Goal: Task Accomplishment & Management: Manage account settings

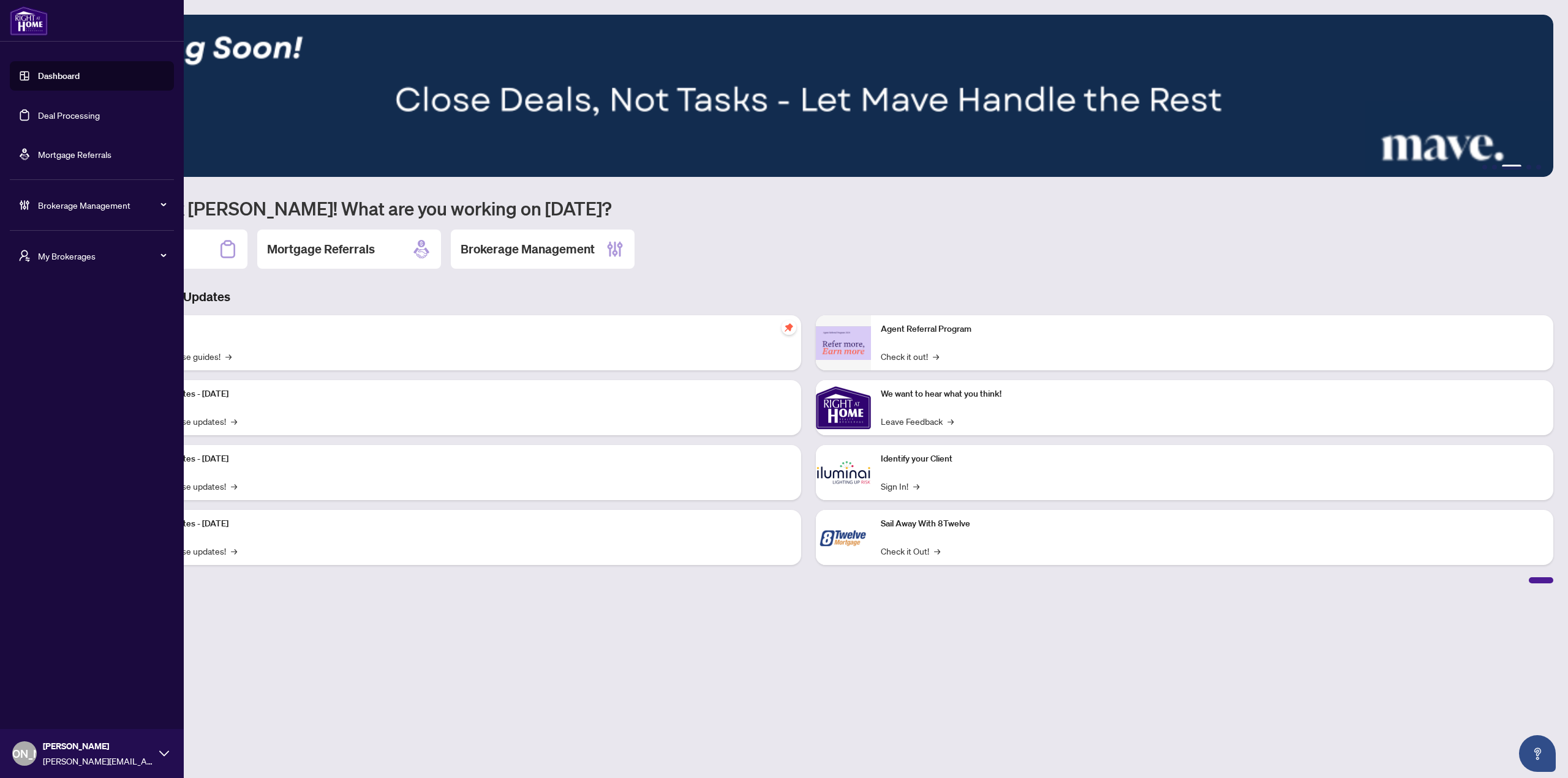
click at [113, 210] on span "Brokerage Management" at bounding box center [102, 205] width 128 height 14
click at [104, 372] on link "Agent Types & Profile Templates" at bounding box center [89, 367] width 125 height 11
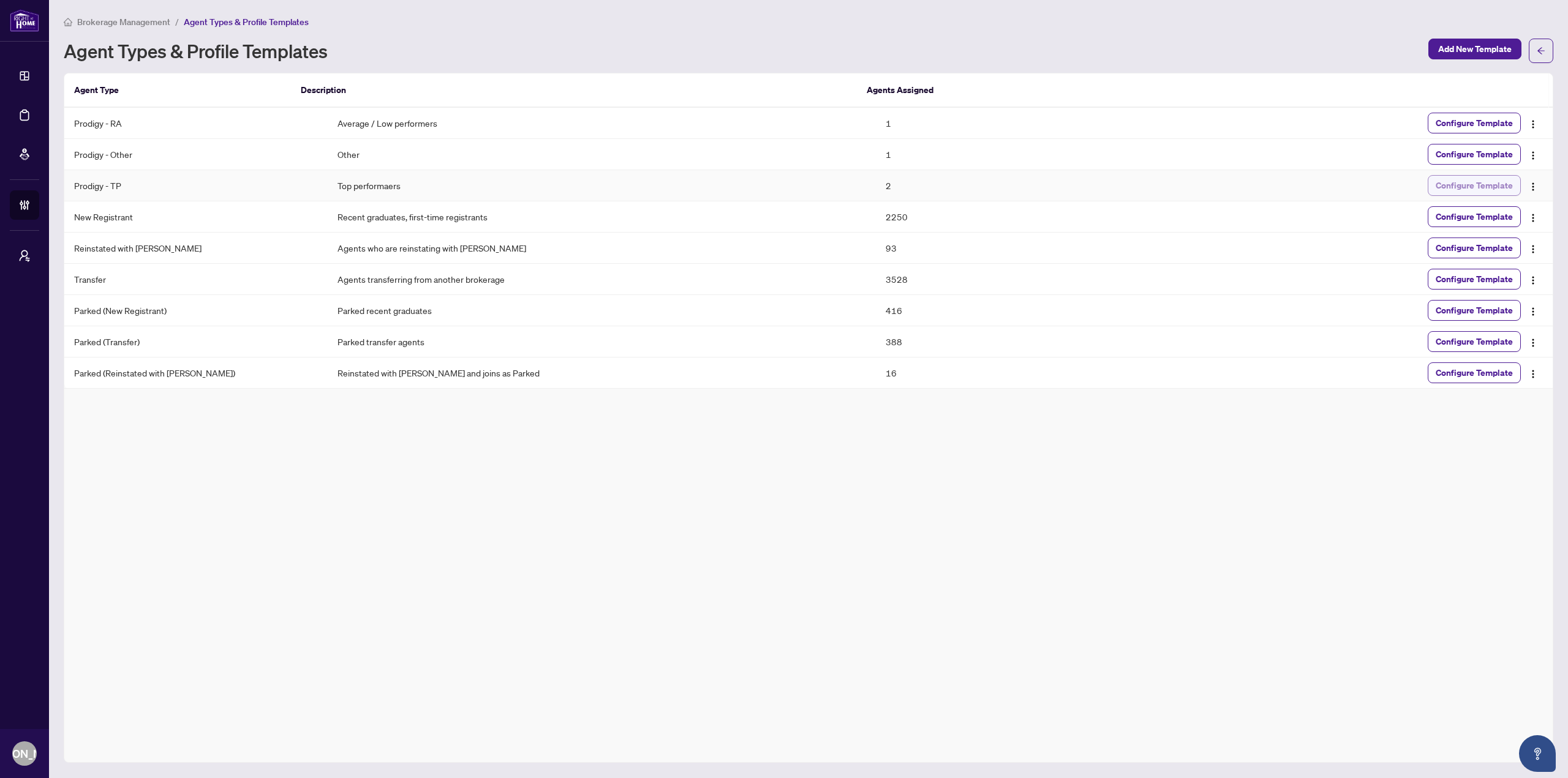
click at [1464, 185] on span "Configure Template" at bounding box center [1474, 185] width 77 height 20
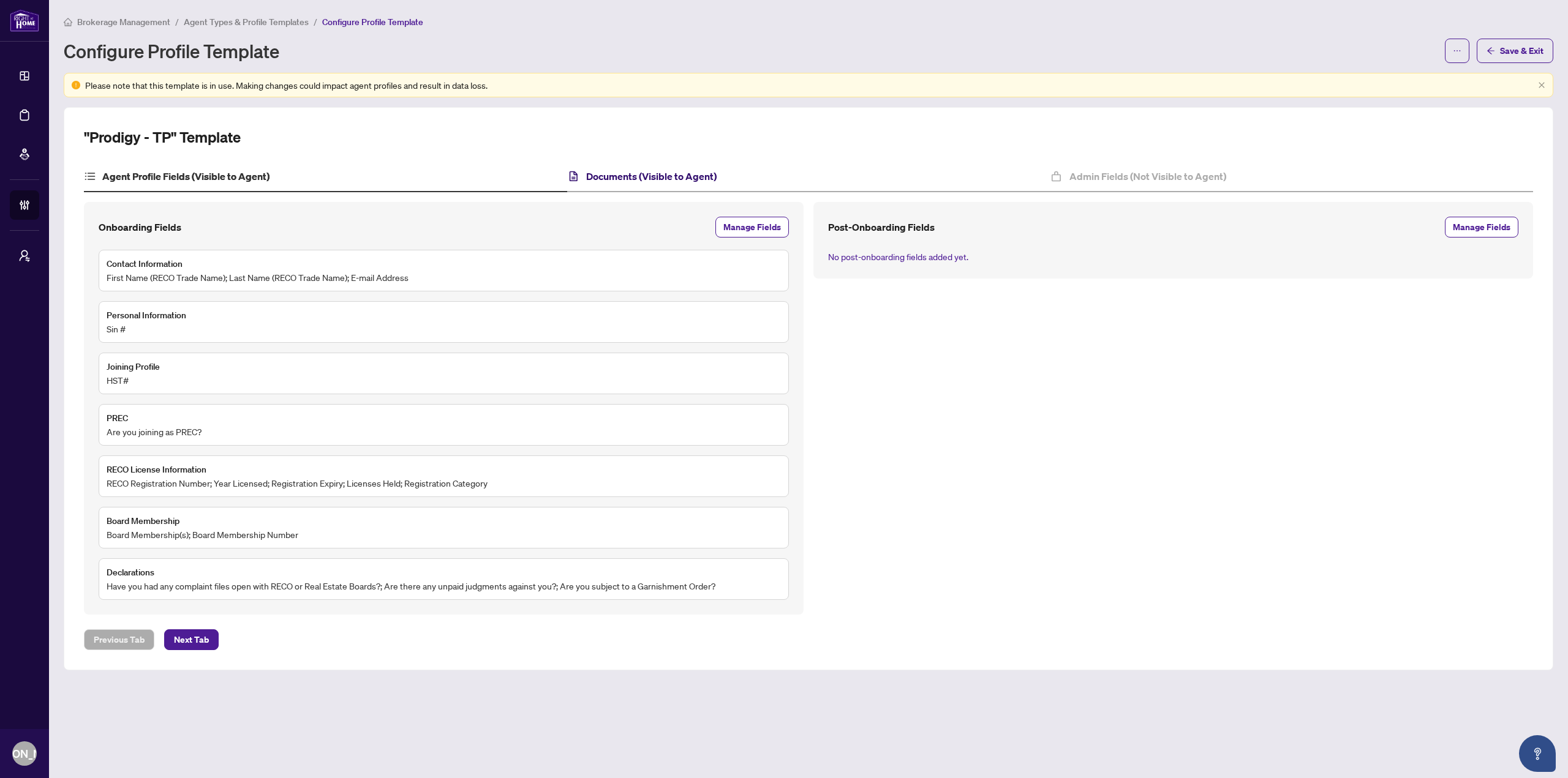
click at [660, 175] on h4 "Documents (Visible to Agent)" at bounding box center [651, 176] width 130 height 15
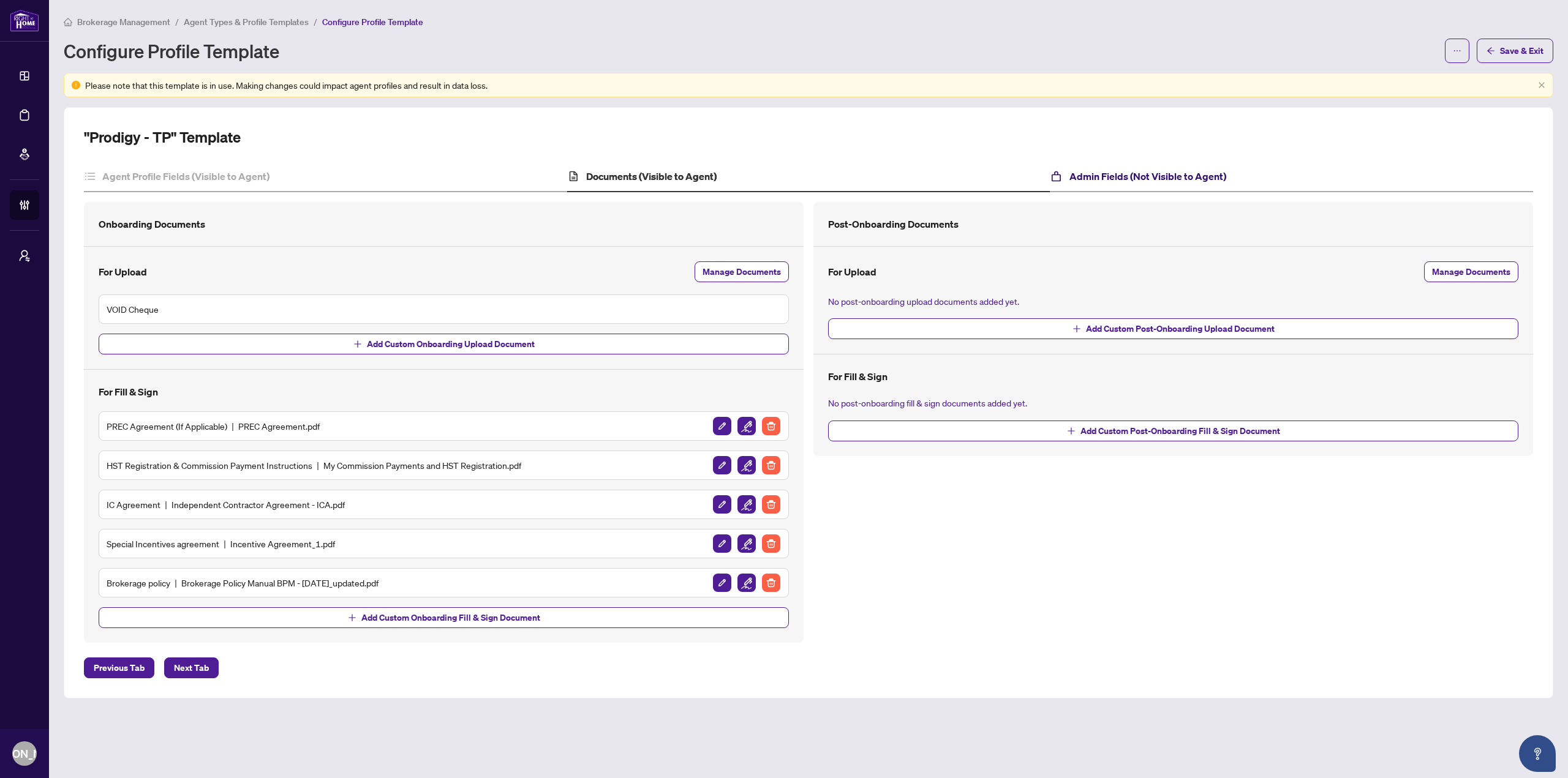
click at [1089, 179] on h4 "Admin Fields (Not Visible to Agent)" at bounding box center [1148, 176] width 157 height 15
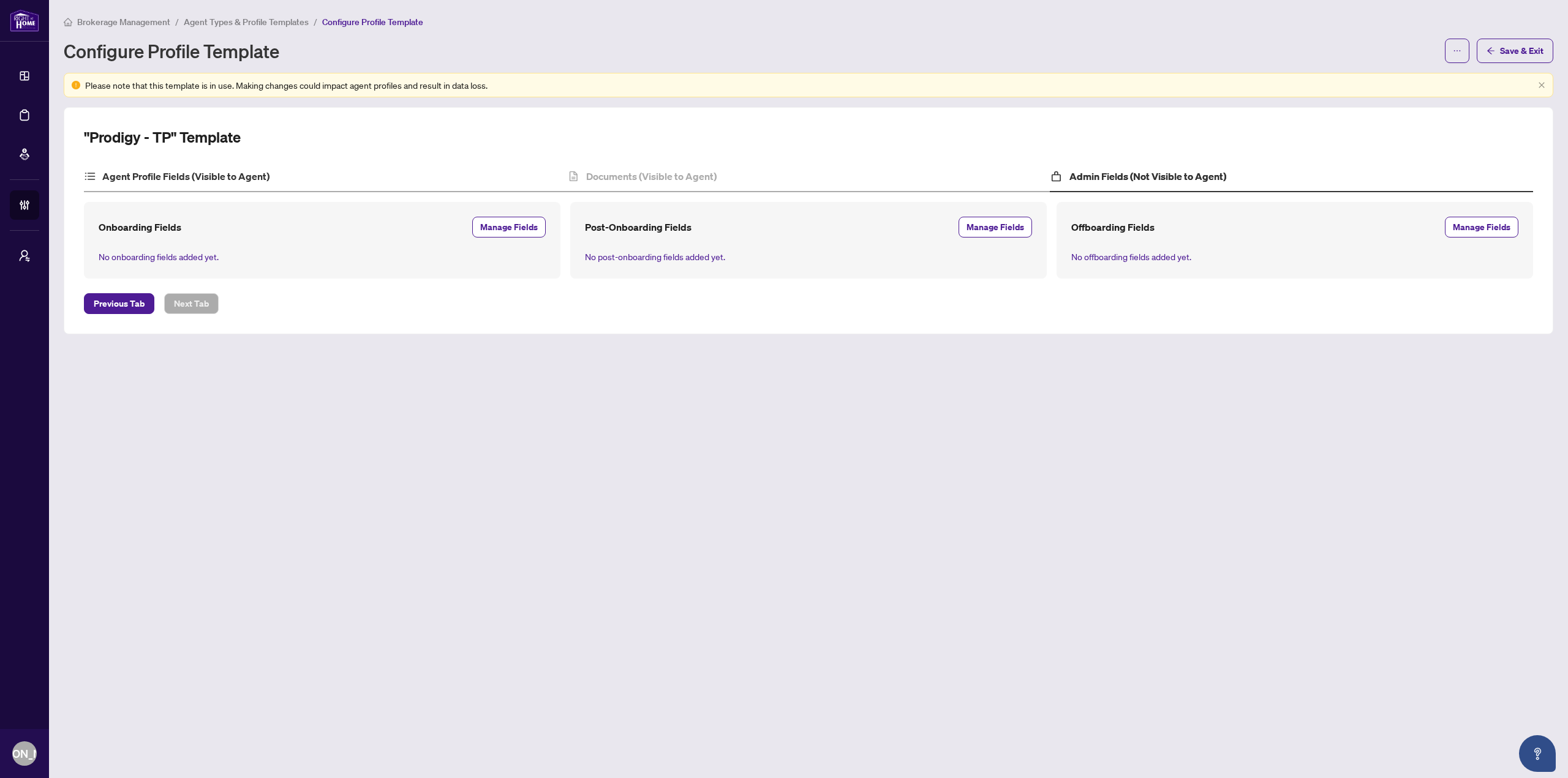
click at [285, 180] on div "Agent Profile Fields (Visible to Agent)" at bounding box center [325, 177] width 483 height 31
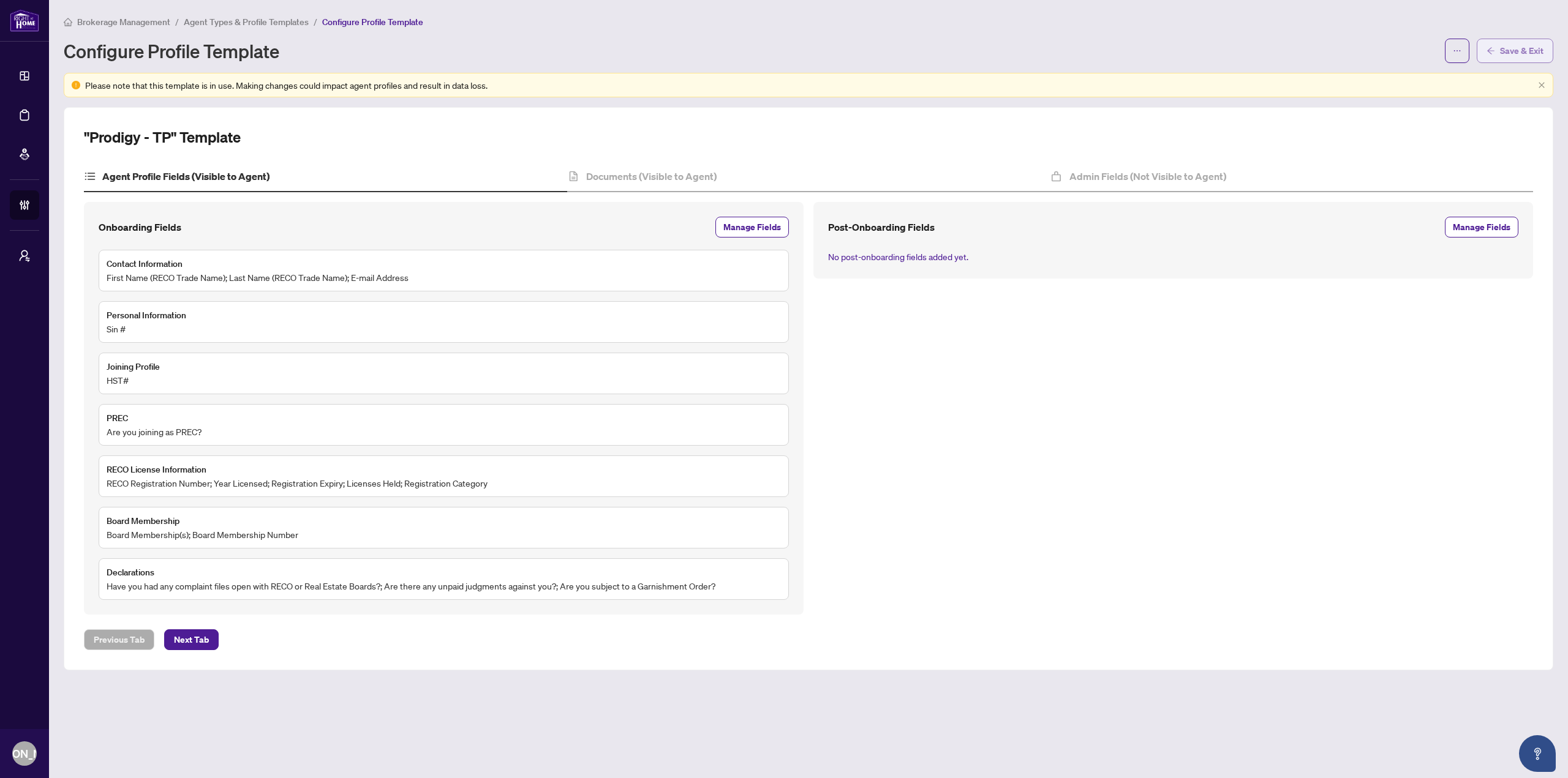
click at [1512, 41] on span "Save & Exit" at bounding box center [1521, 50] width 43 height 20
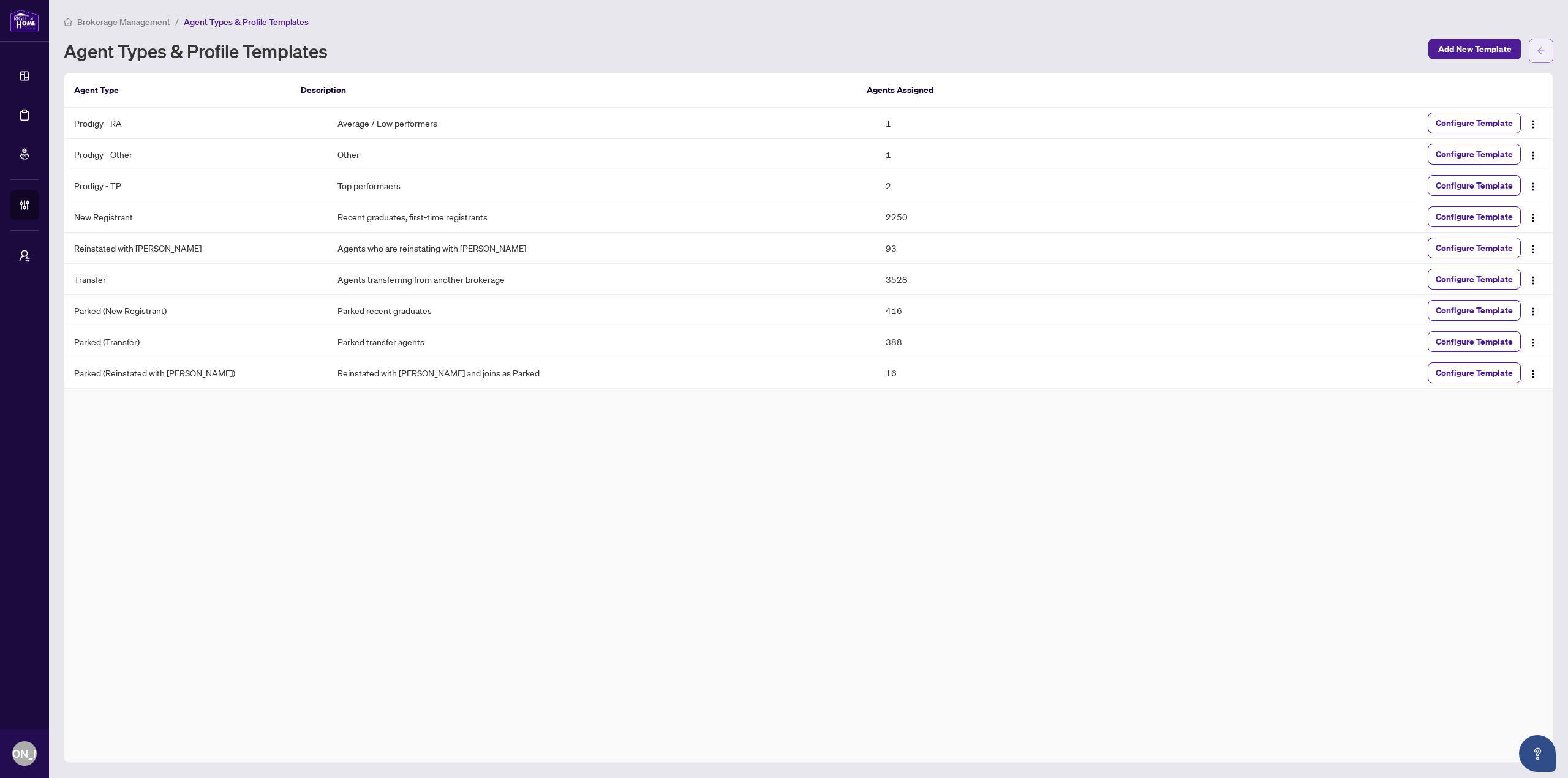
click at [1540, 50] on icon "arrow-left" at bounding box center [1540, 50] width 9 height 9
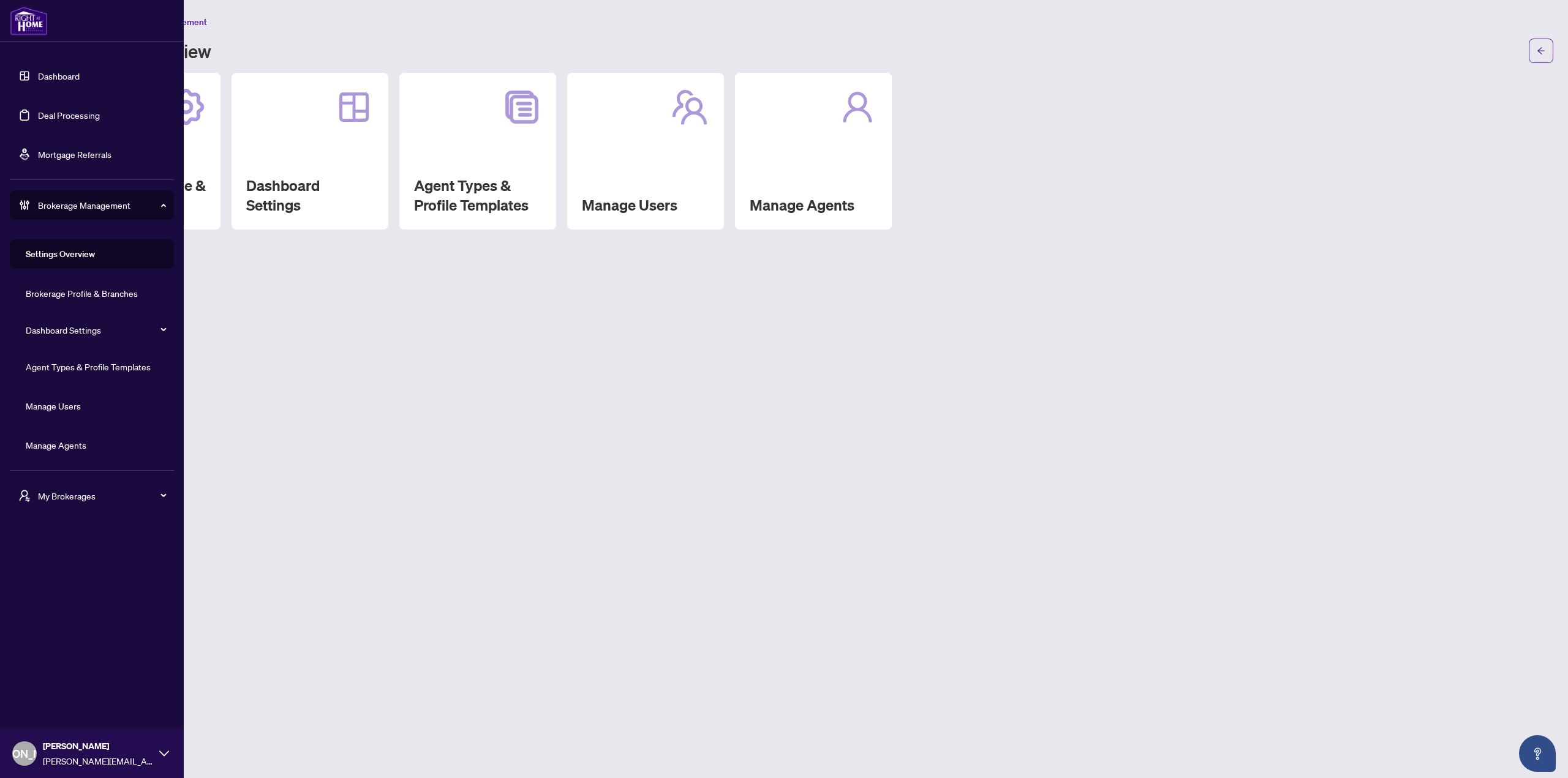
drag, startPoint x: 41, startPoint y: 81, endPoint x: 163, endPoint y: 115, distance: 126.6
click at [42, 81] on link "Dashboard" at bounding box center [59, 76] width 41 height 11
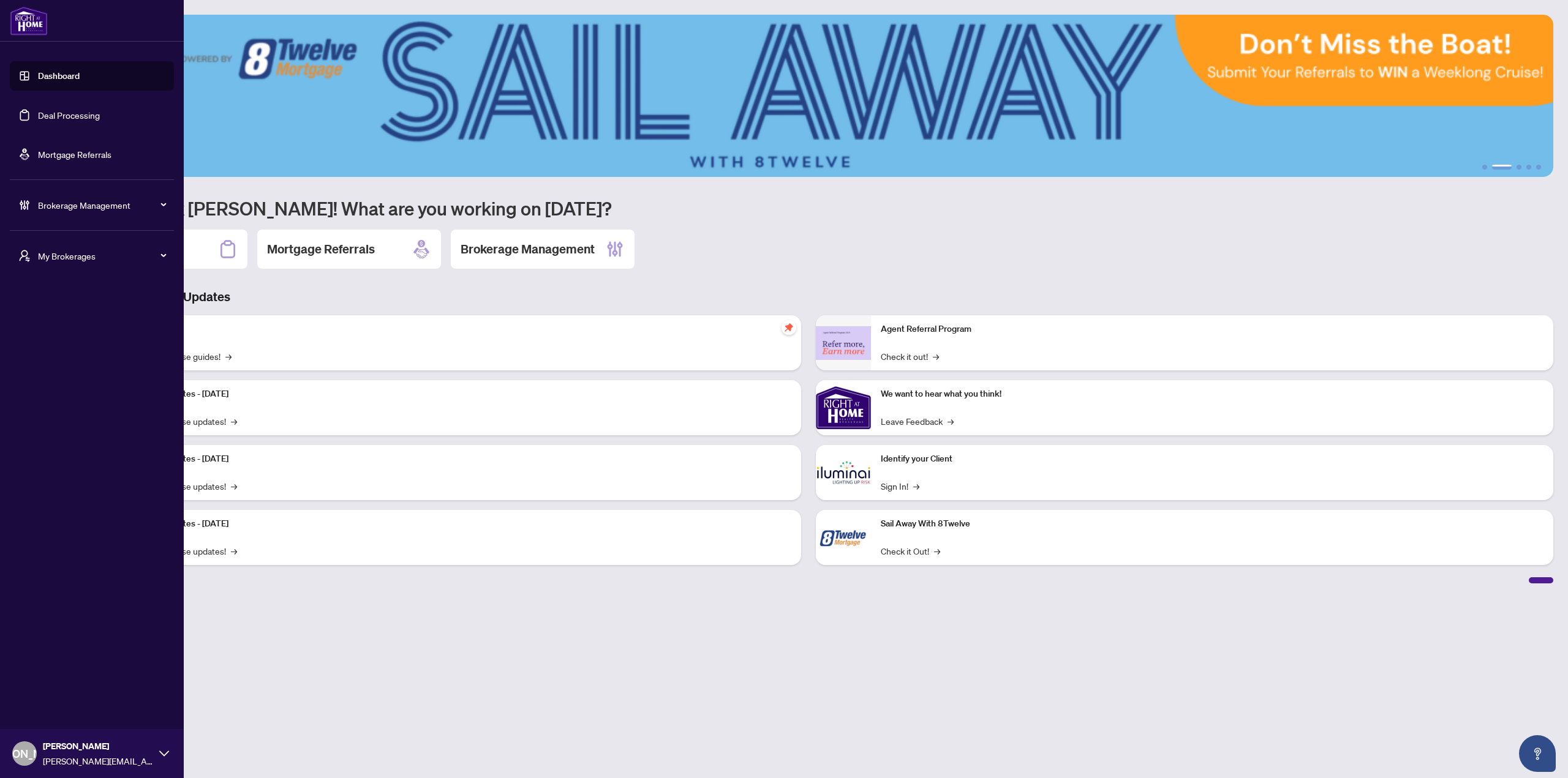
click at [52, 201] on span "Brokerage Management" at bounding box center [102, 205] width 128 height 14
click at [70, 406] on link "Manage Users" at bounding box center [54, 406] width 55 height 11
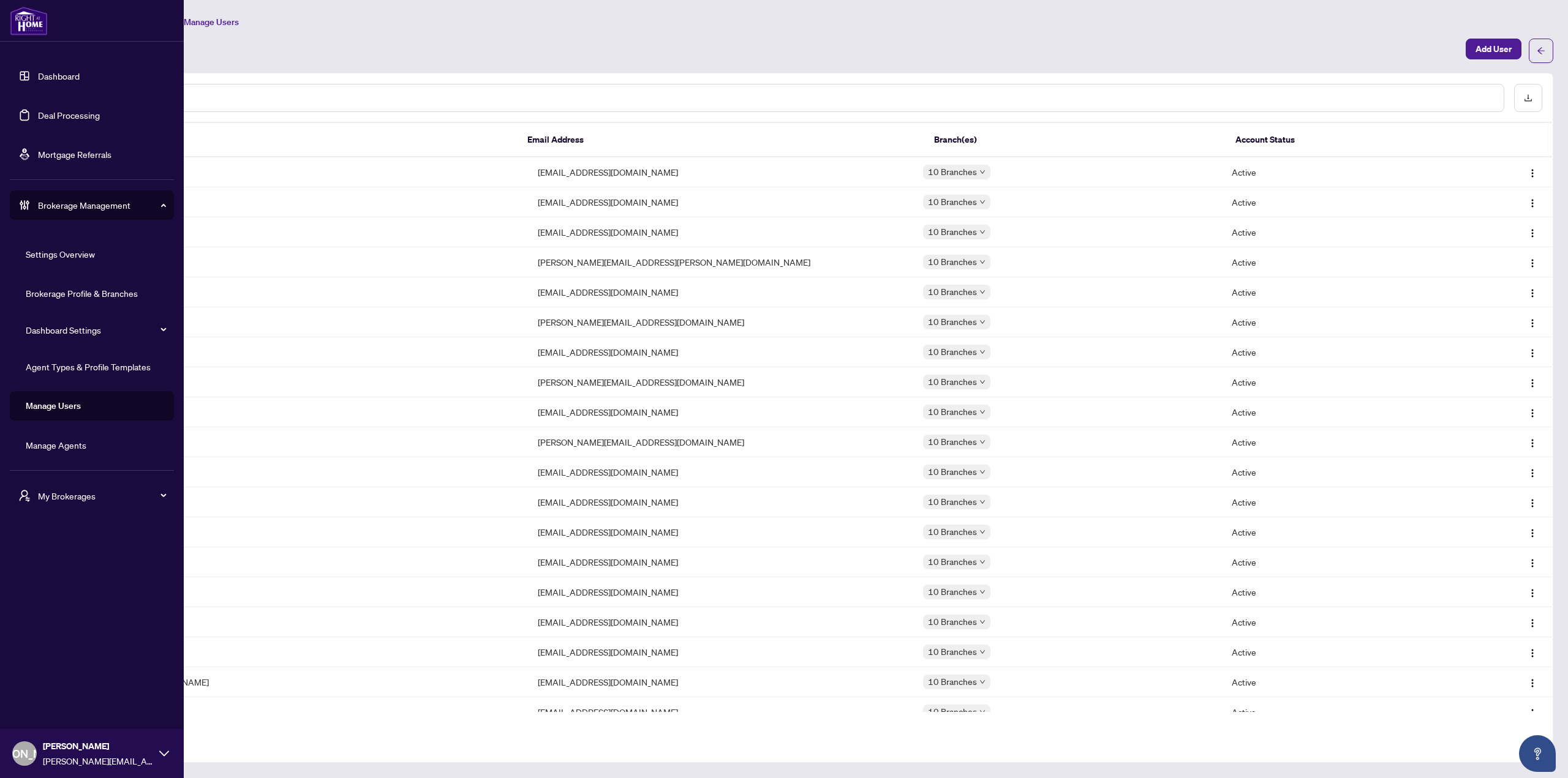
click at [46, 115] on link "Deal Processing" at bounding box center [69, 115] width 62 height 11
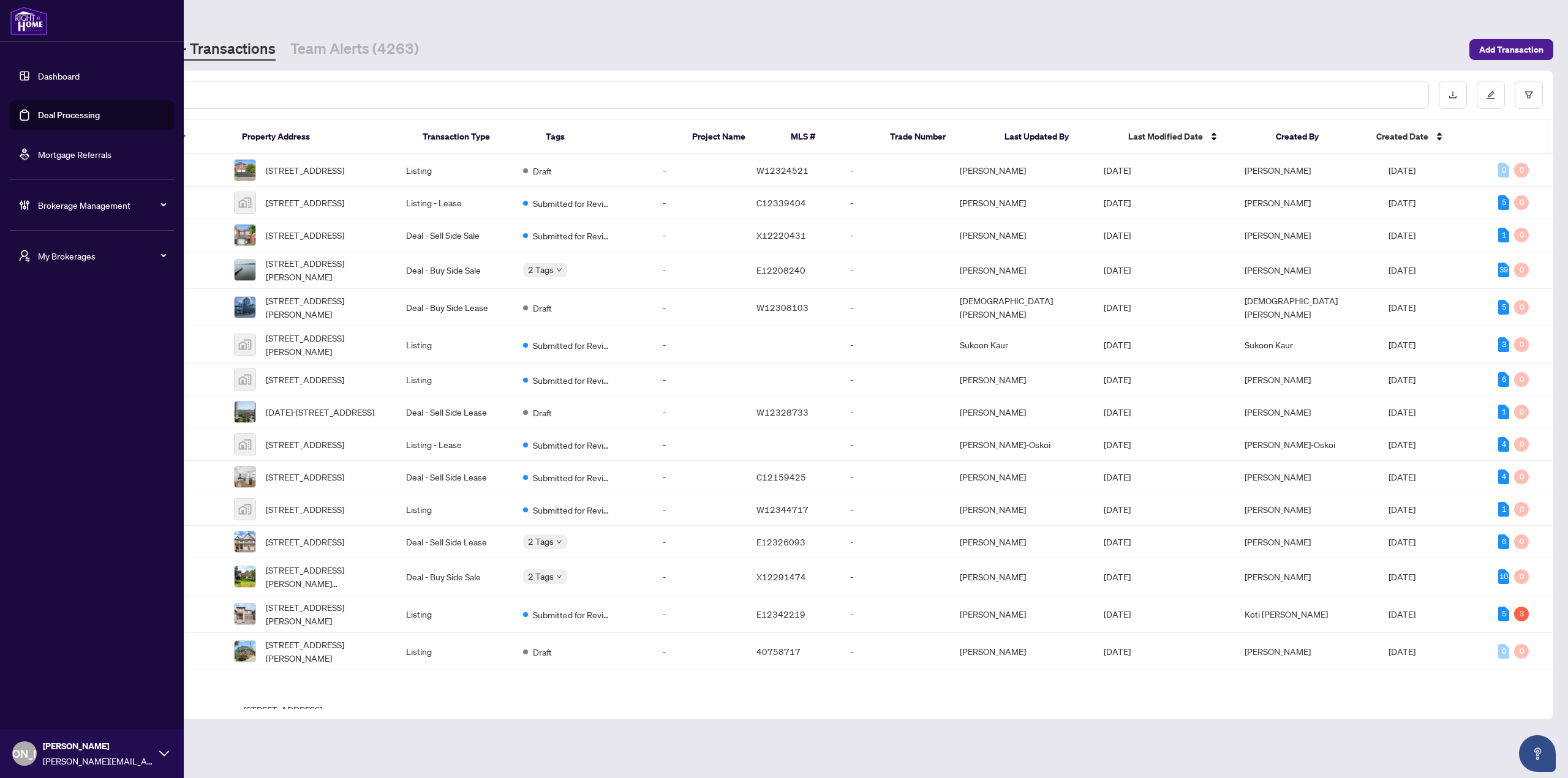
click at [38, 71] on link "Dashboard" at bounding box center [59, 76] width 41 height 11
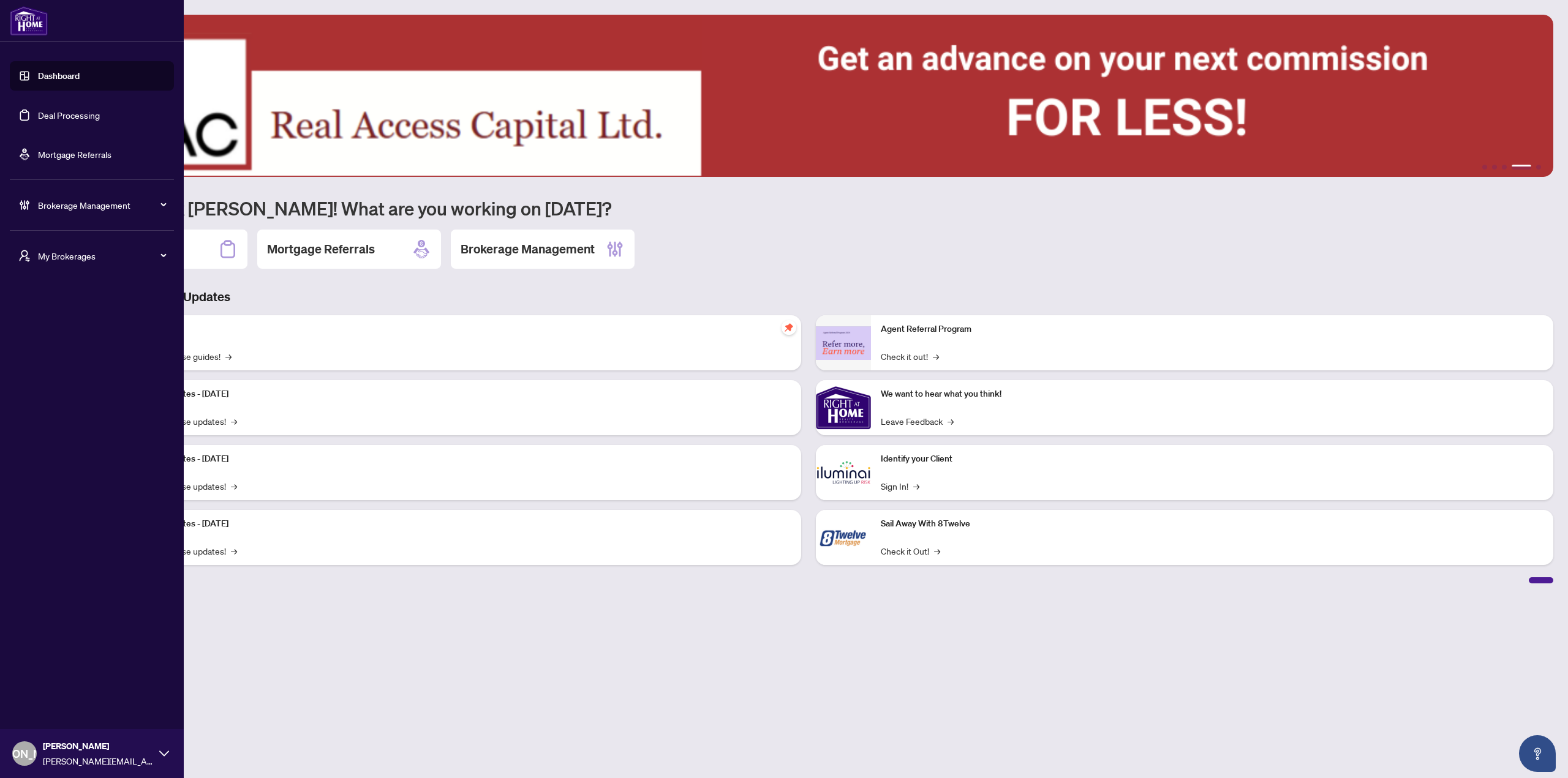
click at [50, 199] on span "Brokerage Management" at bounding box center [102, 205] width 128 height 14
click at [91, 367] on link "Agent Types & Profile Templates" at bounding box center [89, 367] width 125 height 11
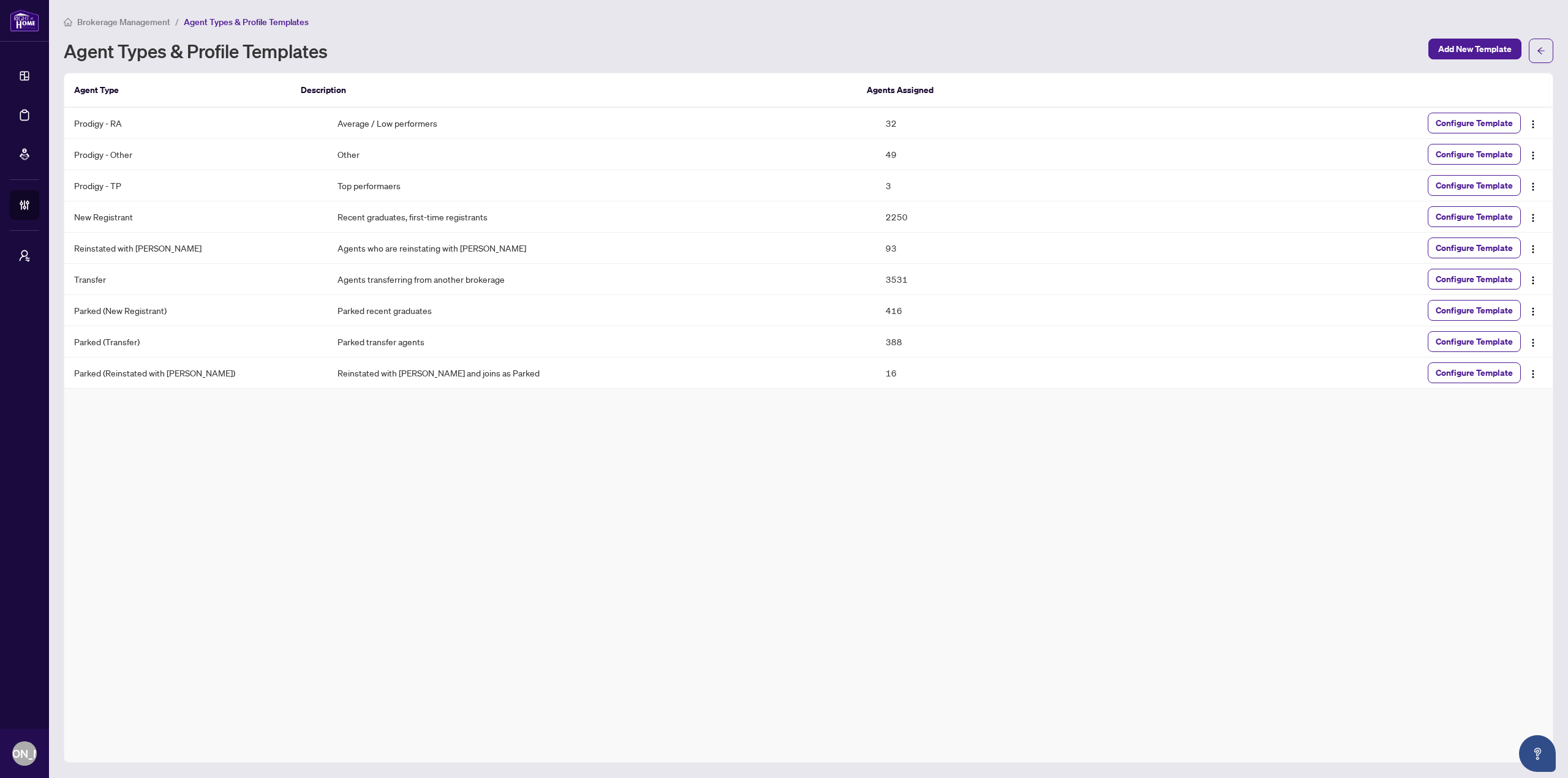
click at [517, 519] on div "Agent Type Description Agents Assigned Prodigy - RA Average / Low performers 32…" at bounding box center [808, 418] width 1489 height 690
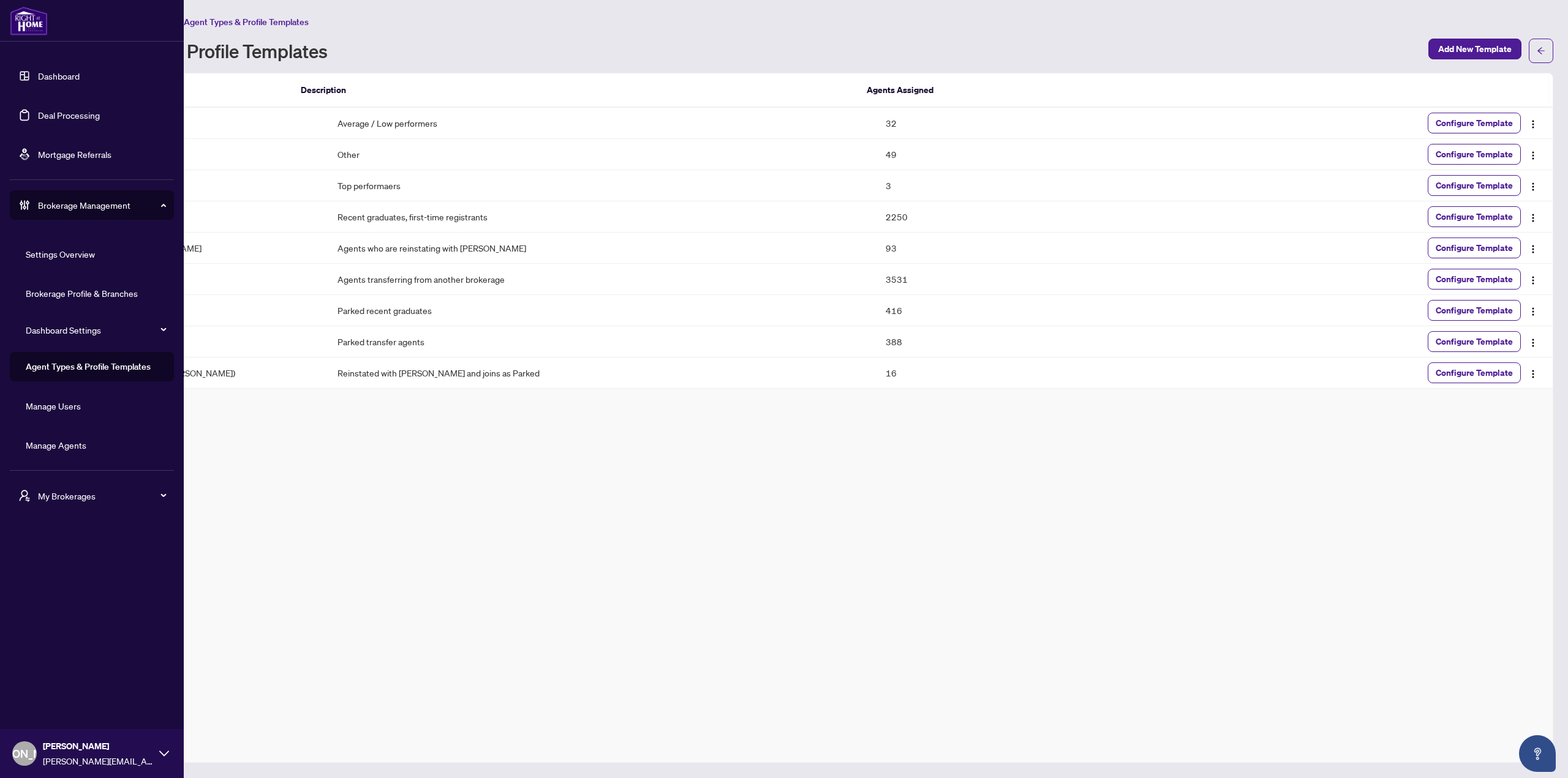
click at [76, 119] on link "Deal Processing" at bounding box center [69, 115] width 62 height 11
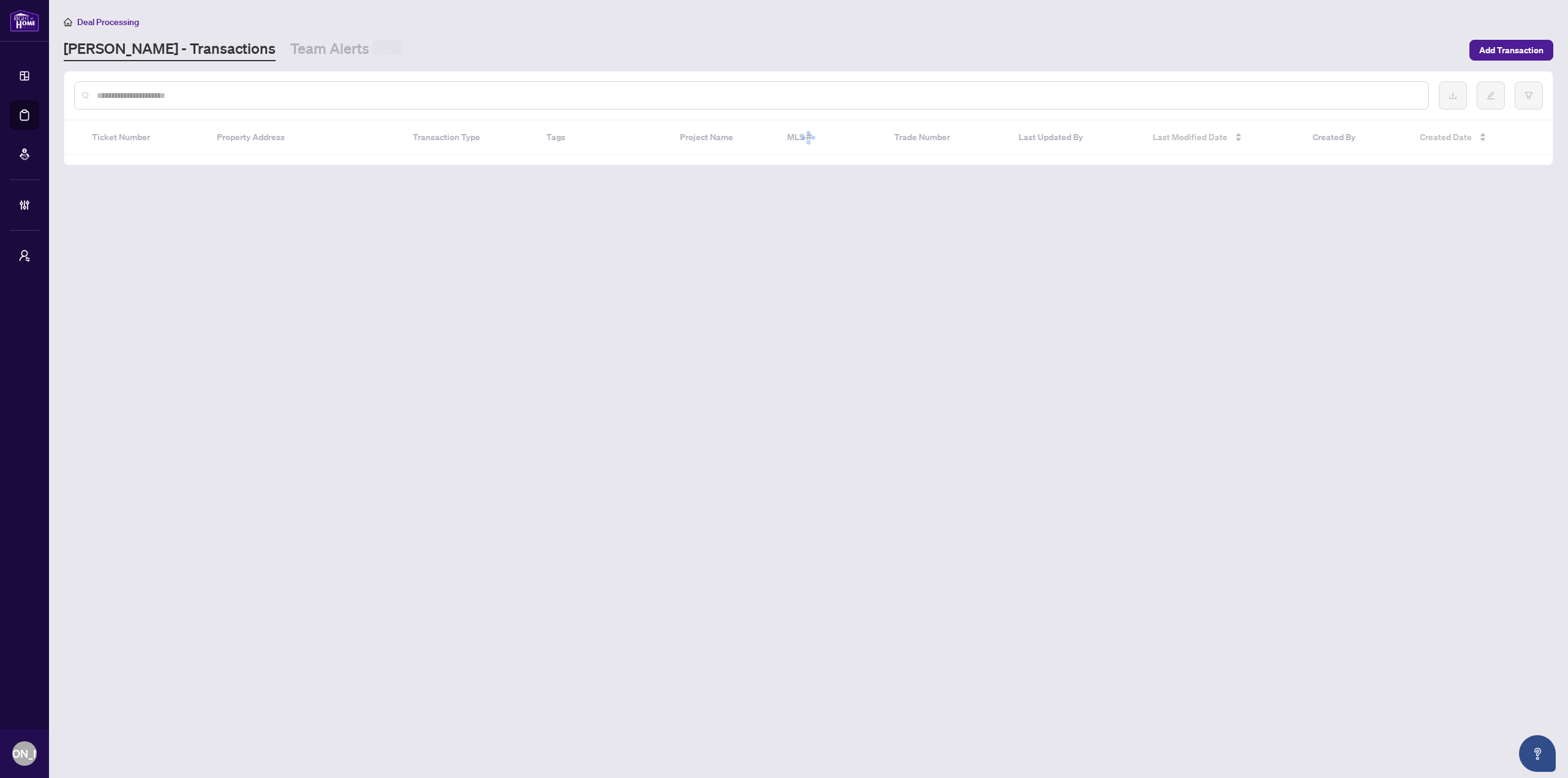
click at [355, 90] on input "text" at bounding box center [757, 95] width 1322 height 14
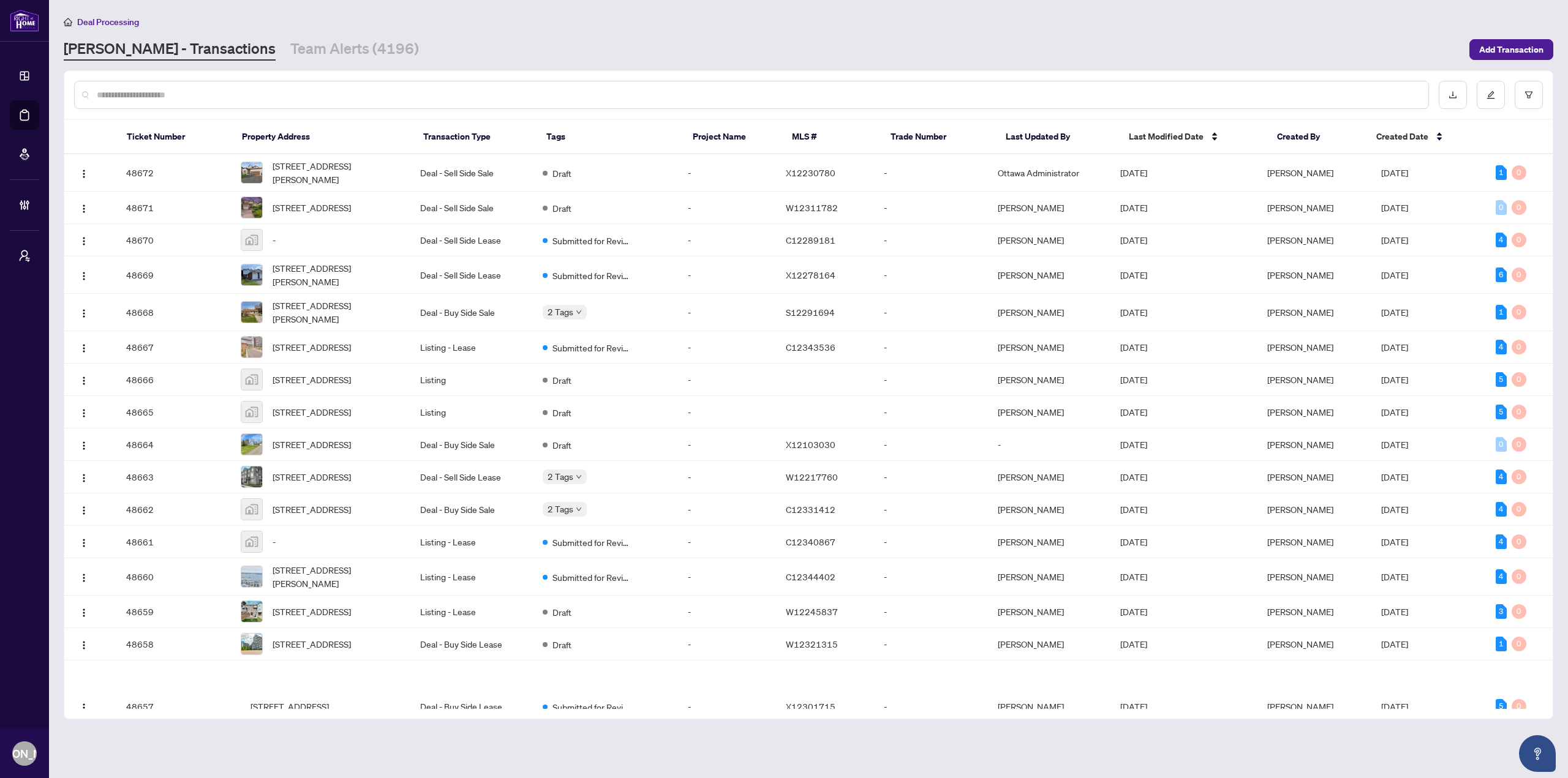
paste input "*****"
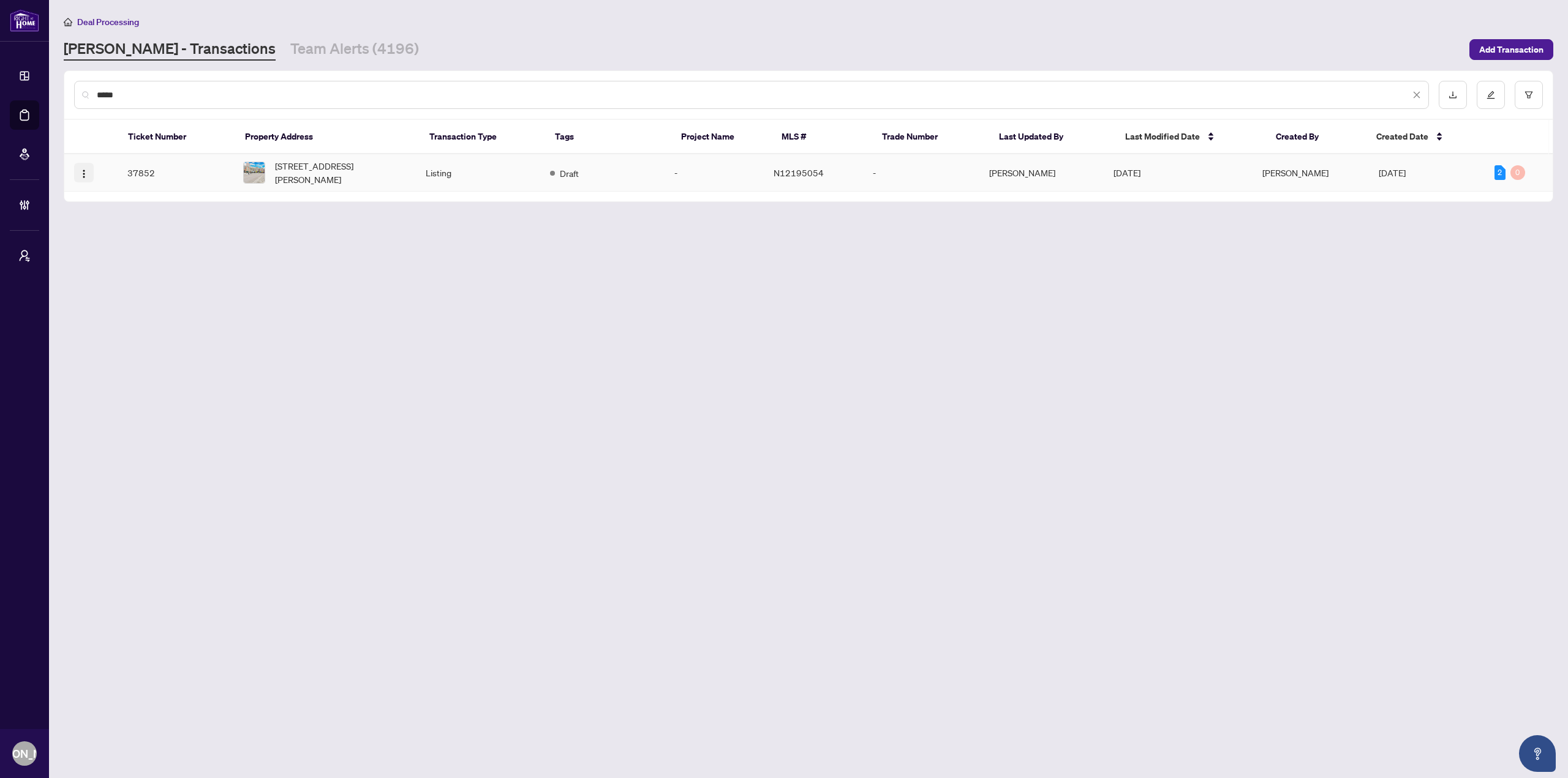
type input "*****"
click at [85, 172] on img "button" at bounding box center [84, 174] width 10 height 10
click at [462, 274] on main "Deal Processing RAHR - Transactions Team Alerts (4196) Add Transaction ***** Ti…" at bounding box center [808, 389] width 1518 height 778
click at [475, 182] on td "Listing" at bounding box center [477, 173] width 124 height 37
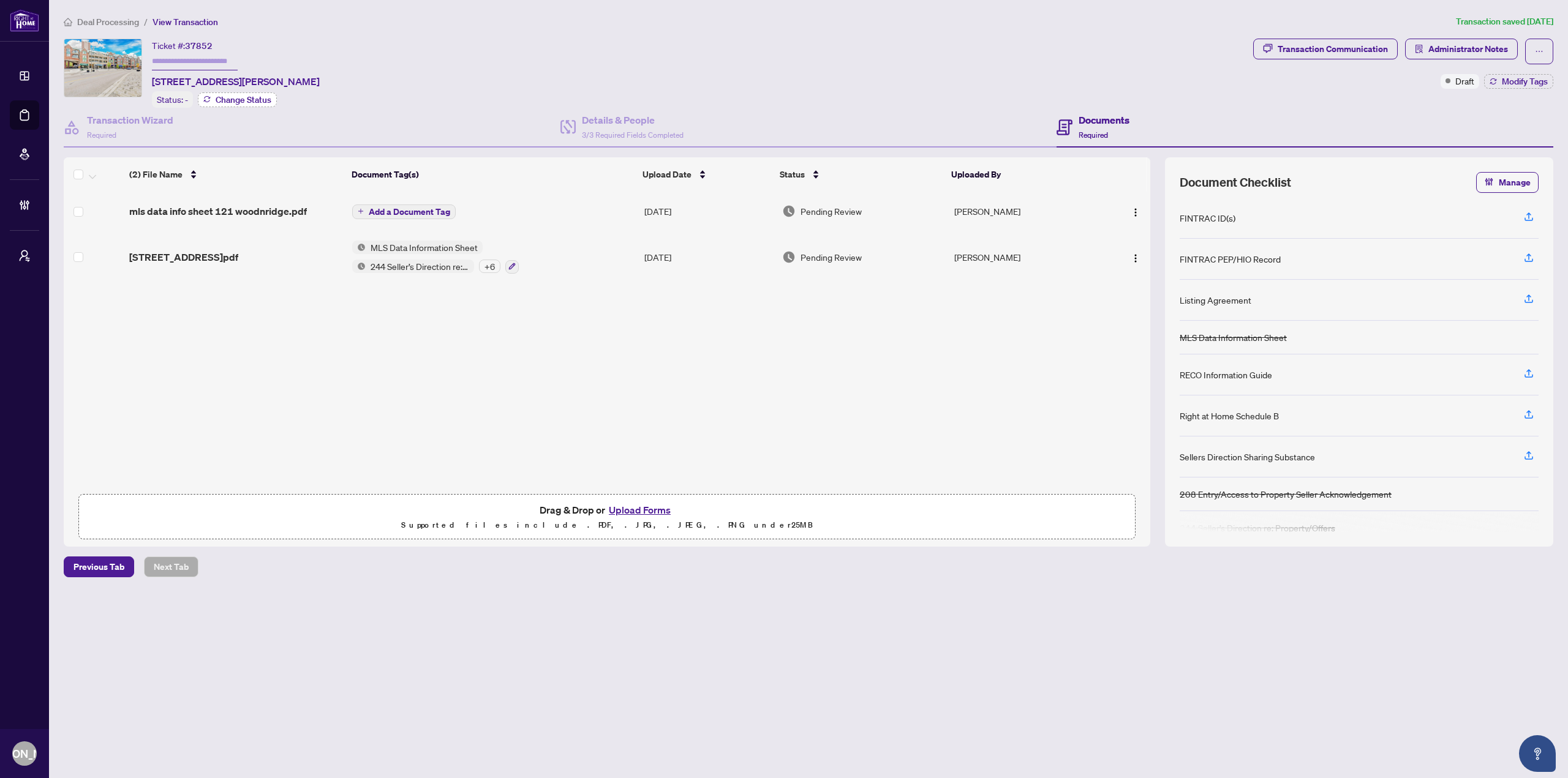
click at [252, 102] on span "Change Status" at bounding box center [243, 99] width 56 height 9
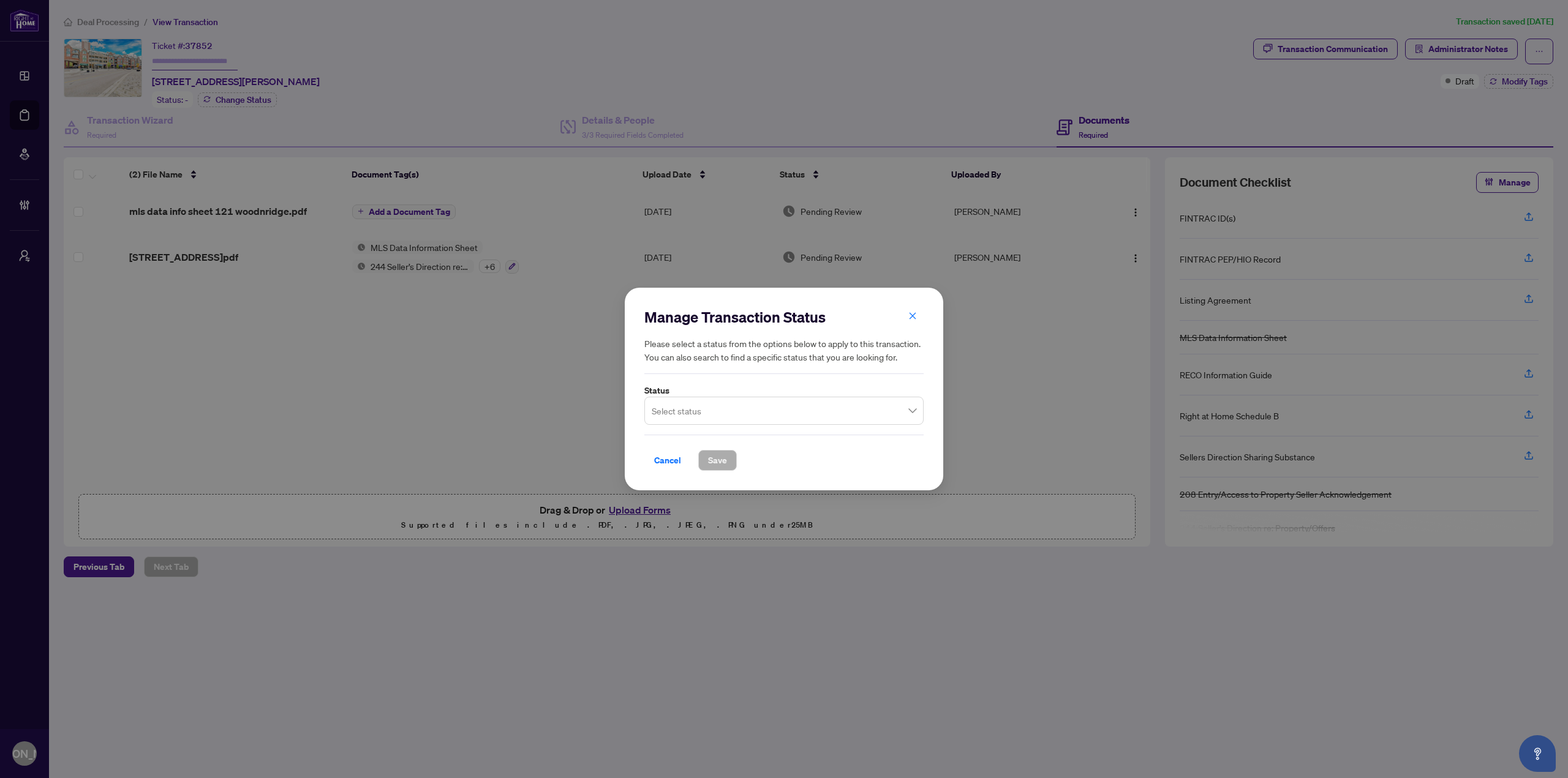
click at [675, 410] on input "search" at bounding box center [778, 412] width 254 height 27
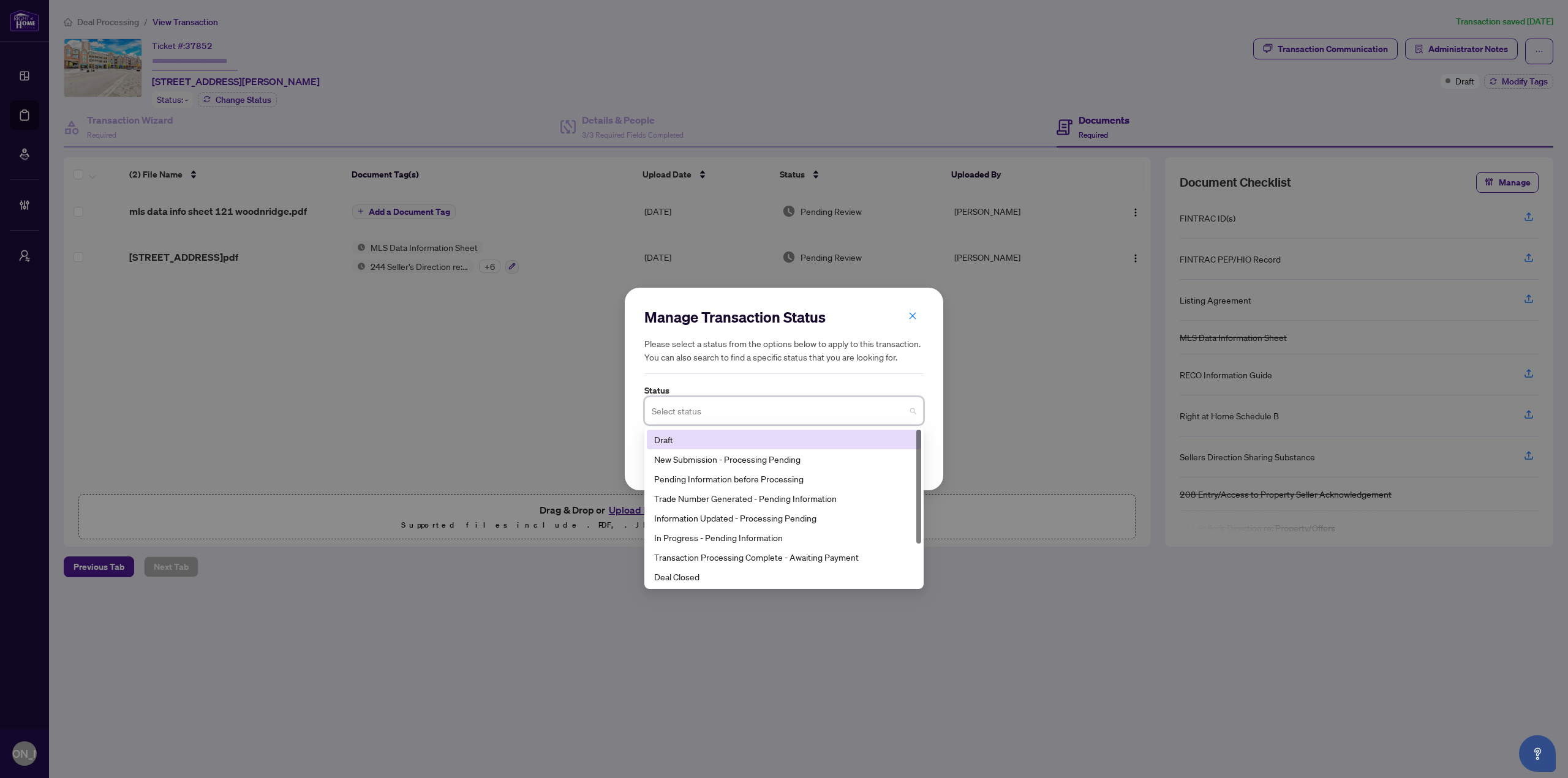
click at [679, 448] on div "Draft" at bounding box center [783, 440] width 274 height 20
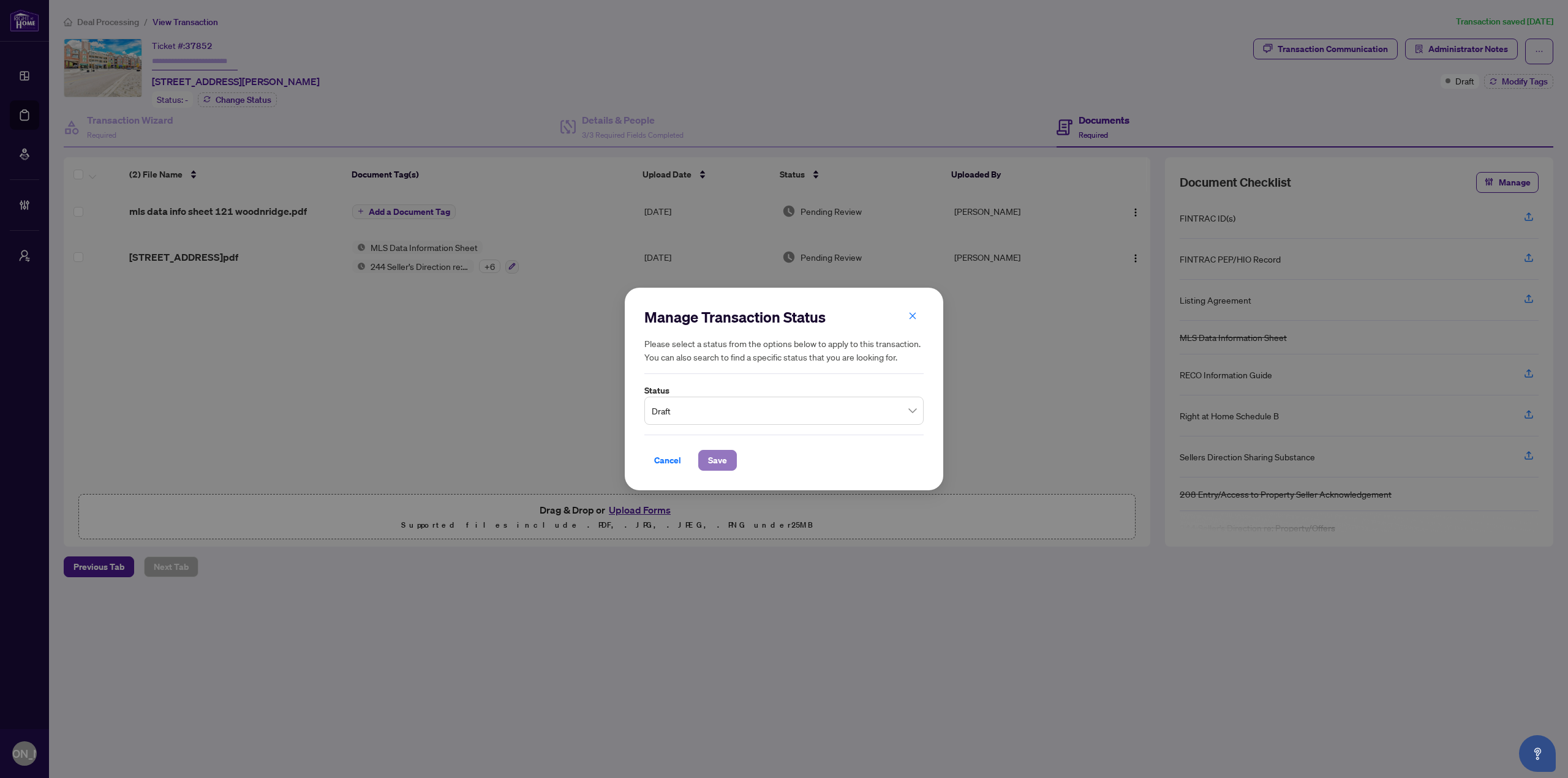
click at [711, 452] on span "Save" at bounding box center [716, 460] width 19 height 20
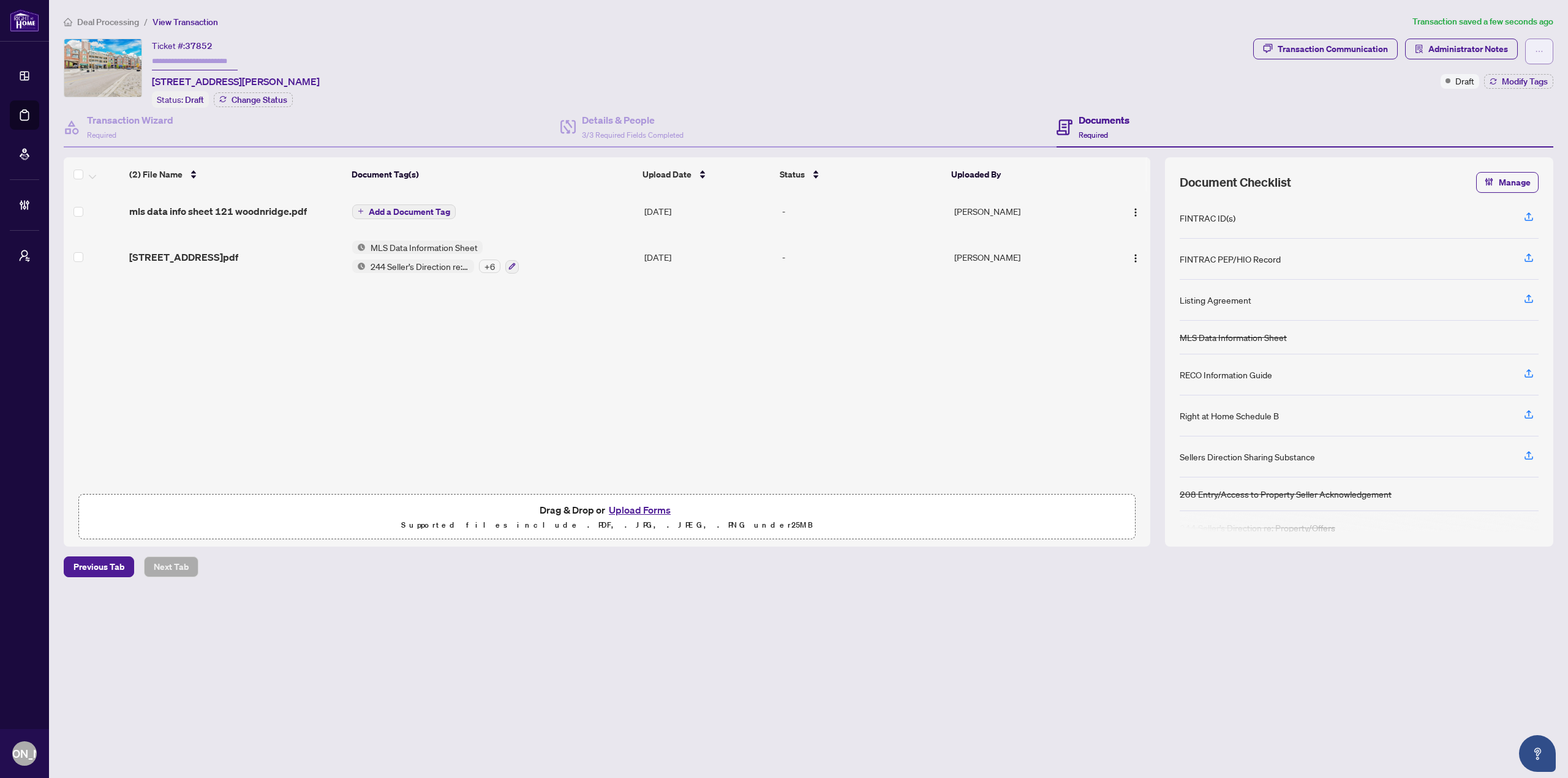
click at [1547, 45] on button "button" at bounding box center [1539, 51] width 28 height 26
click at [1484, 120] on span "Delete Transaction" at bounding box center [1496, 117] width 94 height 14
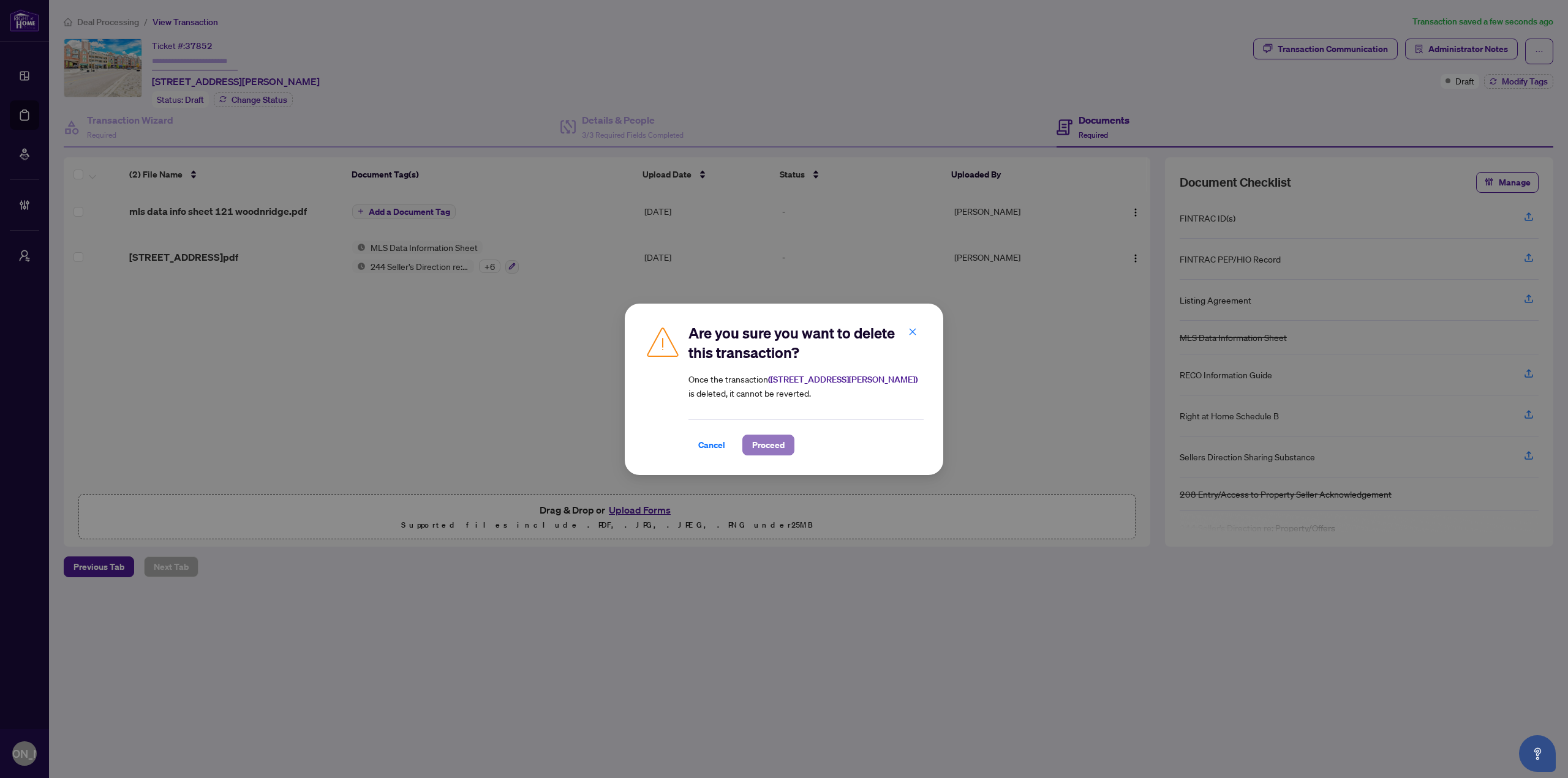
click at [782, 437] on span "Proceed" at bounding box center [769, 445] width 33 height 20
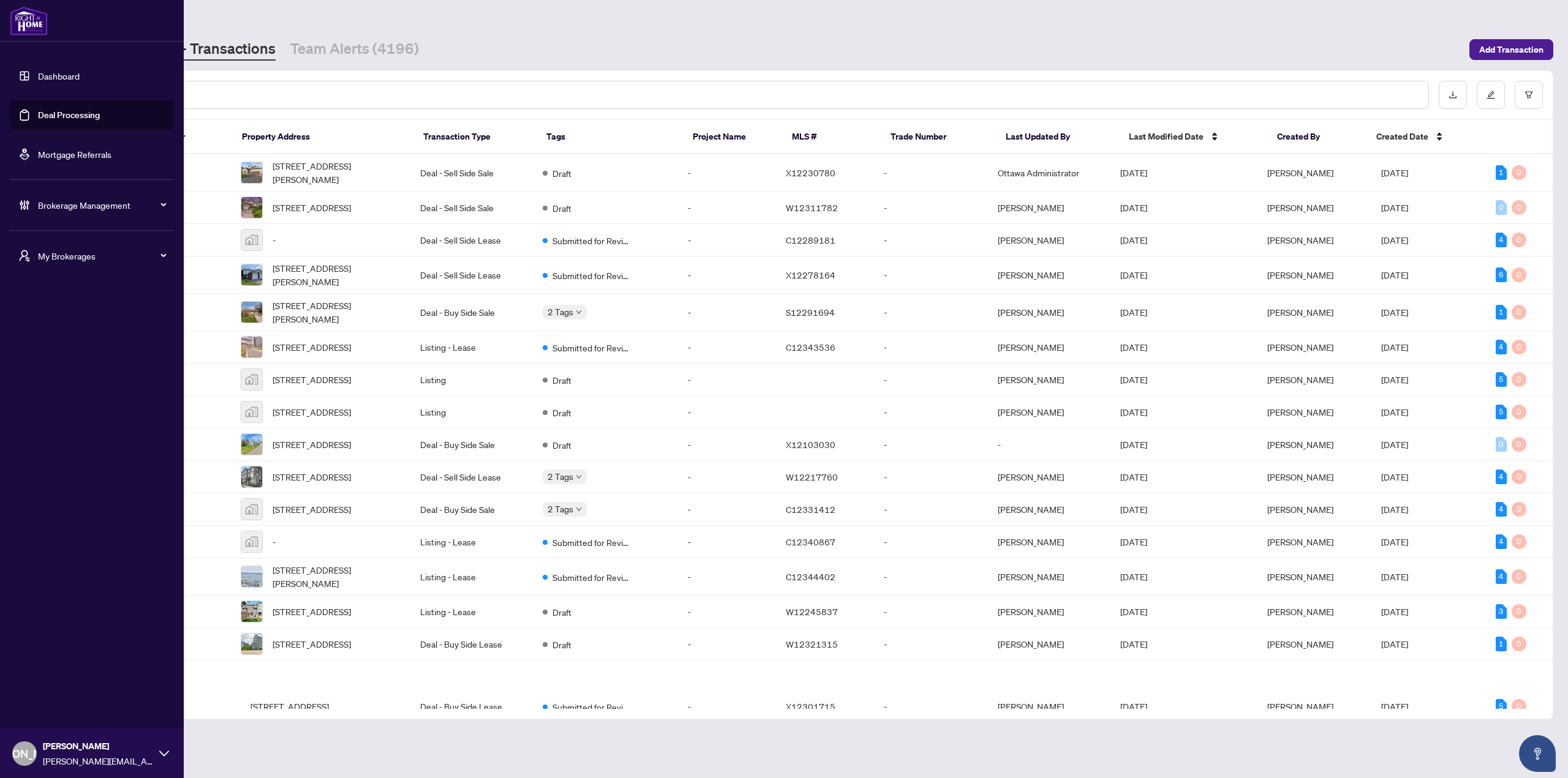
click at [85, 194] on div "Brokerage Management" at bounding box center [92, 205] width 164 height 29
click at [68, 447] on link "Manage Agents" at bounding box center [56, 446] width 61 height 11
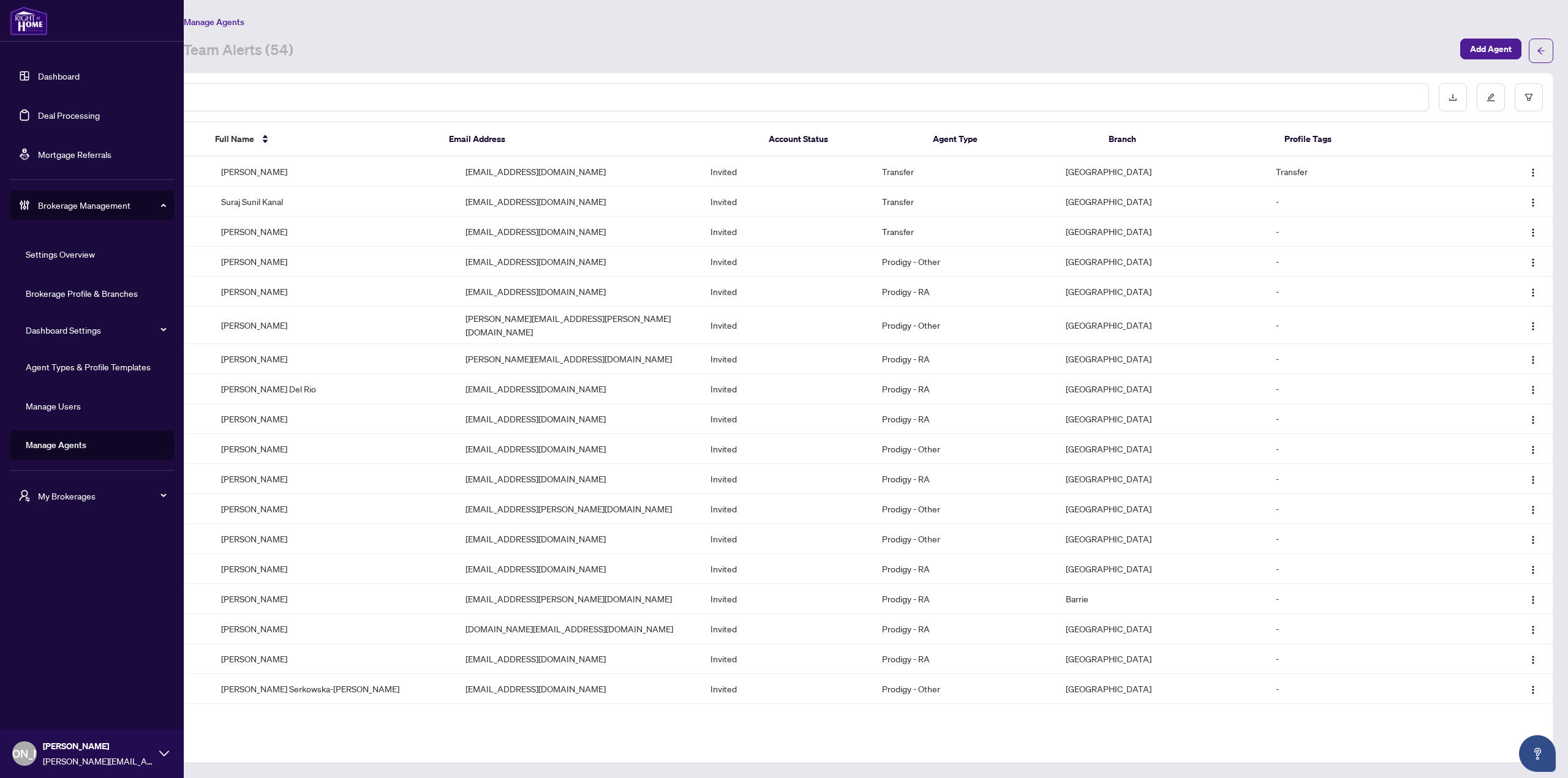
click at [59, 71] on link "Dashboard" at bounding box center [59, 76] width 41 height 11
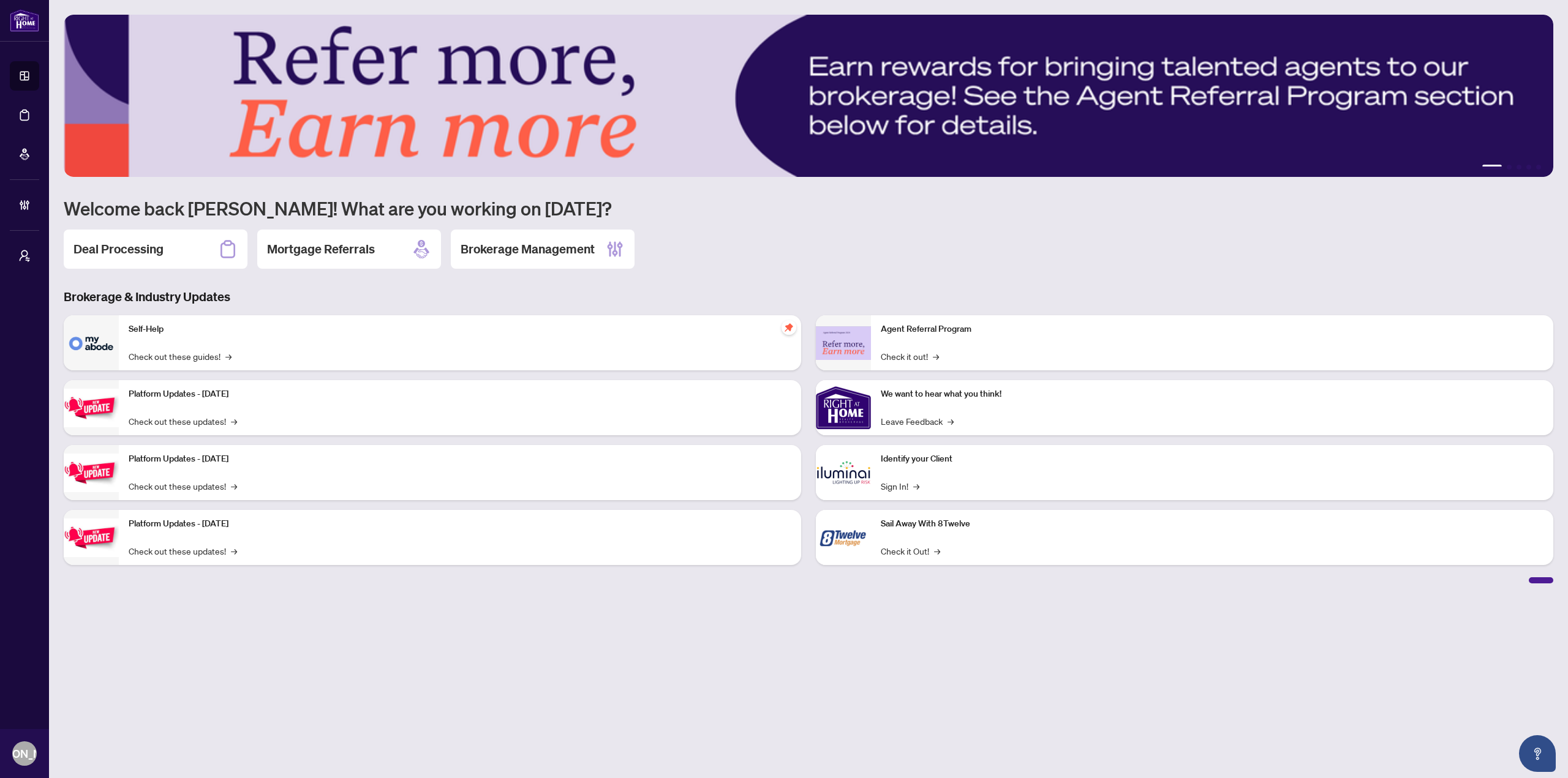
click at [554, 241] on h2 "Brokerage Management" at bounding box center [527, 249] width 134 height 17
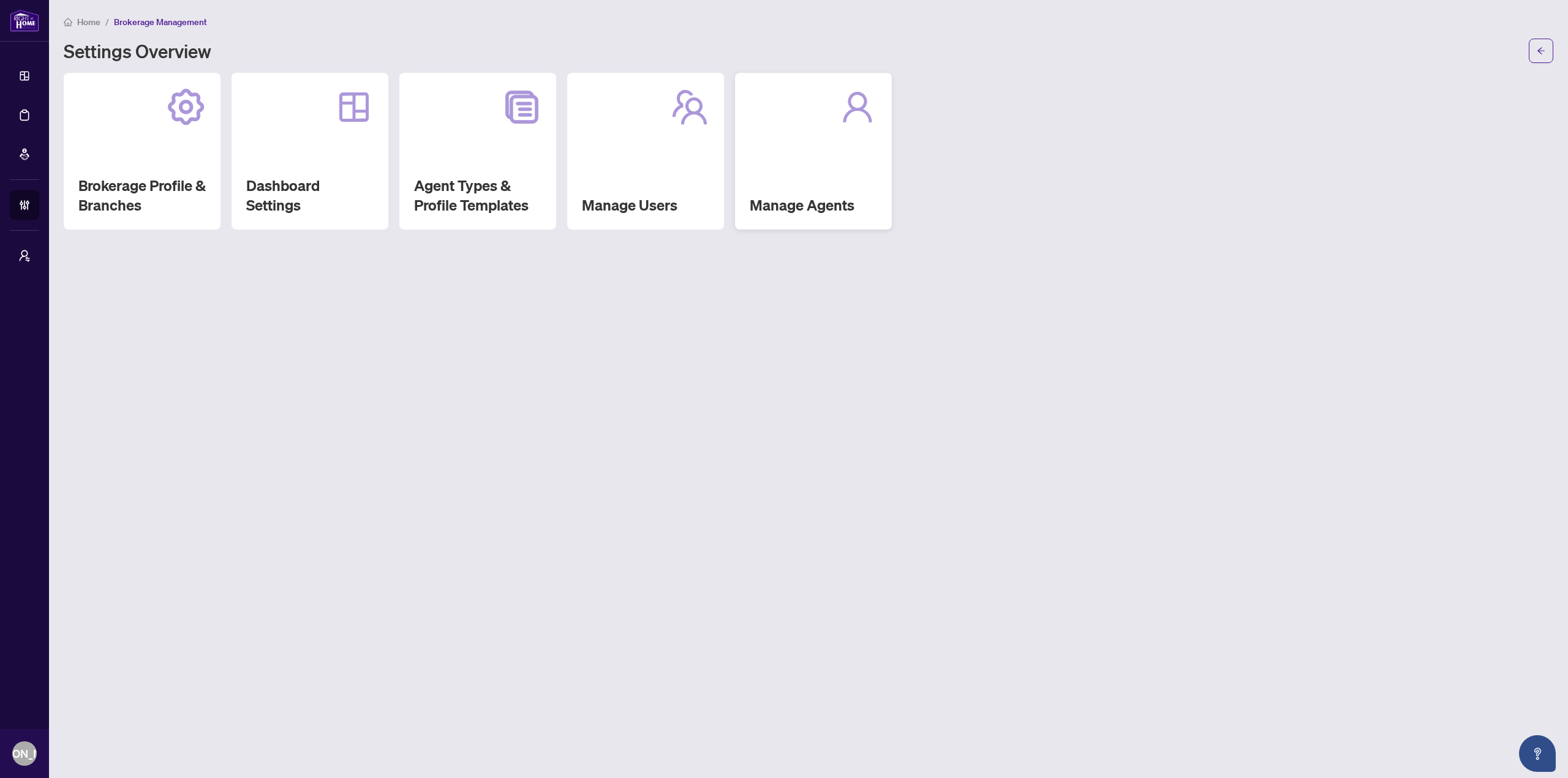
click at [773, 165] on div "Manage Agents" at bounding box center [813, 151] width 157 height 157
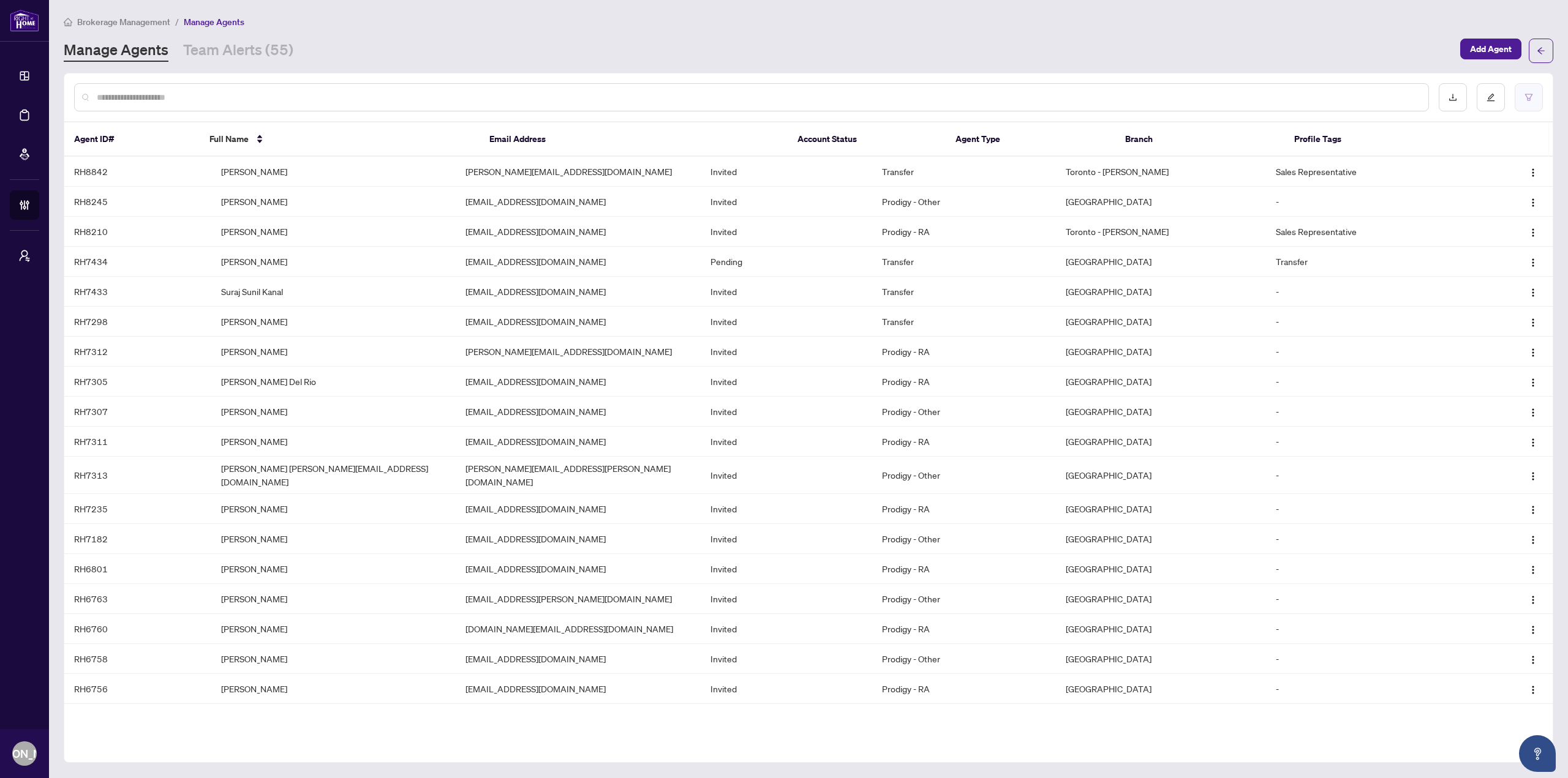
click at [1540, 83] on button "button" at bounding box center [1528, 97] width 28 height 28
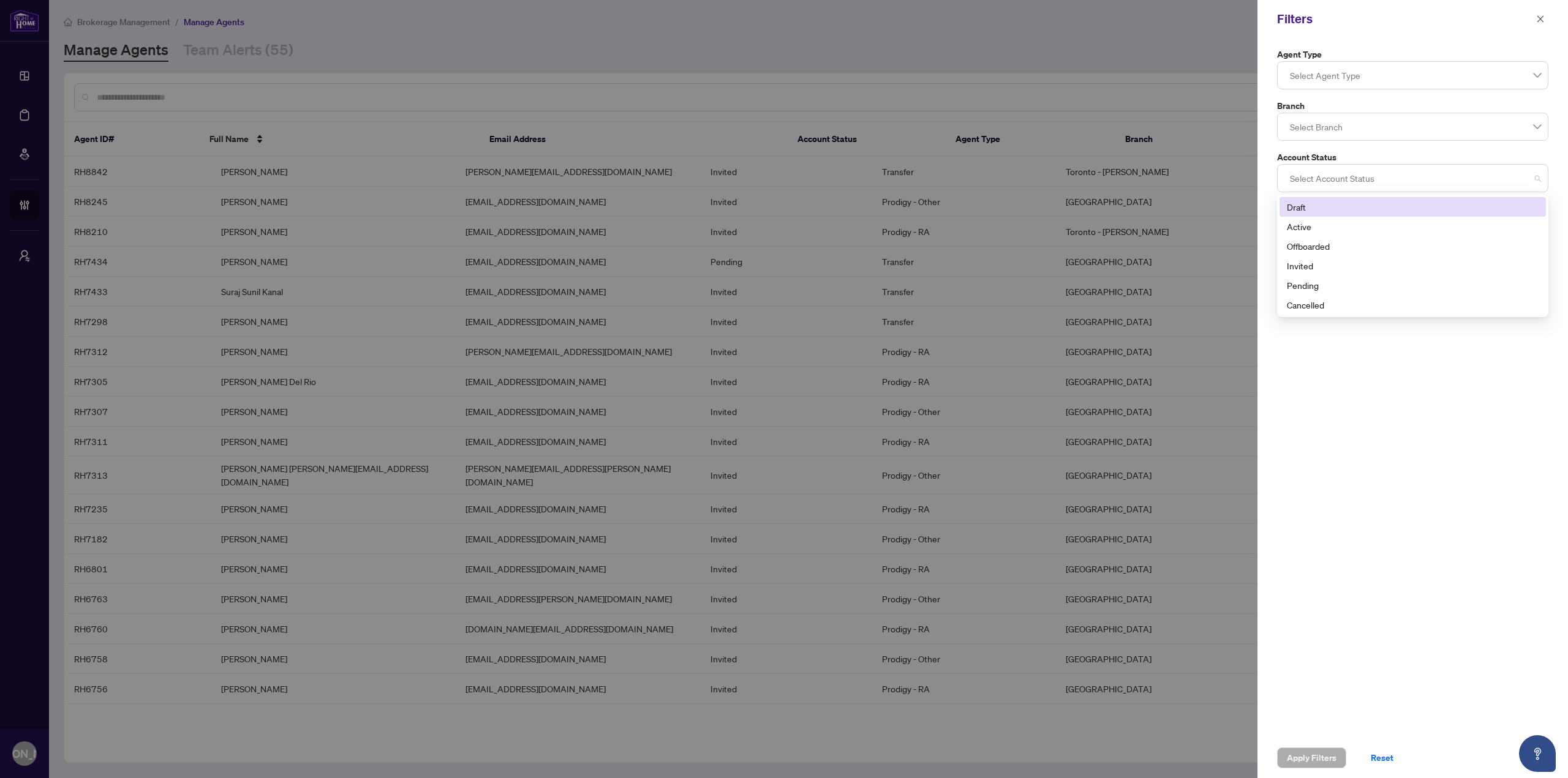
click at [1355, 177] on div at bounding box center [1413, 178] width 255 height 22
click at [1348, 281] on div "Pending" at bounding box center [1412, 285] width 251 height 14
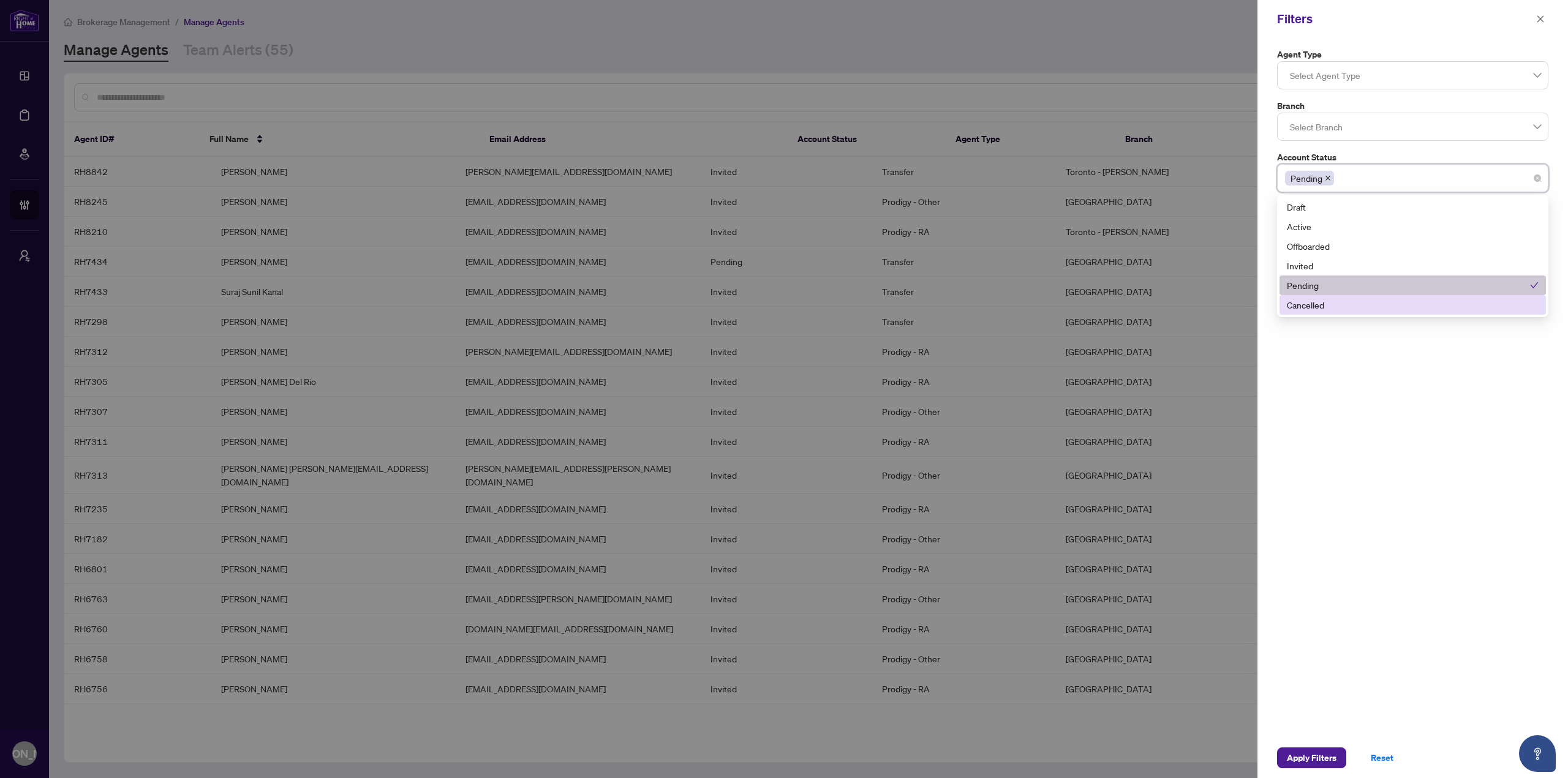
click at [1339, 336] on div "Agent Type Select Agent Type Branch Select Branch Account Status Pending 4 5 Dr…" at bounding box center [1413, 388] width 311 height 700
click at [1384, 239] on div at bounding box center [1413, 229] width 255 height 22
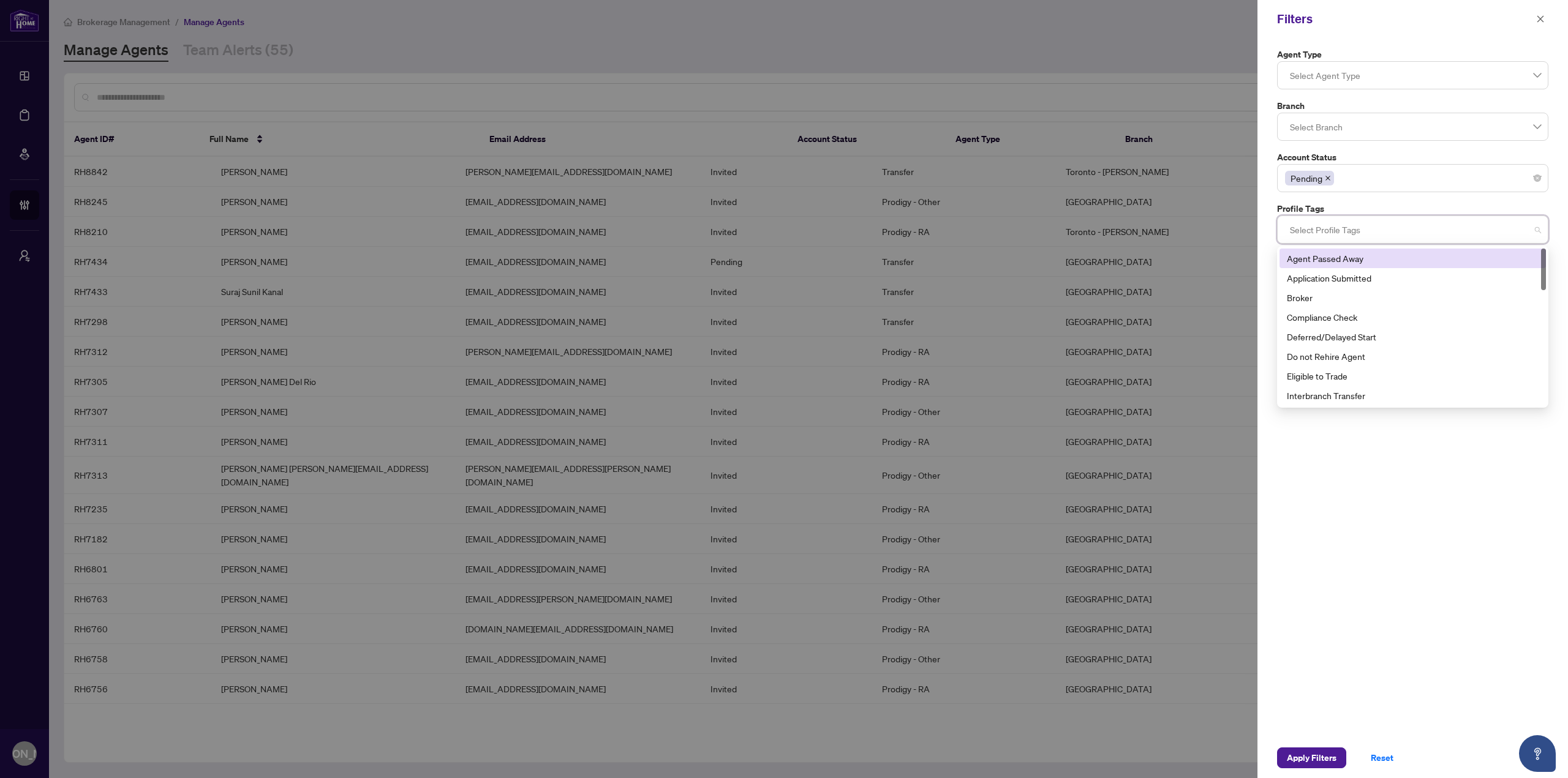
click at [1384, 239] on div at bounding box center [1413, 229] width 255 height 22
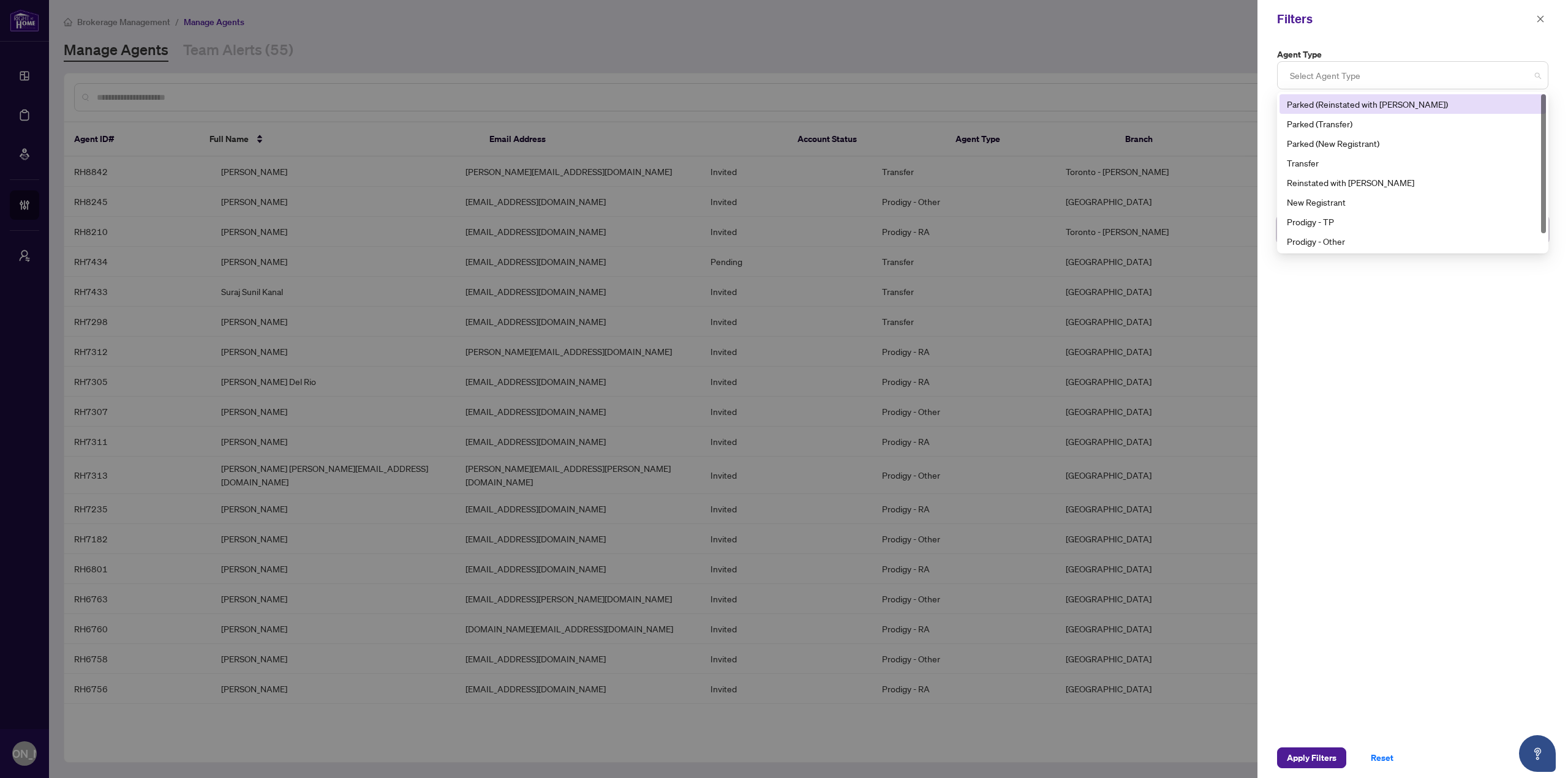
click at [1447, 85] on div at bounding box center [1413, 75] width 255 height 22
click at [1361, 216] on div "Prodigy - TP" at bounding box center [1412, 221] width 251 height 14
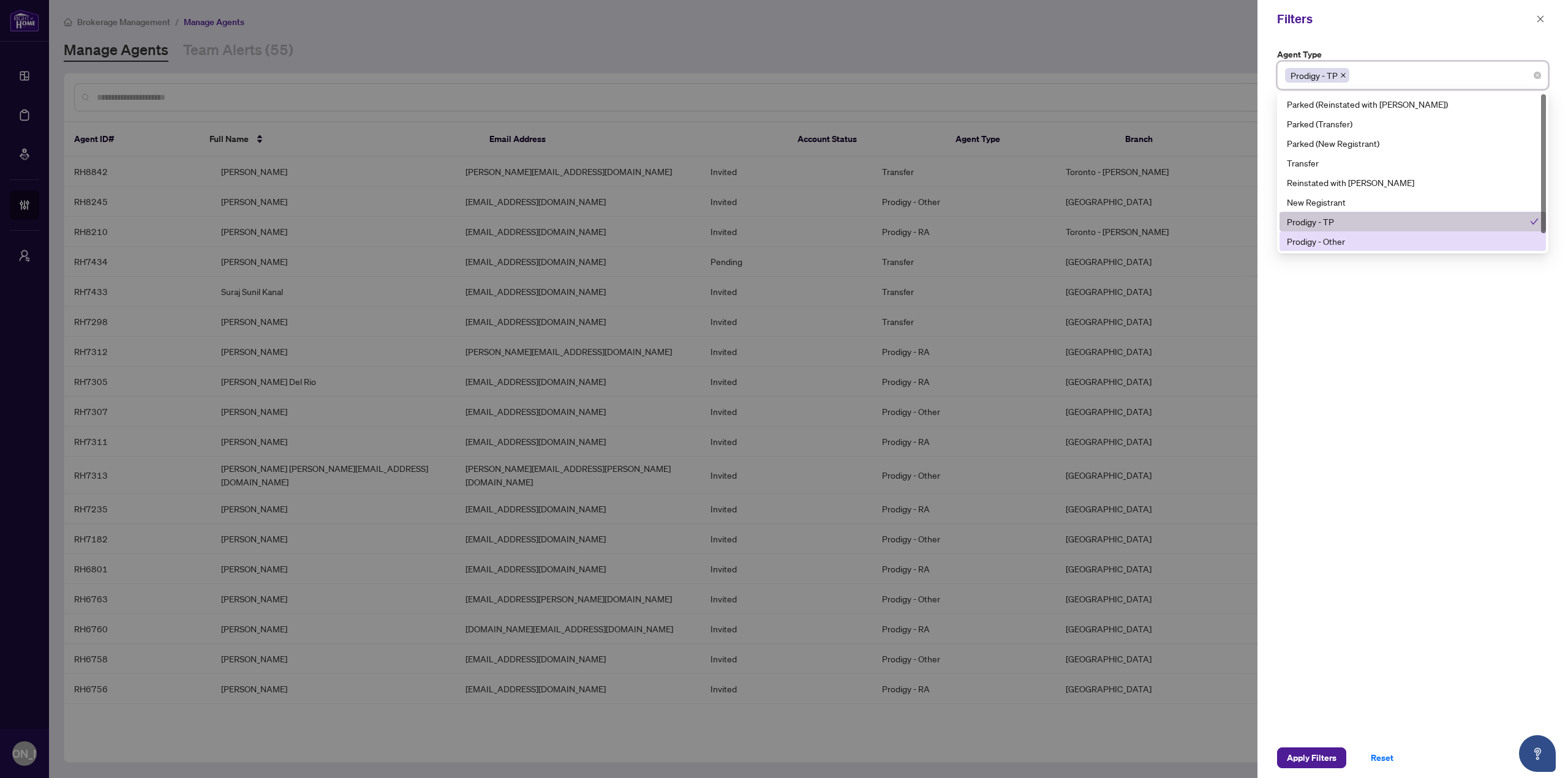
click at [1354, 237] on div "Prodigy - Other" at bounding box center [1412, 241] width 251 height 14
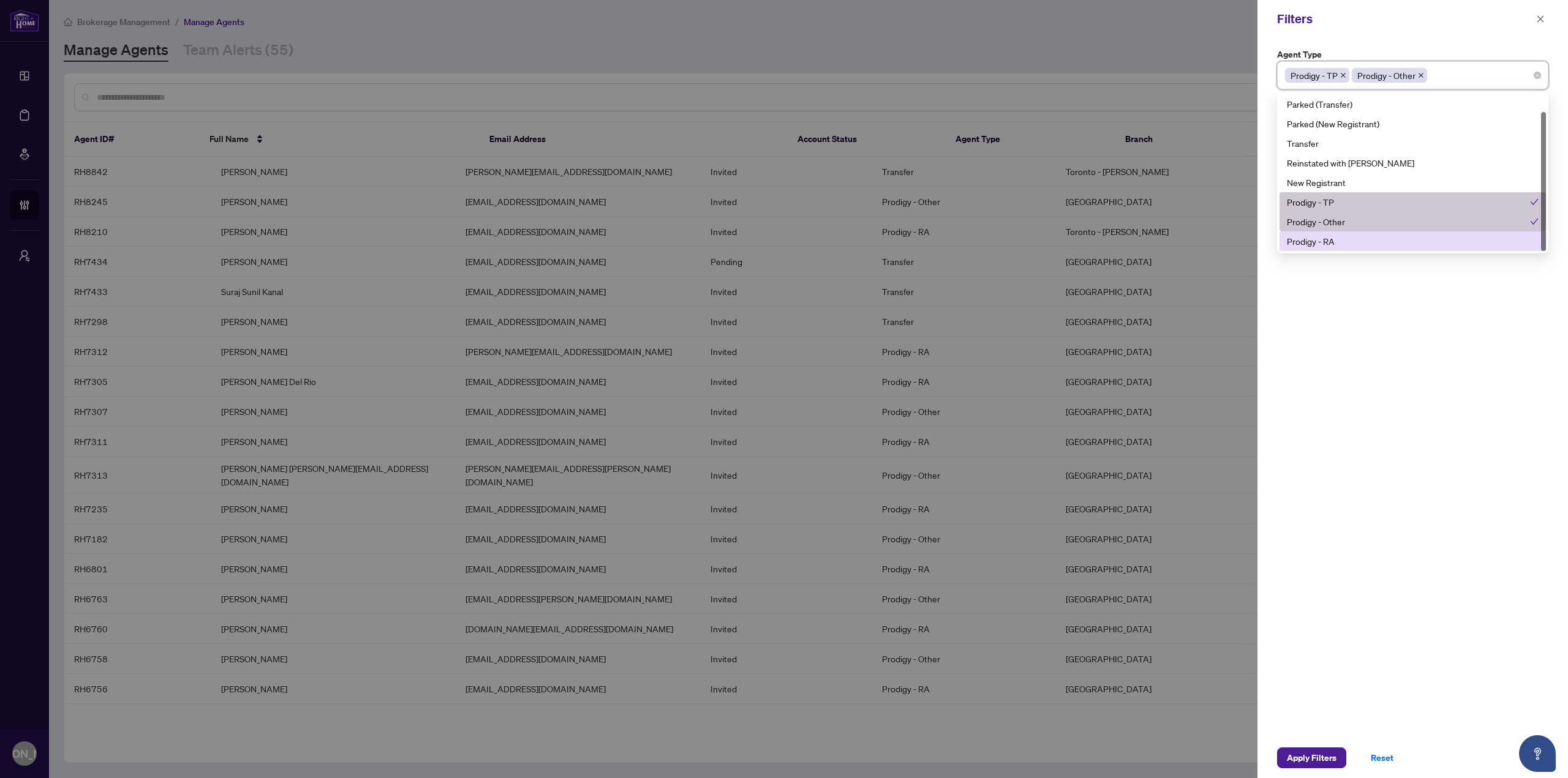
click at [1344, 237] on div "Prodigy - RA" at bounding box center [1412, 241] width 251 height 14
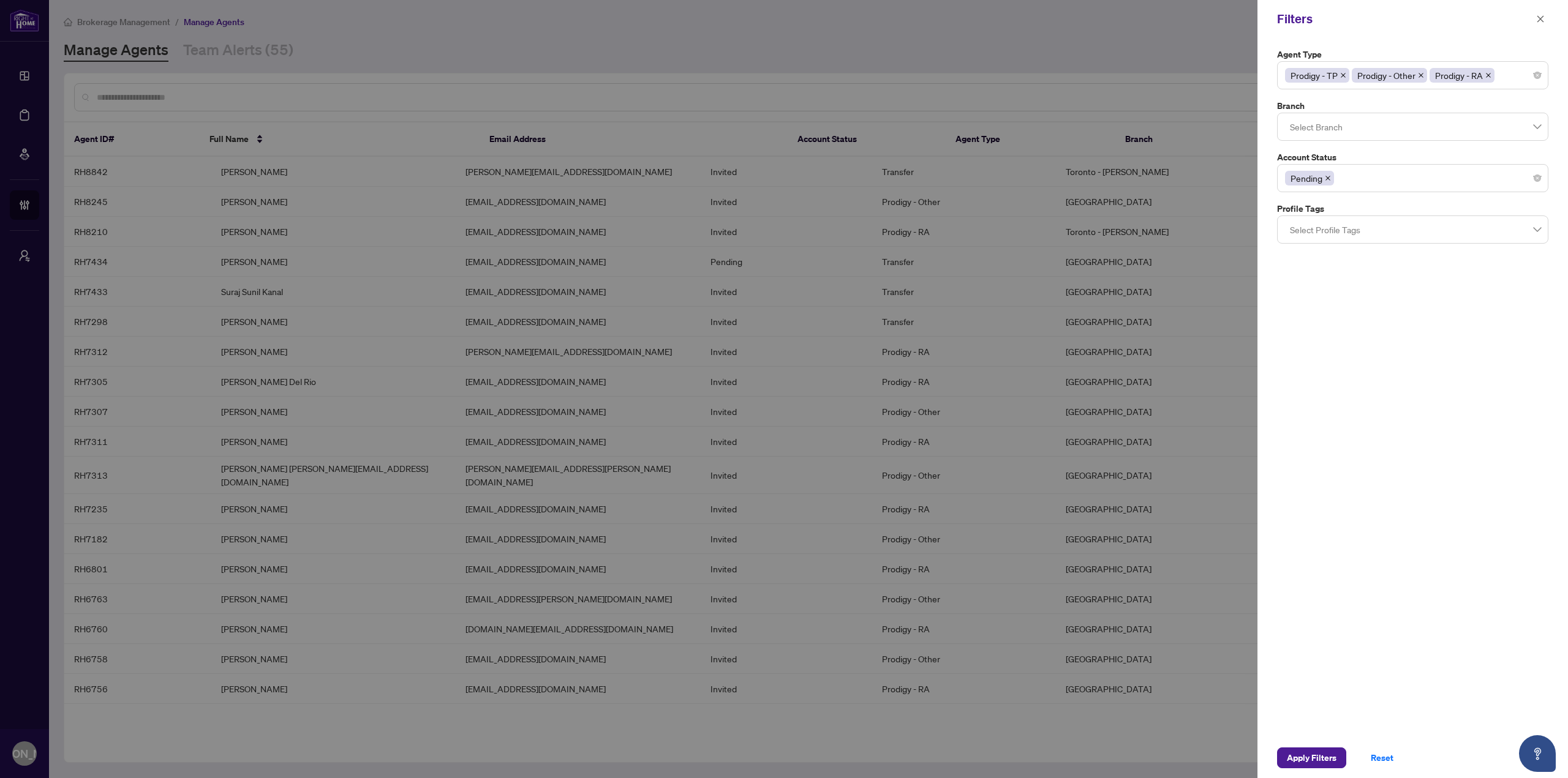
click at [1347, 339] on div "Agent Type Prodigy - TP Prodigy - Other Prodigy - RA 10 11 Parked (Reinstated w…" at bounding box center [1413, 388] width 311 height 700
click at [1296, 745] on div "Apply Filters Reset" at bounding box center [1413, 758] width 311 height 41
click at [1289, 768] on div "Apply Filters Reset" at bounding box center [1413, 758] width 311 height 41
click at [1300, 750] on span "Apply Filters" at bounding box center [1311, 758] width 50 height 20
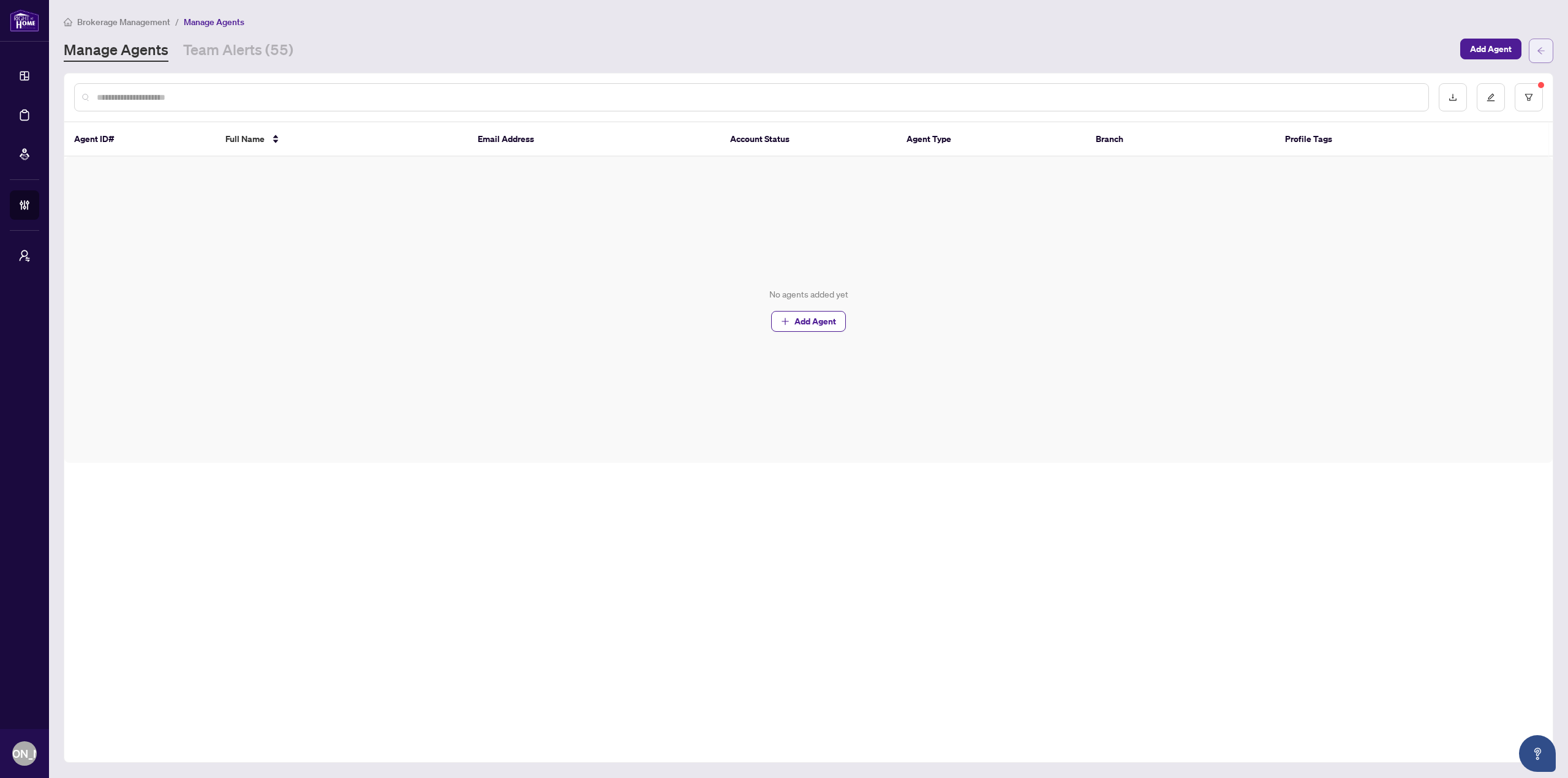
click at [1545, 56] on button "button" at bounding box center [1540, 50] width 24 height 24
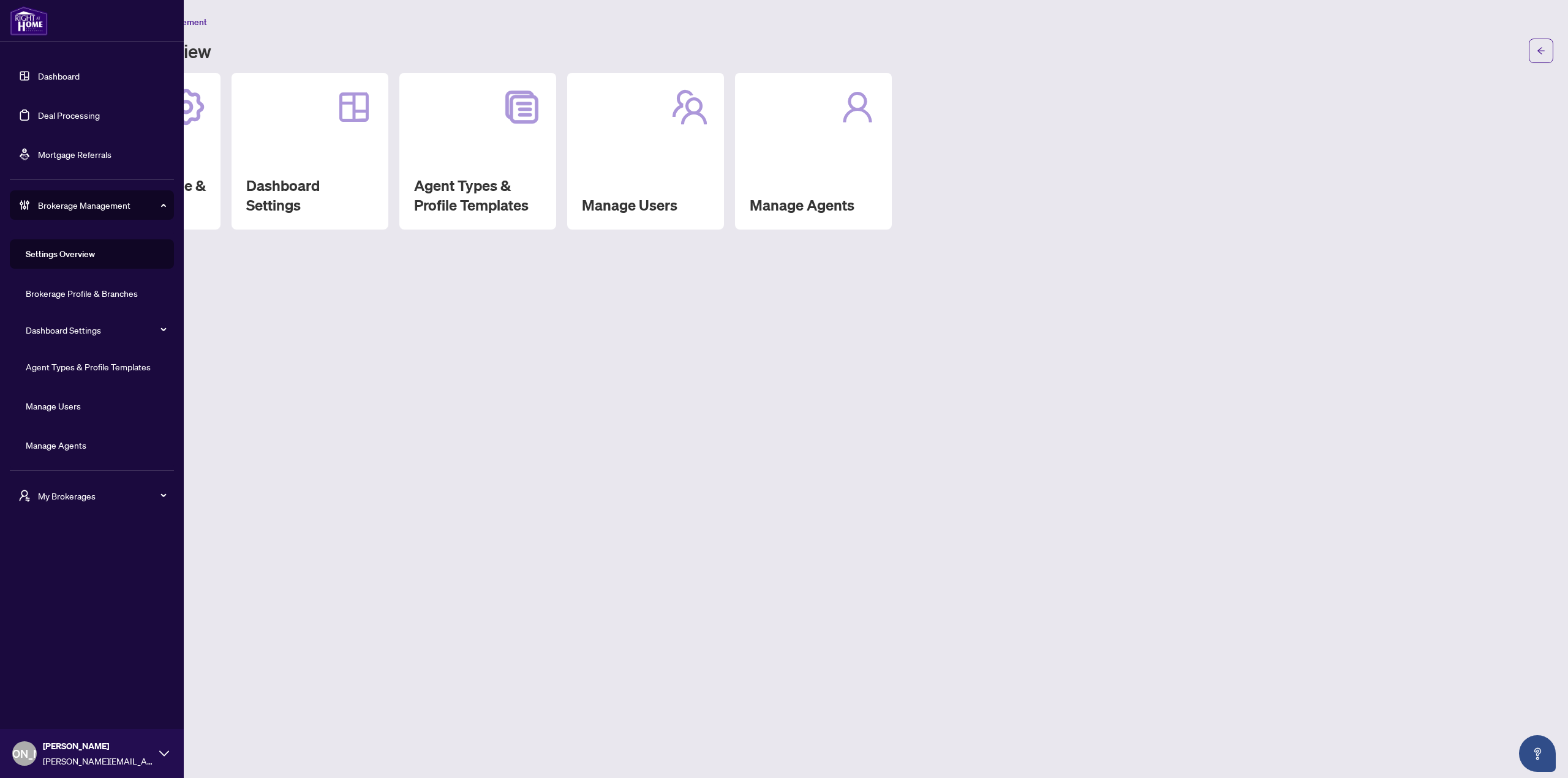
click at [71, 81] on link "Dashboard" at bounding box center [59, 76] width 41 height 11
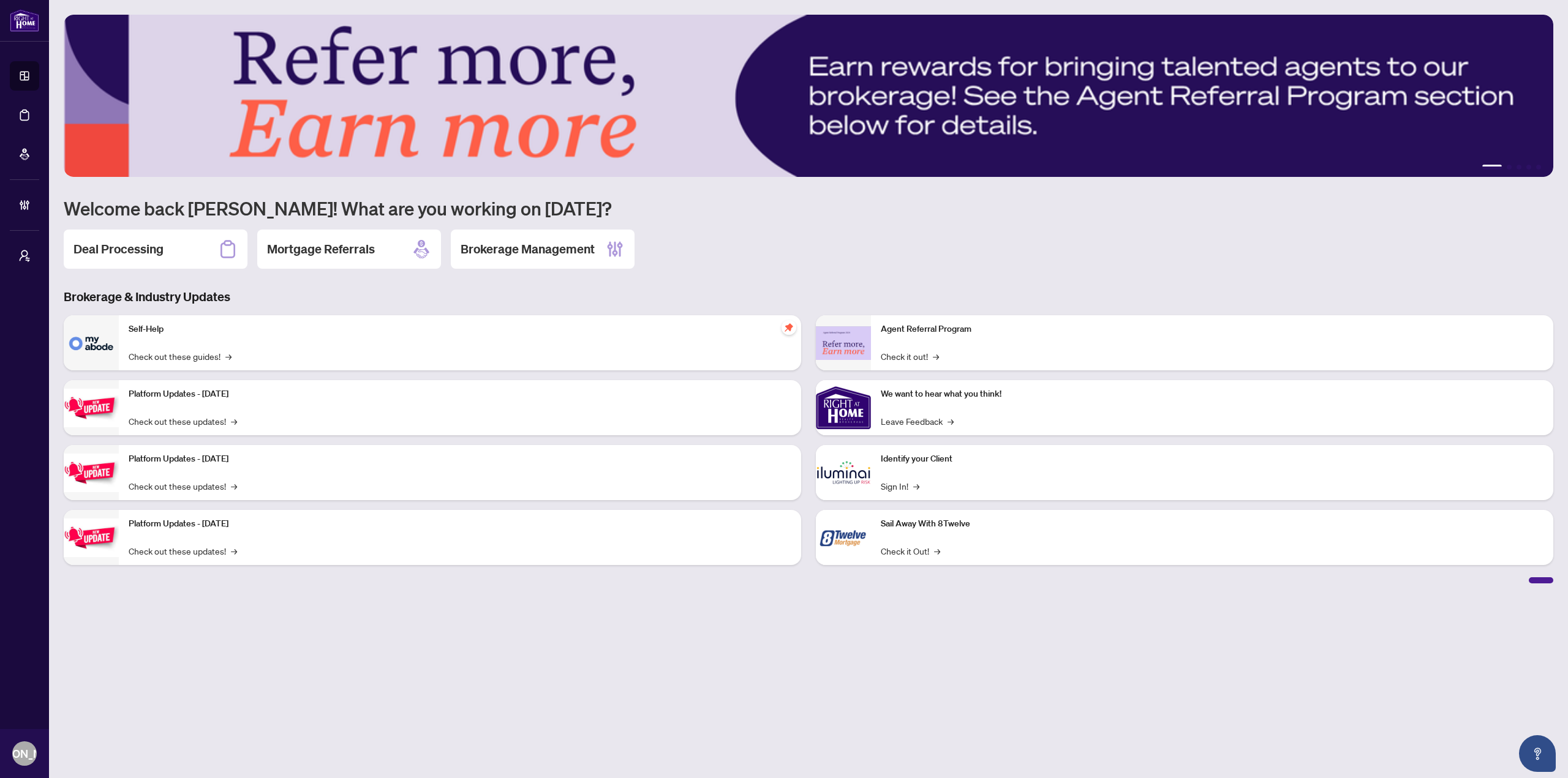
click at [821, 219] on h1 "Welcome back [PERSON_NAME]! What are you working on [DATE]?" at bounding box center [808, 208] width 1489 height 24
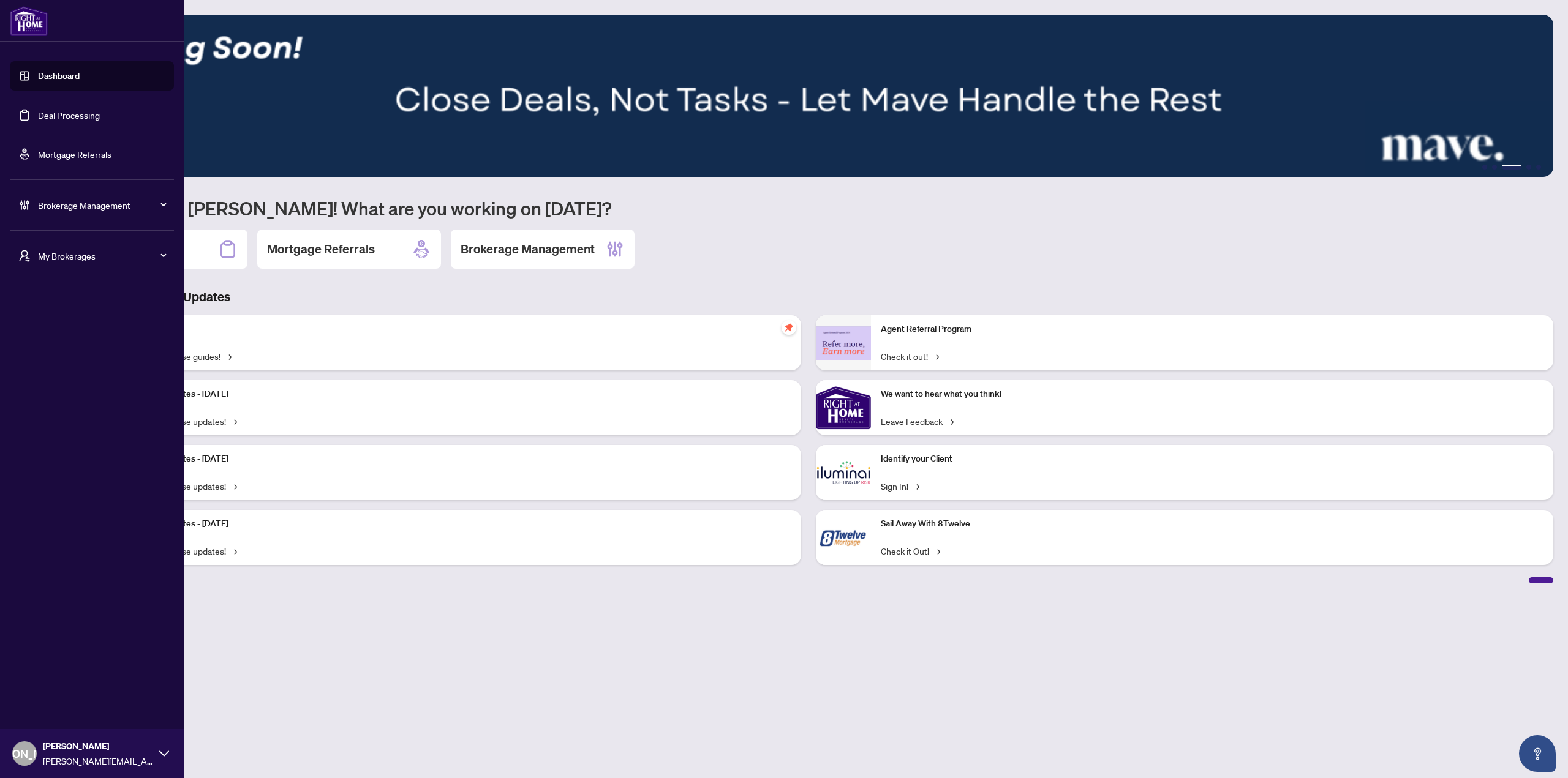
click at [98, 212] on div "Brokerage Management" at bounding box center [92, 205] width 164 height 29
click at [59, 450] on link "Manage Agents" at bounding box center [56, 446] width 61 height 11
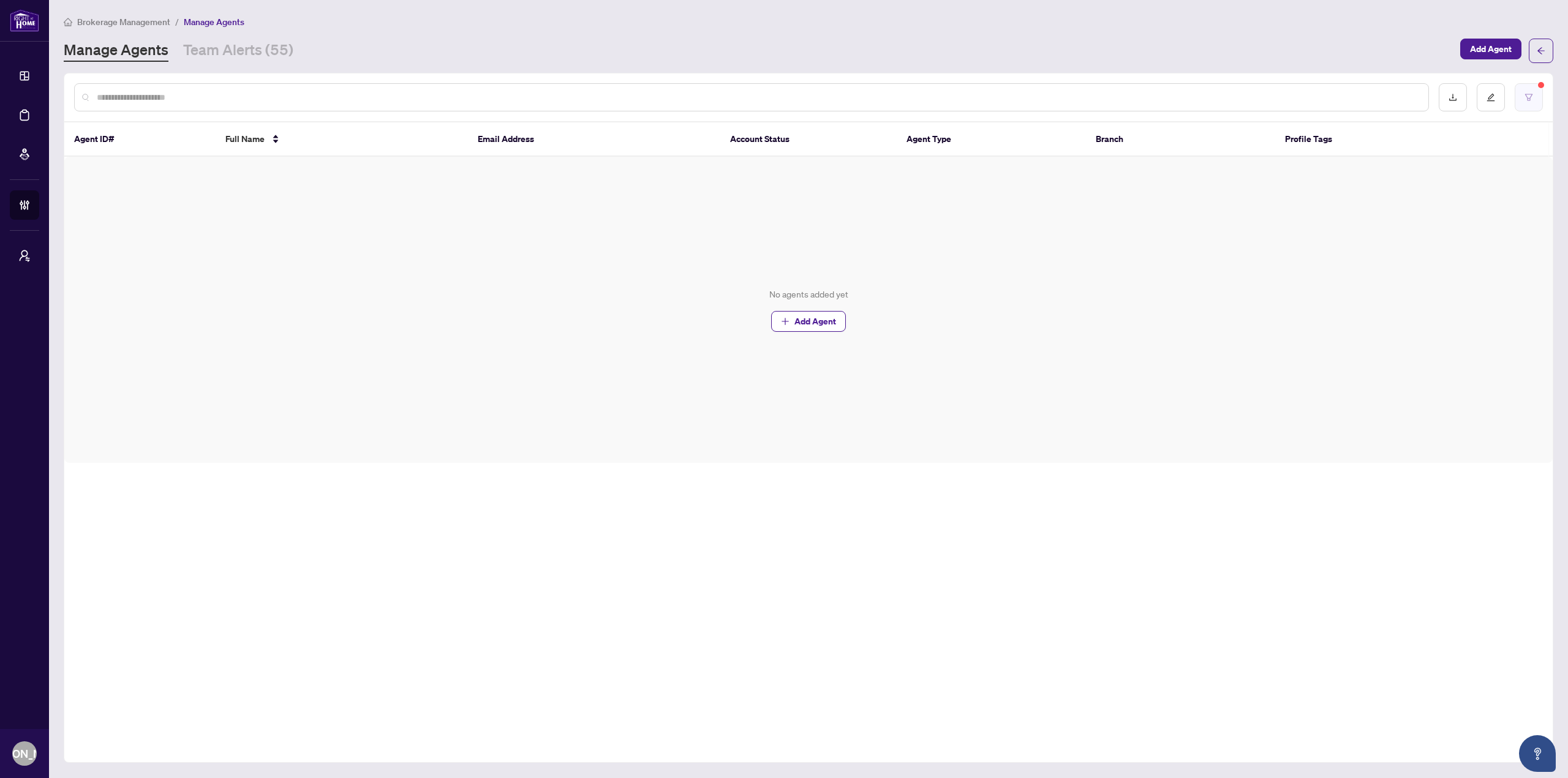
click at [1538, 93] on button "button" at bounding box center [1528, 97] width 28 height 28
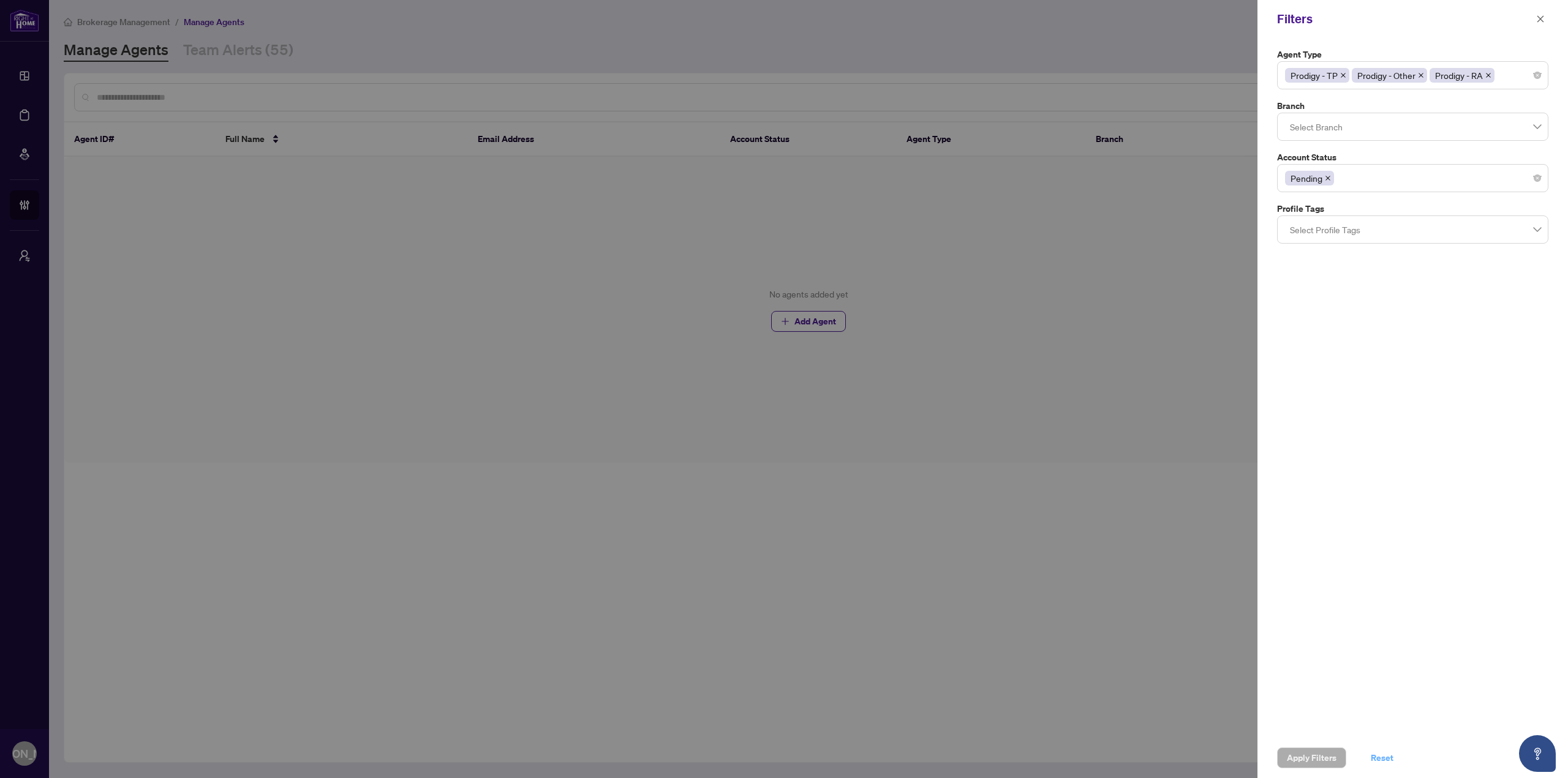
click at [1392, 757] on span "Reset" at bounding box center [1382, 758] width 23 height 20
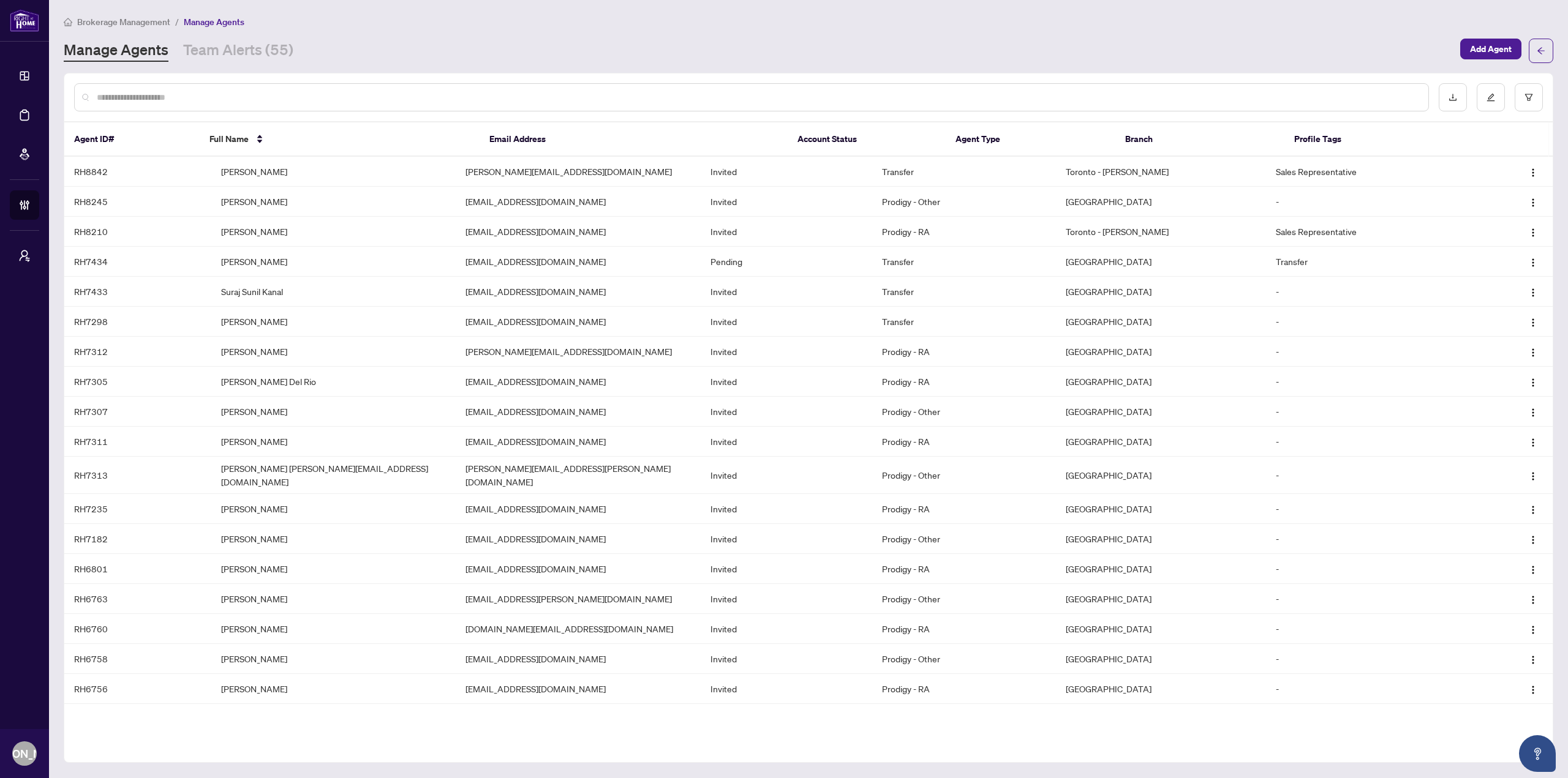
click at [934, 50] on div "Manage Agents Team Alerts (55)" at bounding box center [758, 50] width 1389 height 22
click at [1530, 104] on button "button" at bounding box center [1528, 97] width 28 height 28
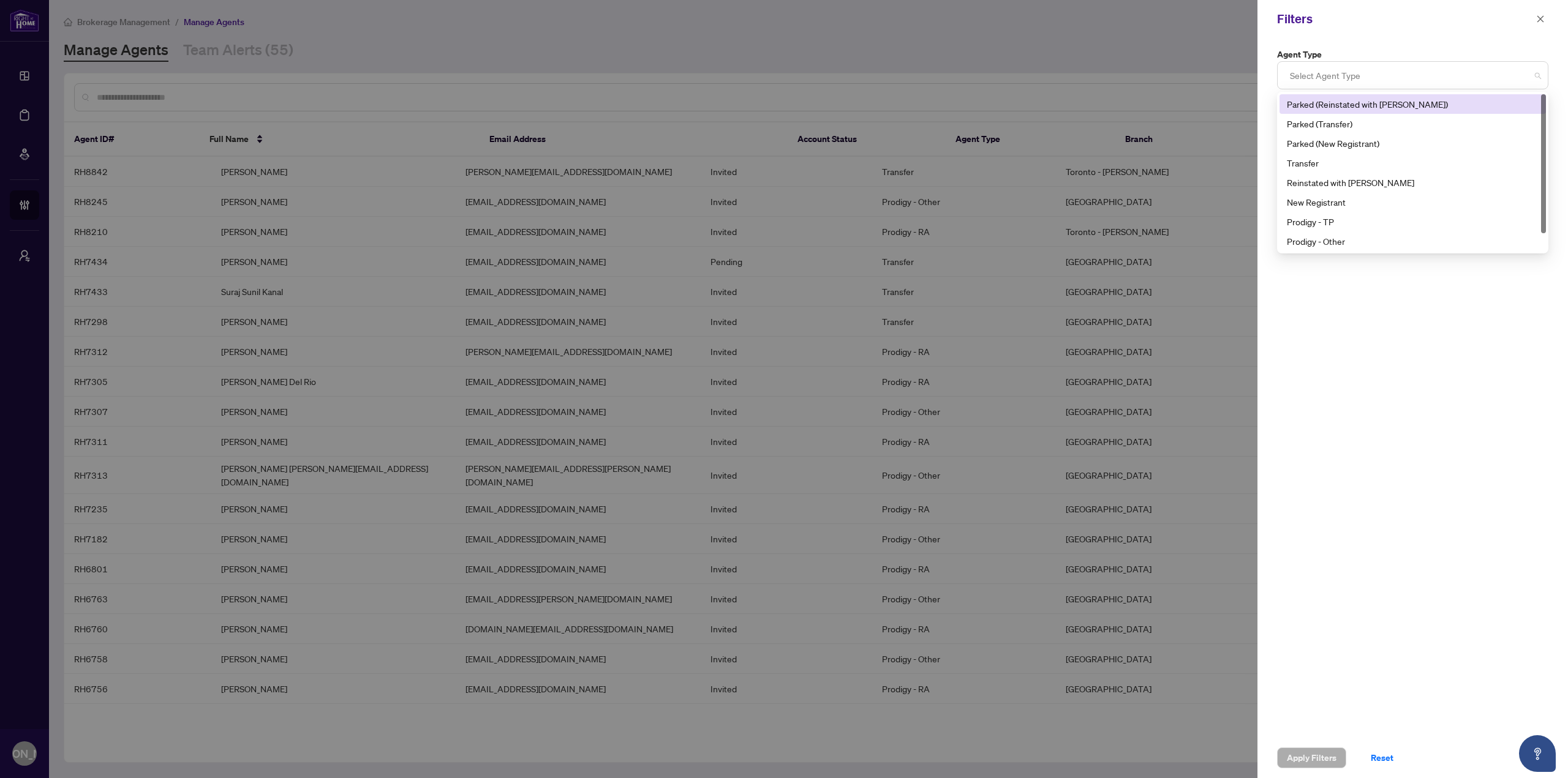
click at [1446, 78] on div at bounding box center [1413, 75] width 255 height 22
click at [1379, 217] on div "Prodigy - TP" at bounding box center [1412, 221] width 251 height 14
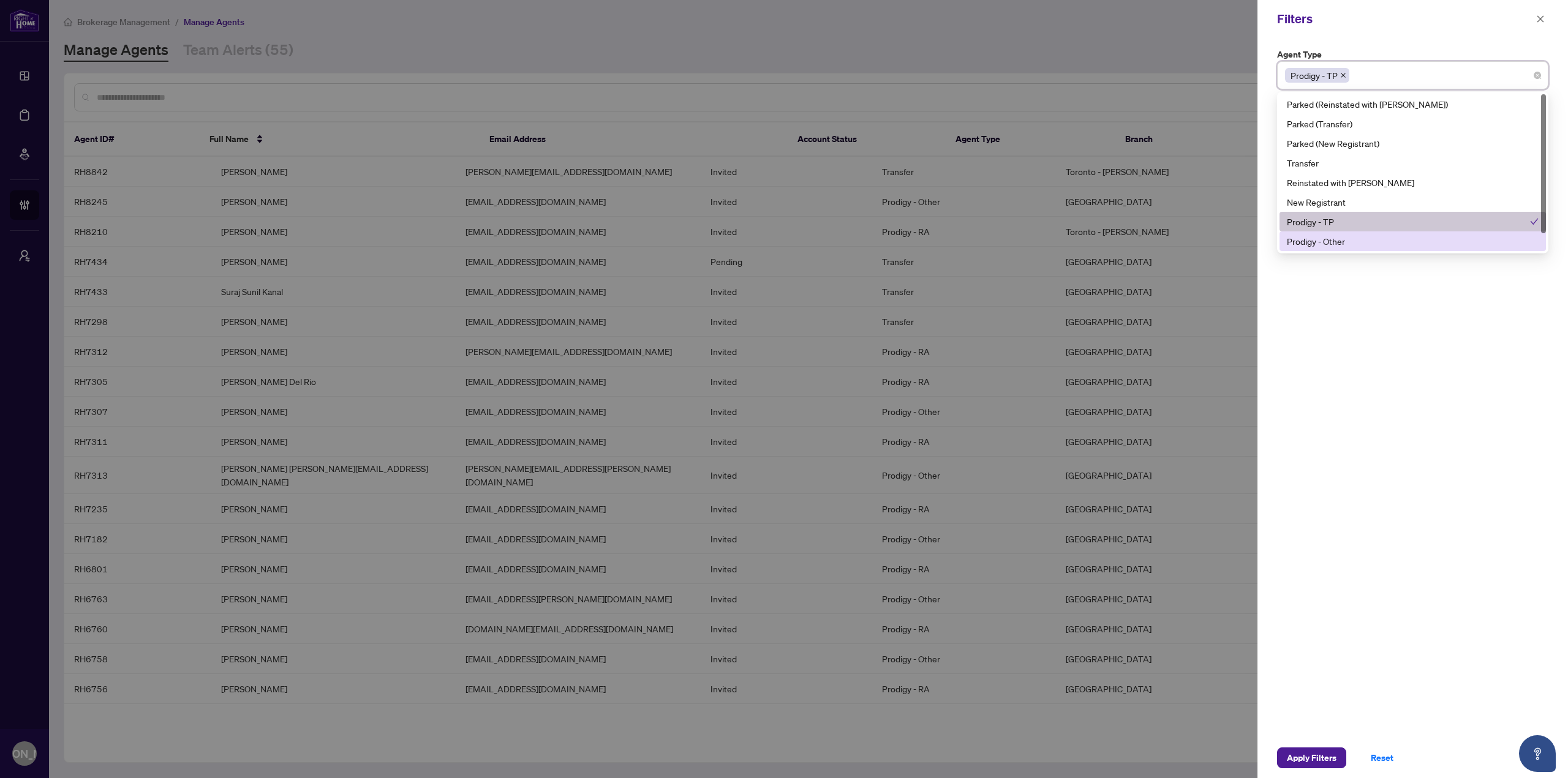
click at [1372, 234] on div "Prodigy - Other" at bounding box center [1412, 241] width 251 height 14
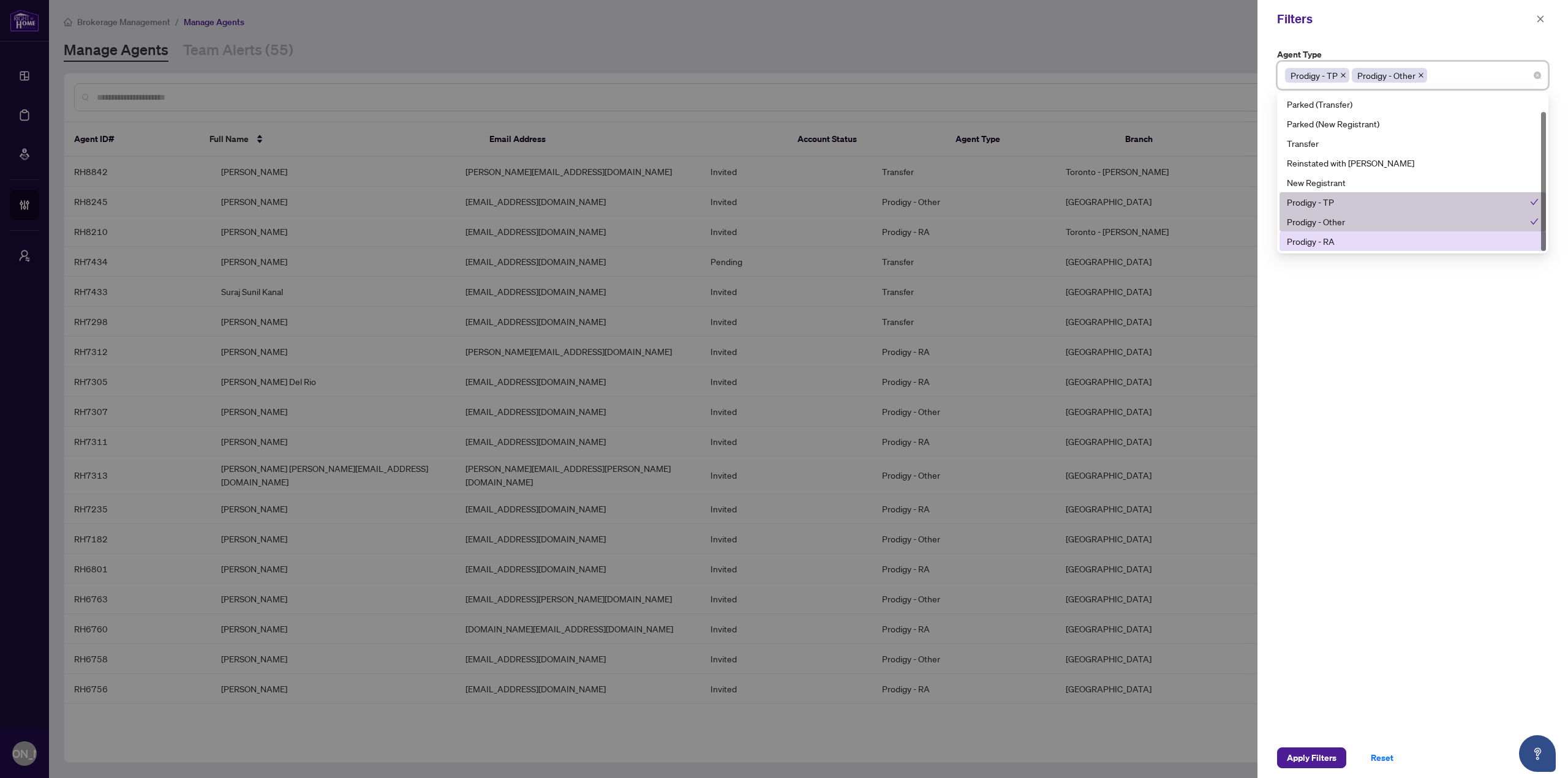
click at [1365, 244] on div "Prodigy - RA" at bounding box center [1412, 241] width 251 height 14
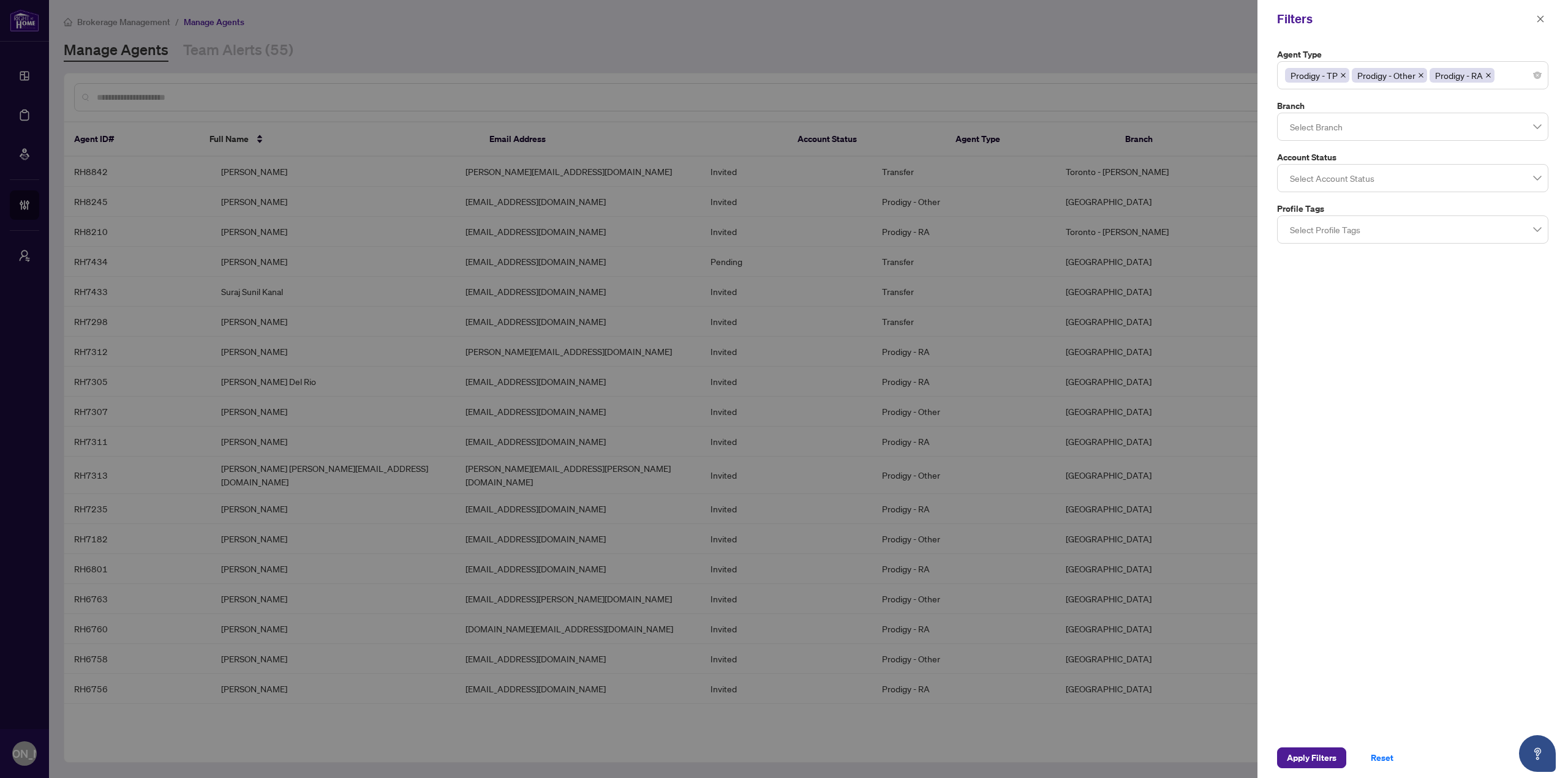
click at [1382, 311] on div "Agent Type Prodigy - TP Prodigy - Other Prodigy - RA 10 11 Parked (Reinstated w…" at bounding box center [1413, 388] width 311 height 700
click at [1393, 132] on div at bounding box center [1413, 126] width 255 height 22
click at [1384, 180] on div at bounding box center [1413, 178] width 255 height 22
click at [1352, 289] on div "Pending" at bounding box center [1412, 285] width 251 height 14
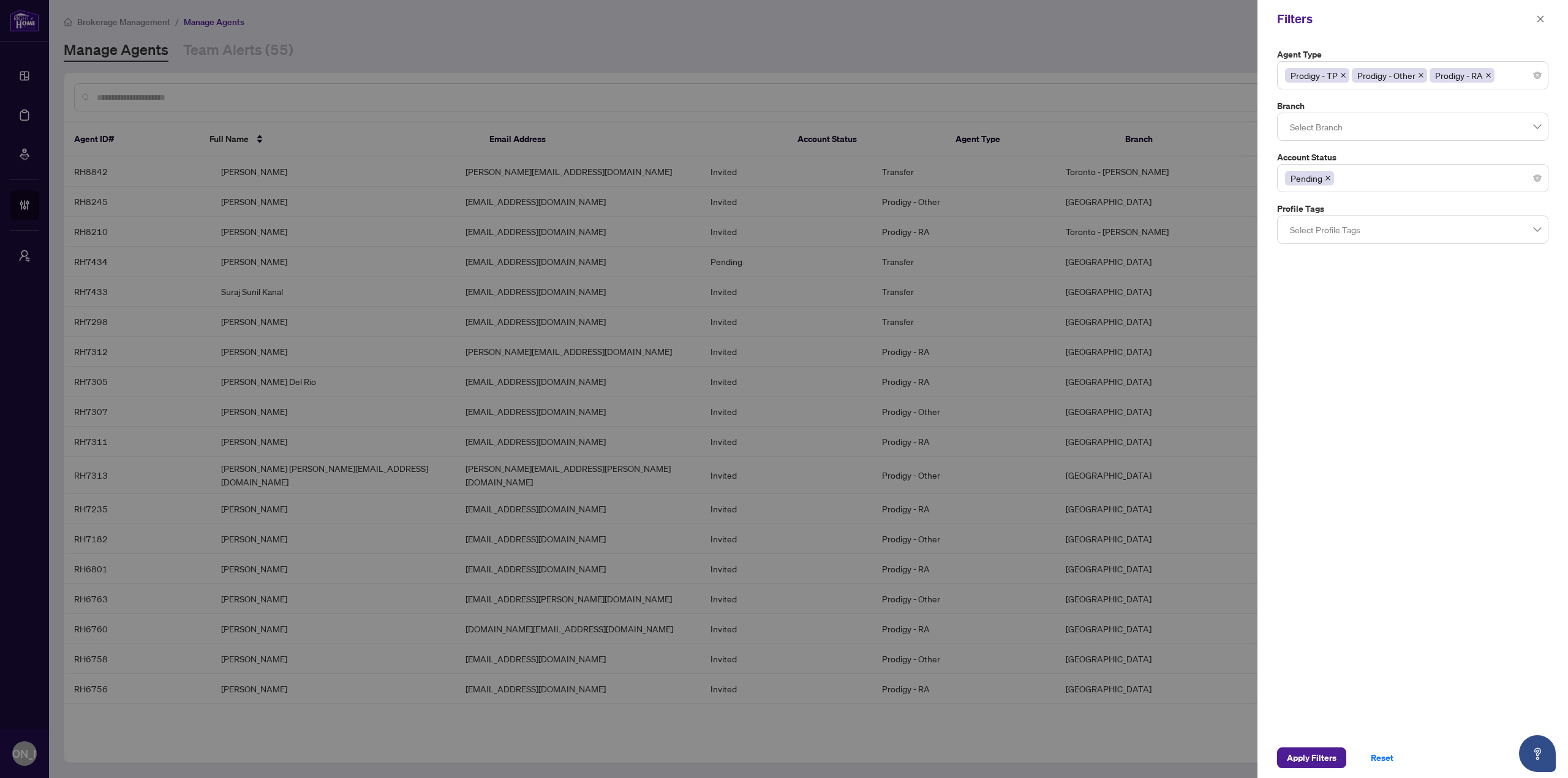
click at [1352, 405] on div "Agent Type Prodigy - TP Prodigy - Other Prodigy - RA 10 11 Parked (Reinstated w…" at bounding box center [1413, 388] width 311 height 700
click at [1296, 761] on span "Apply Filters" at bounding box center [1311, 758] width 50 height 20
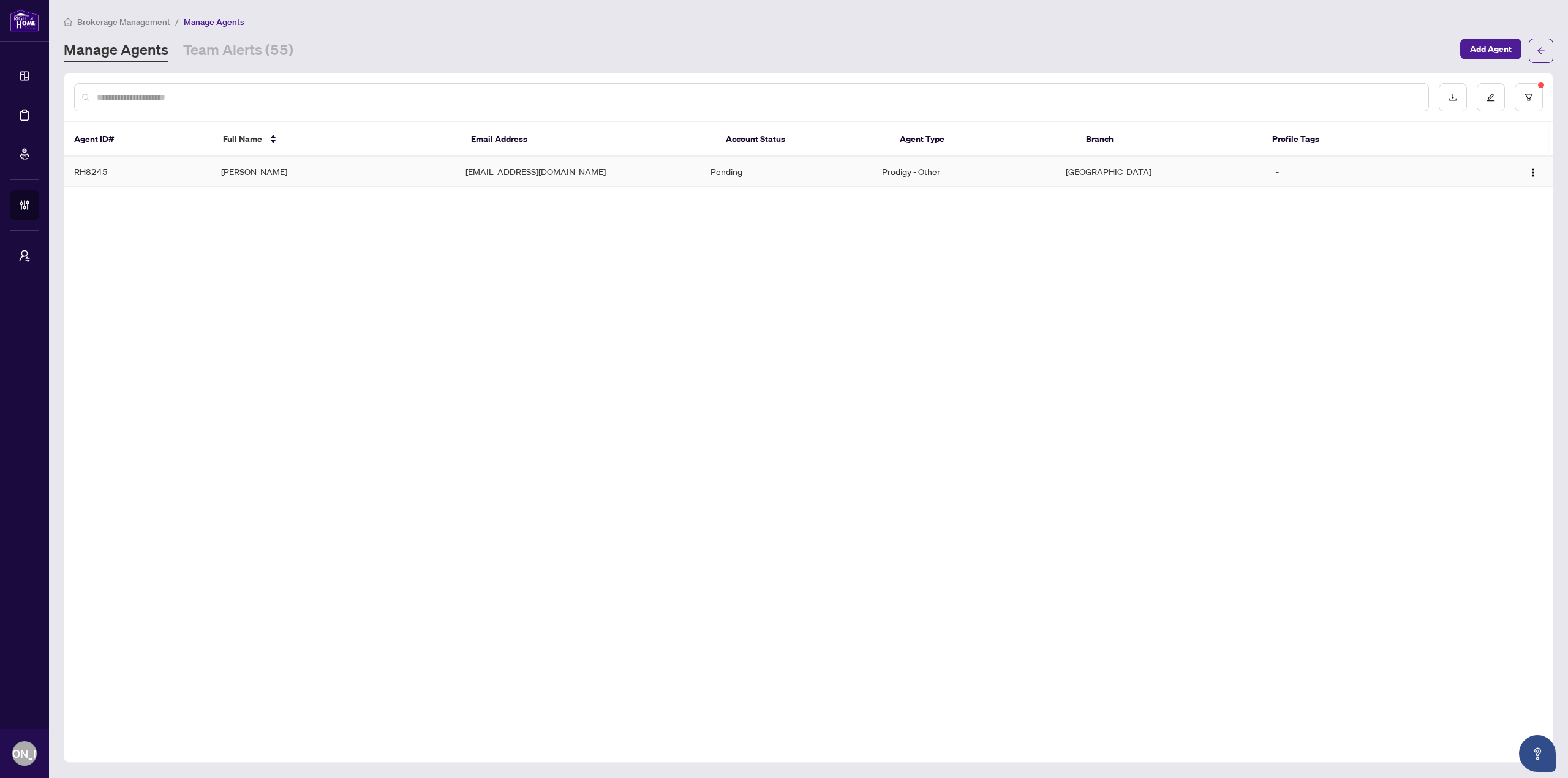
click at [499, 172] on td "[EMAIL_ADDRESS][DOMAIN_NAME]" at bounding box center [577, 172] width 245 height 30
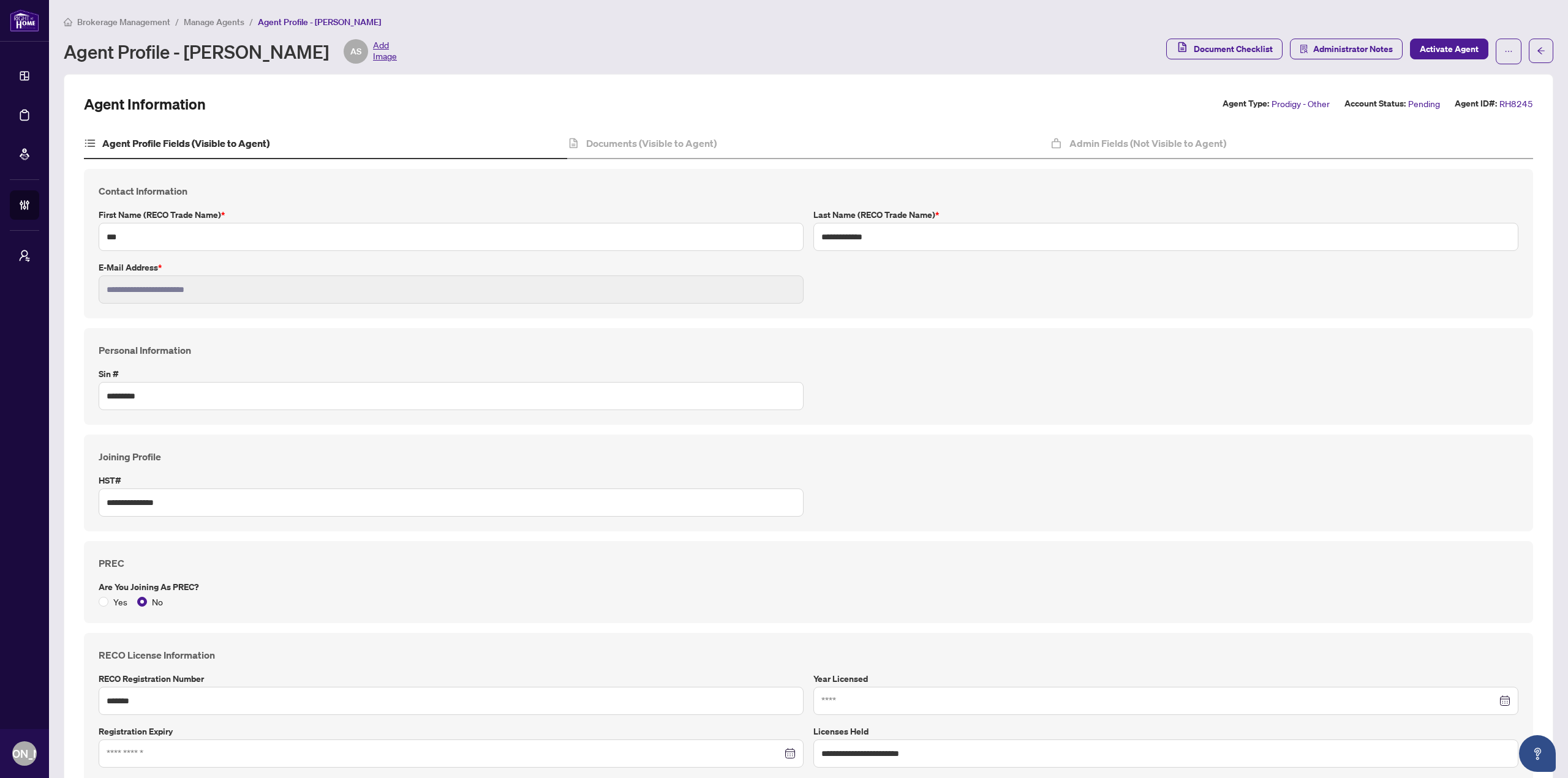
type input "****"
type input "**********"
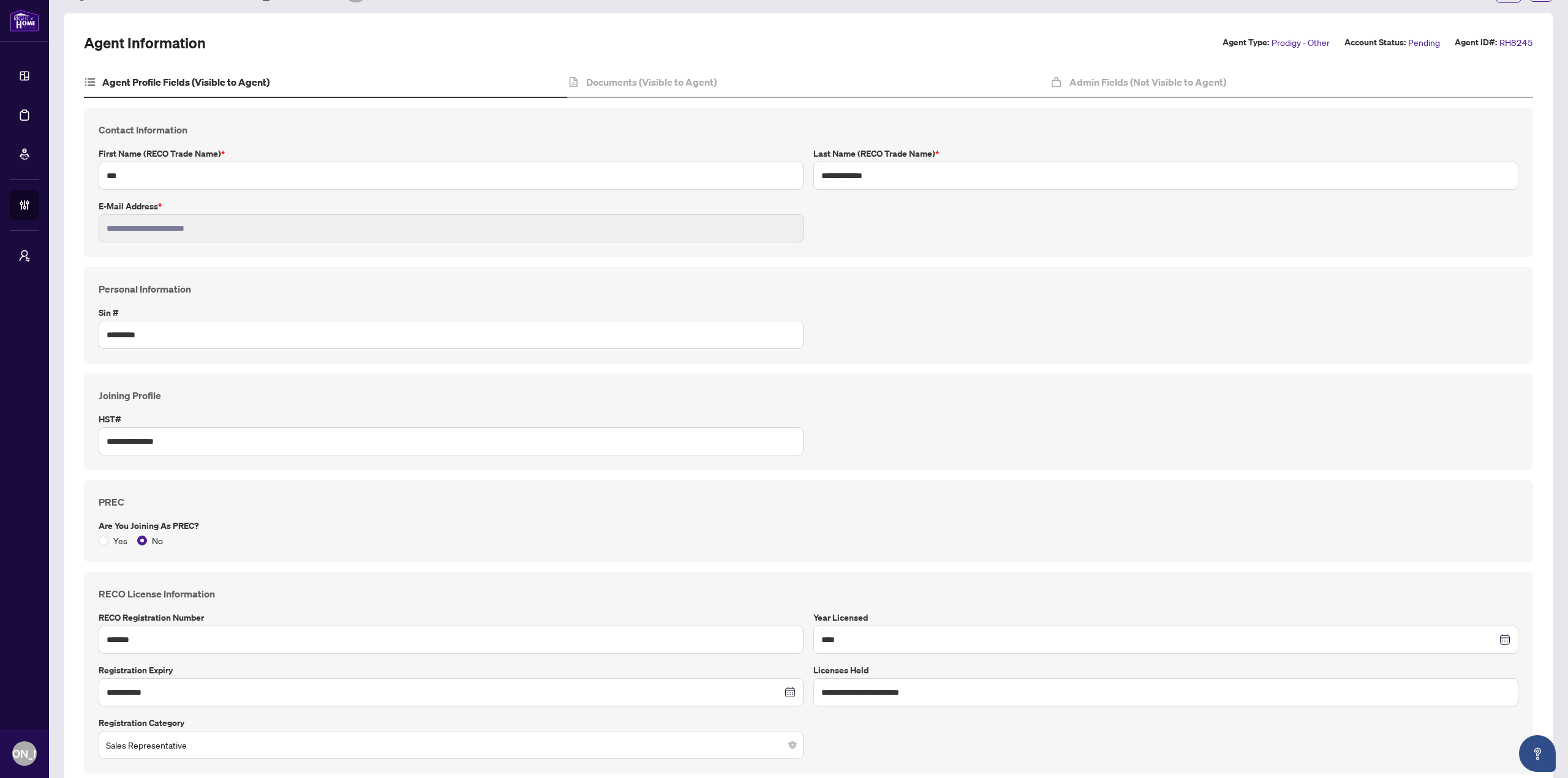
scroll to position [123, 0]
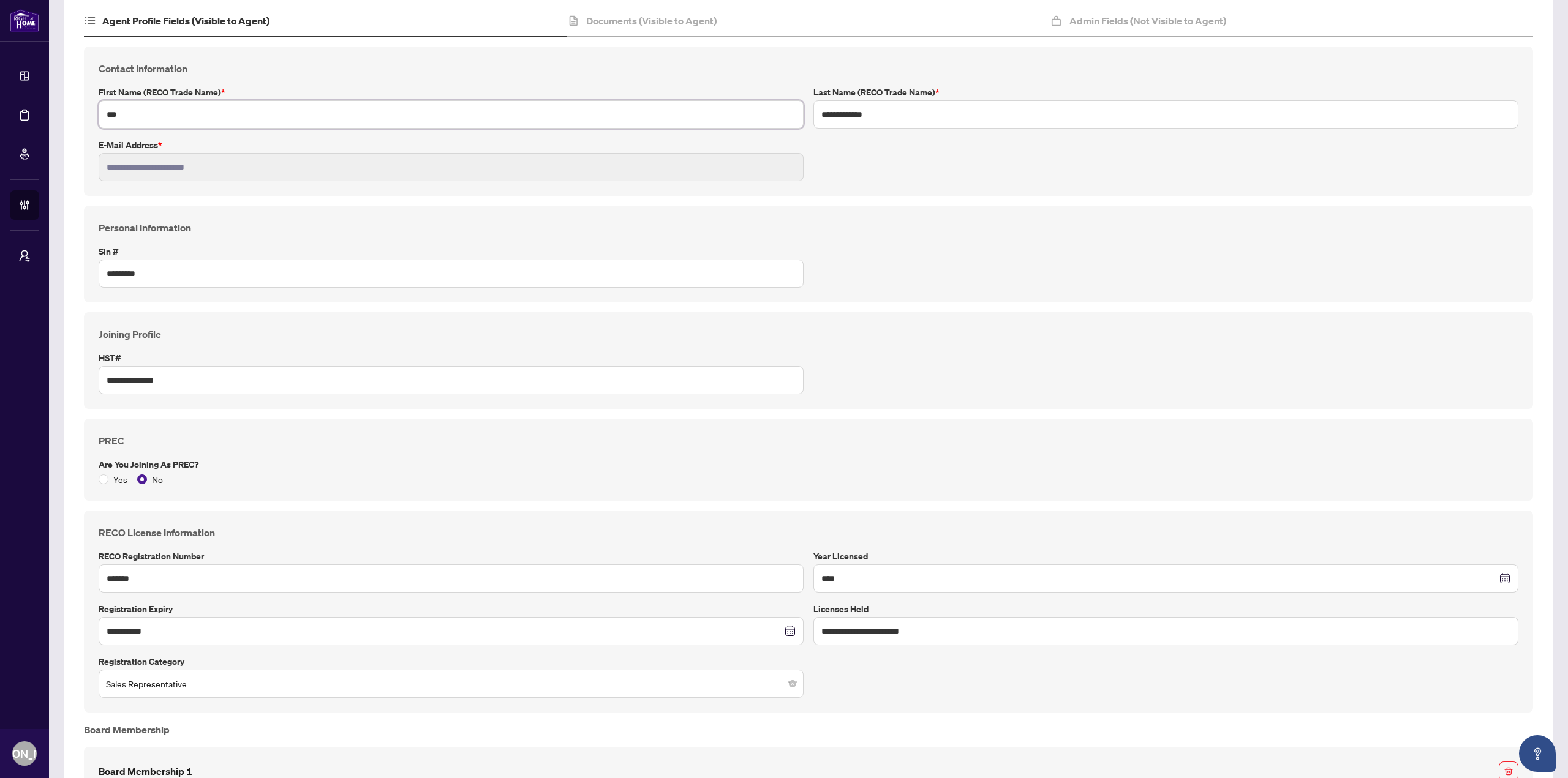
click at [111, 113] on input "***" at bounding box center [451, 114] width 705 height 28
type input "***"
click at [821, 111] on input "**********" at bounding box center [1165, 114] width 705 height 28
click at [853, 111] on input "**********" at bounding box center [1165, 114] width 705 height 28
type input "**********"
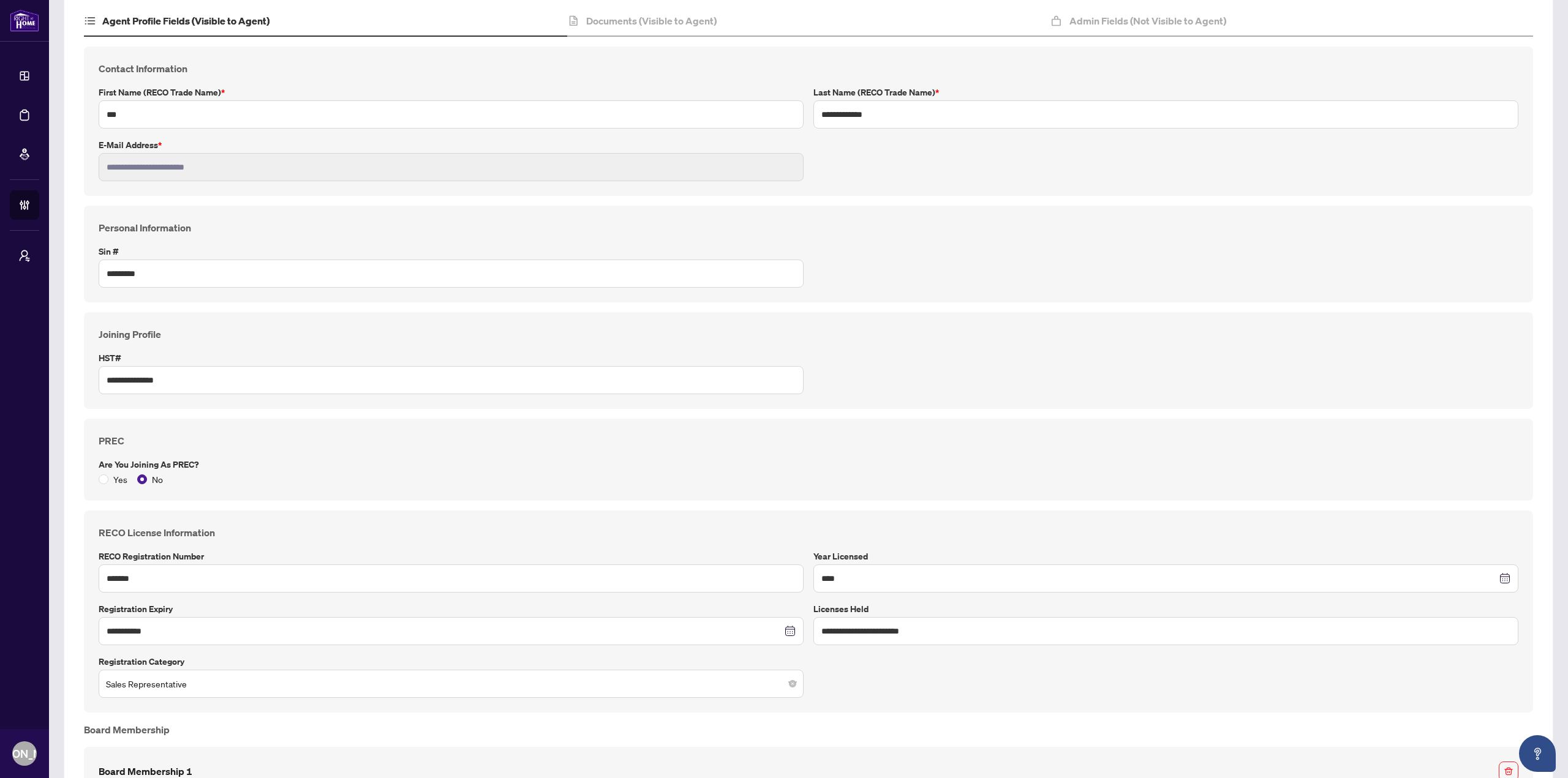
click at [835, 241] on div "Personal Information Sin # *********" at bounding box center [808, 254] width 1429 height 67
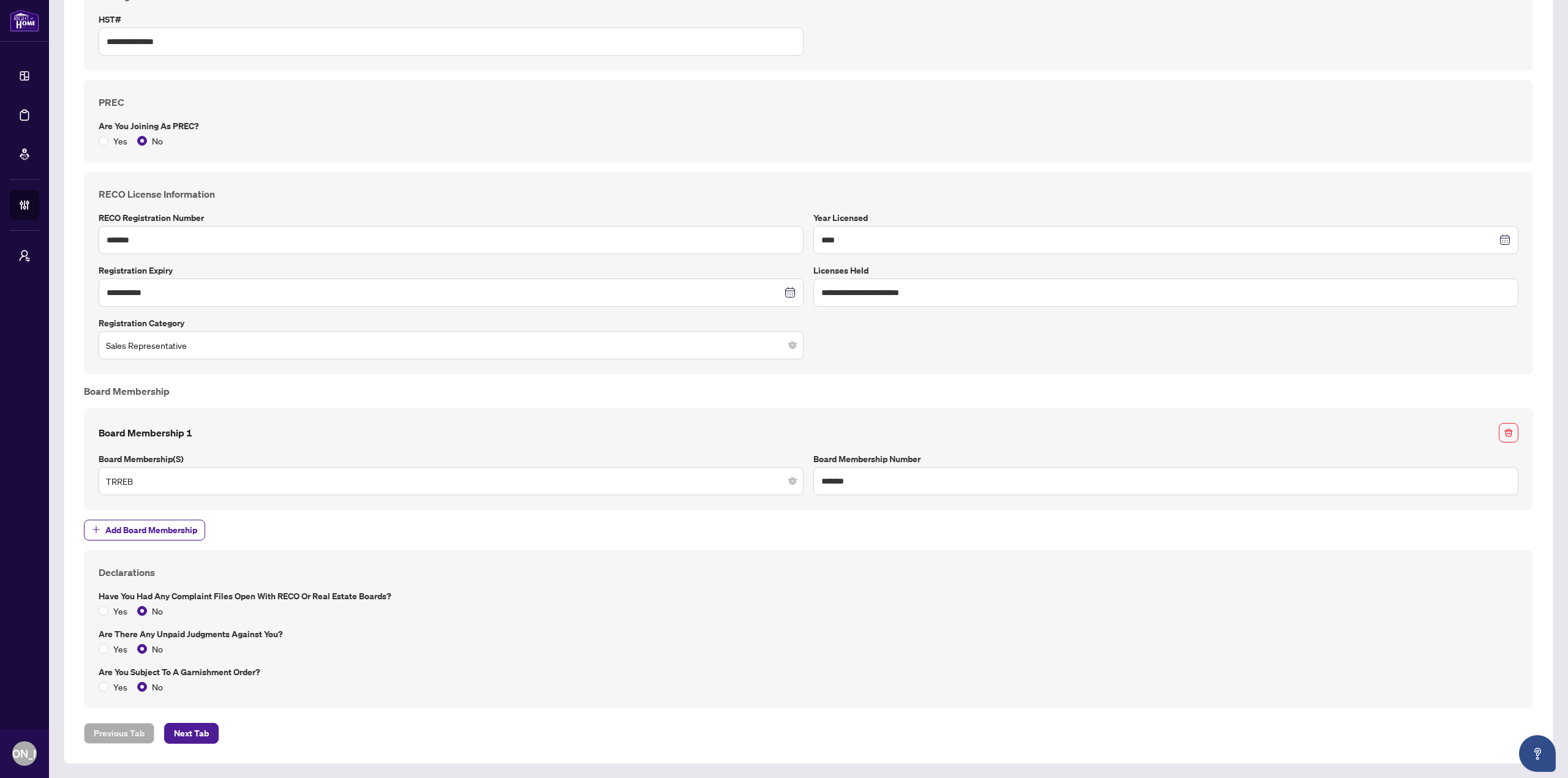
scroll to position [461, 0]
click at [206, 733] on span "Next Tab" at bounding box center [191, 733] width 35 height 20
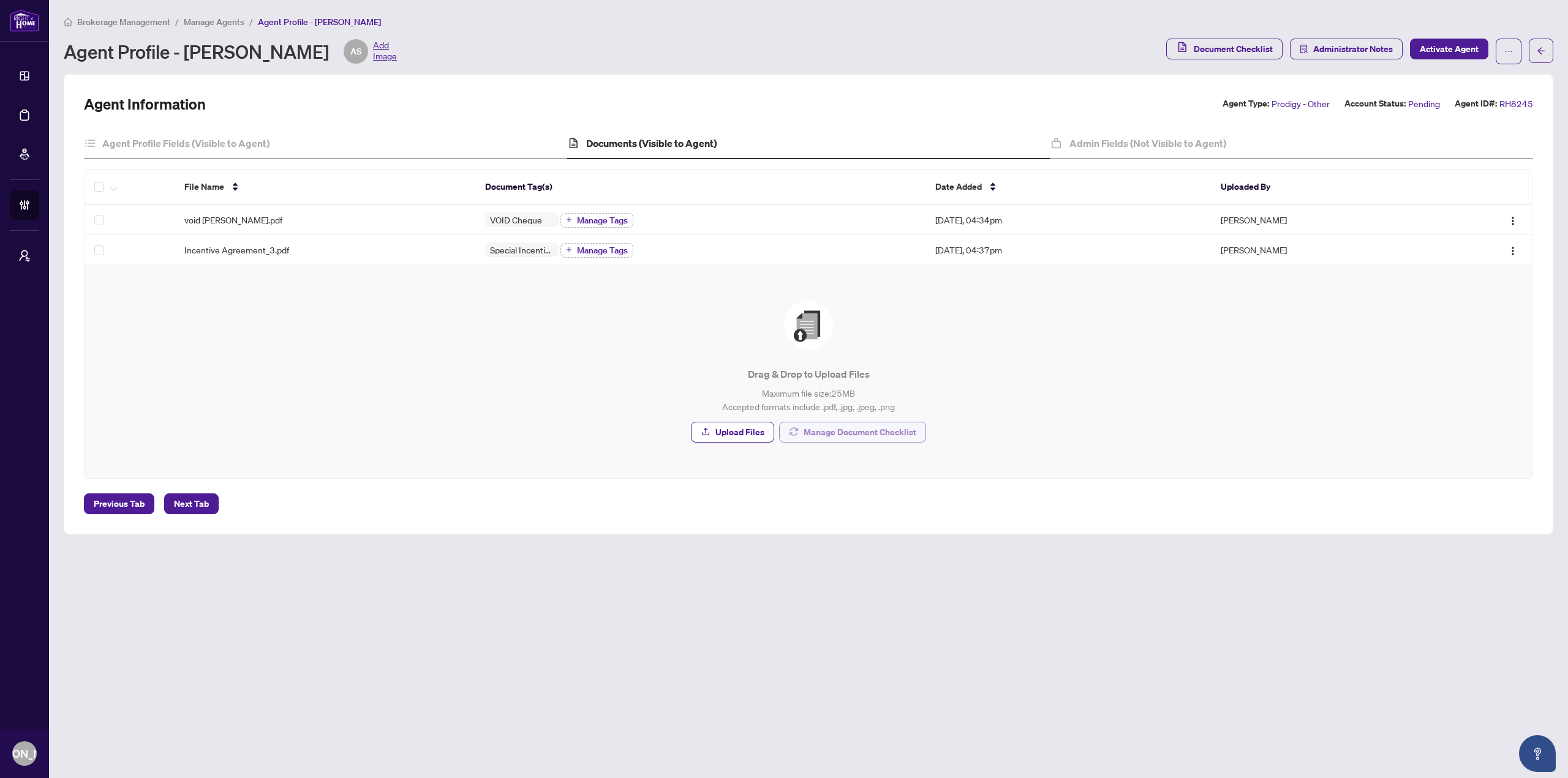
click at [899, 423] on span "Manage Document Checklist" at bounding box center [860, 432] width 113 height 20
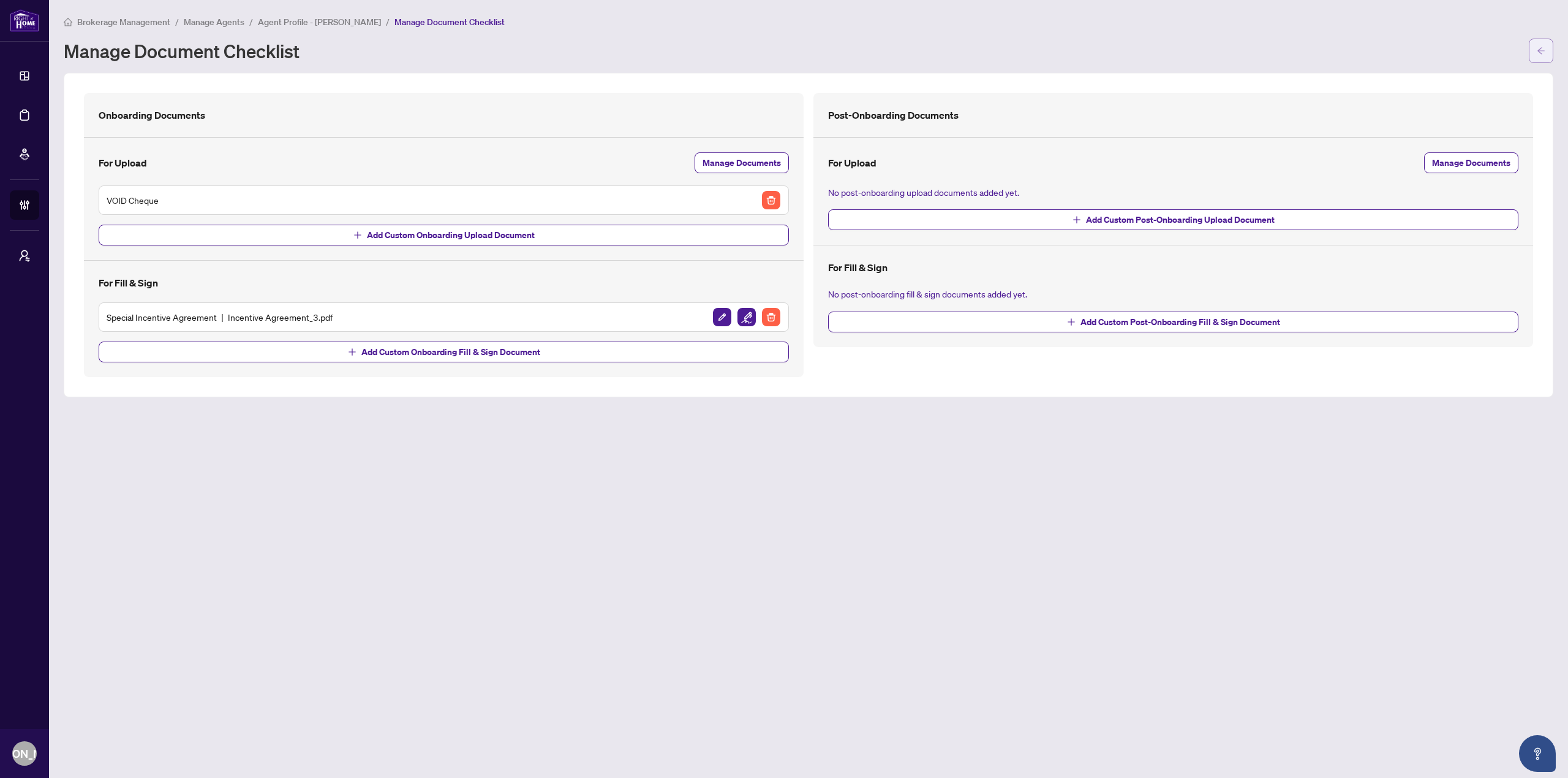
click at [1536, 47] on icon "arrow-left" at bounding box center [1540, 50] width 9 height 9
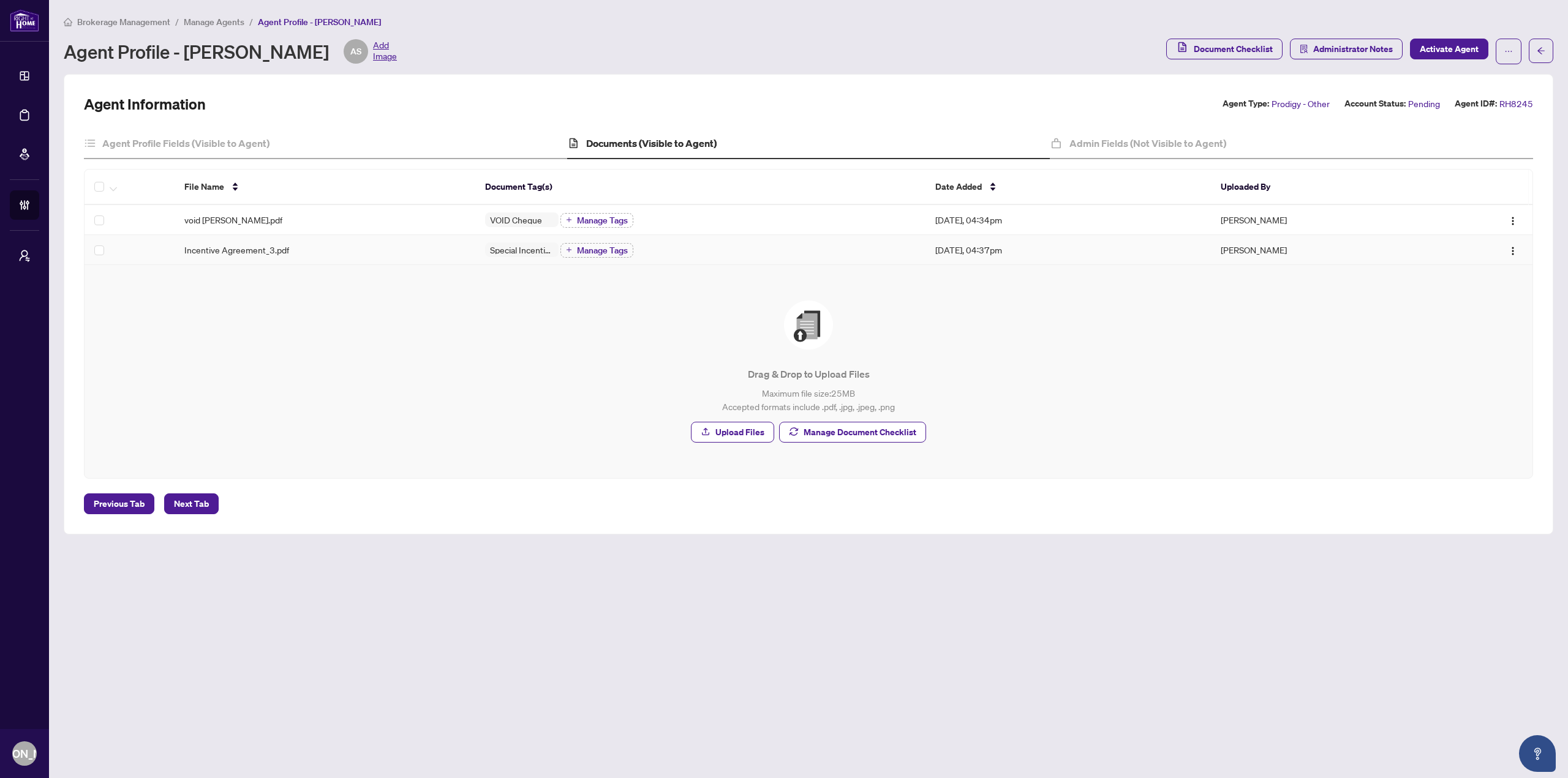
click at [284, 254] on span "Incentive Agreement_3.pdf" at bounding box center [237, 250] width 105 height 14
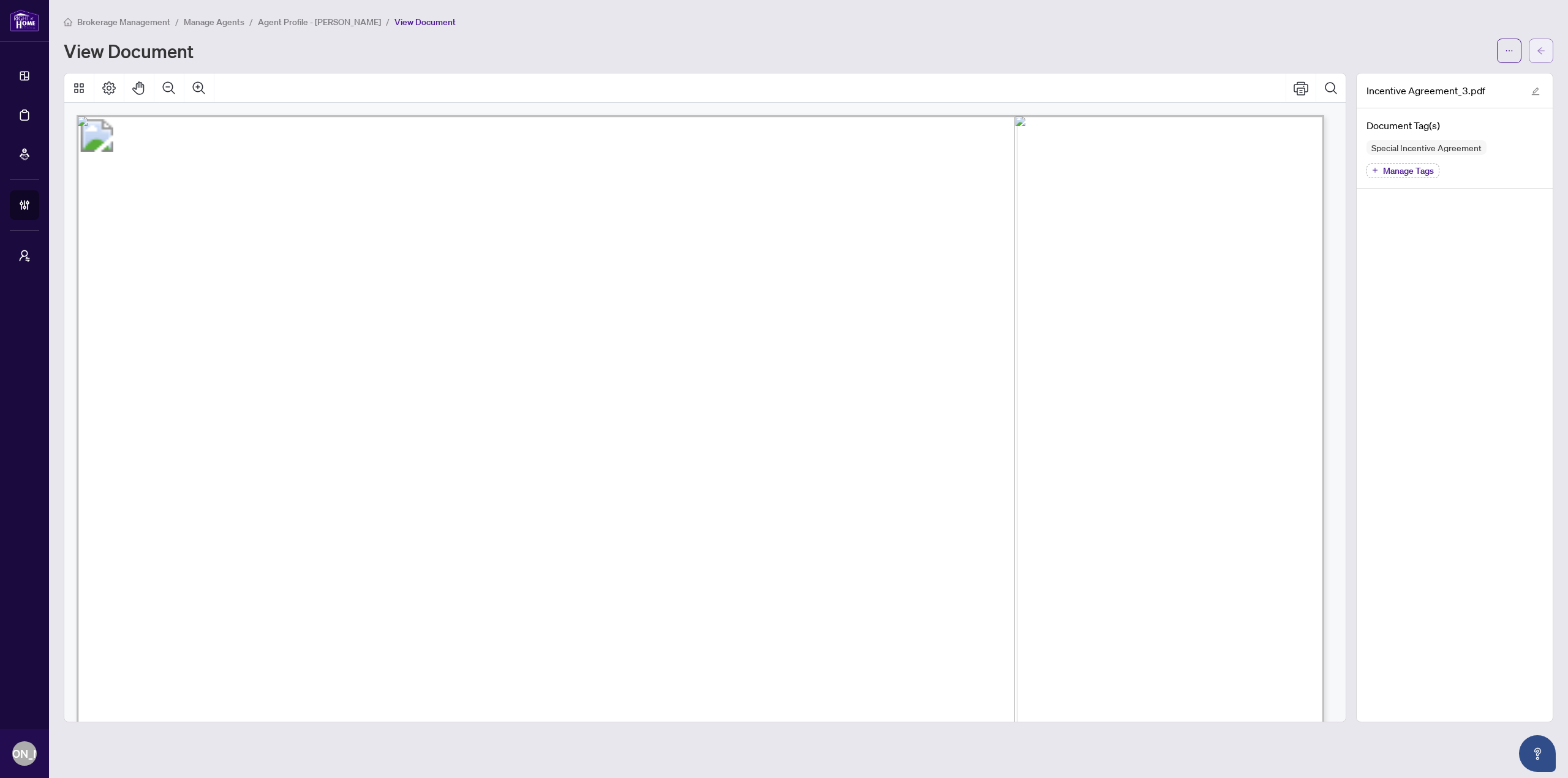
click at [1543, 41] on span "button" at bounding box center [1540, 50] width 9 height 20
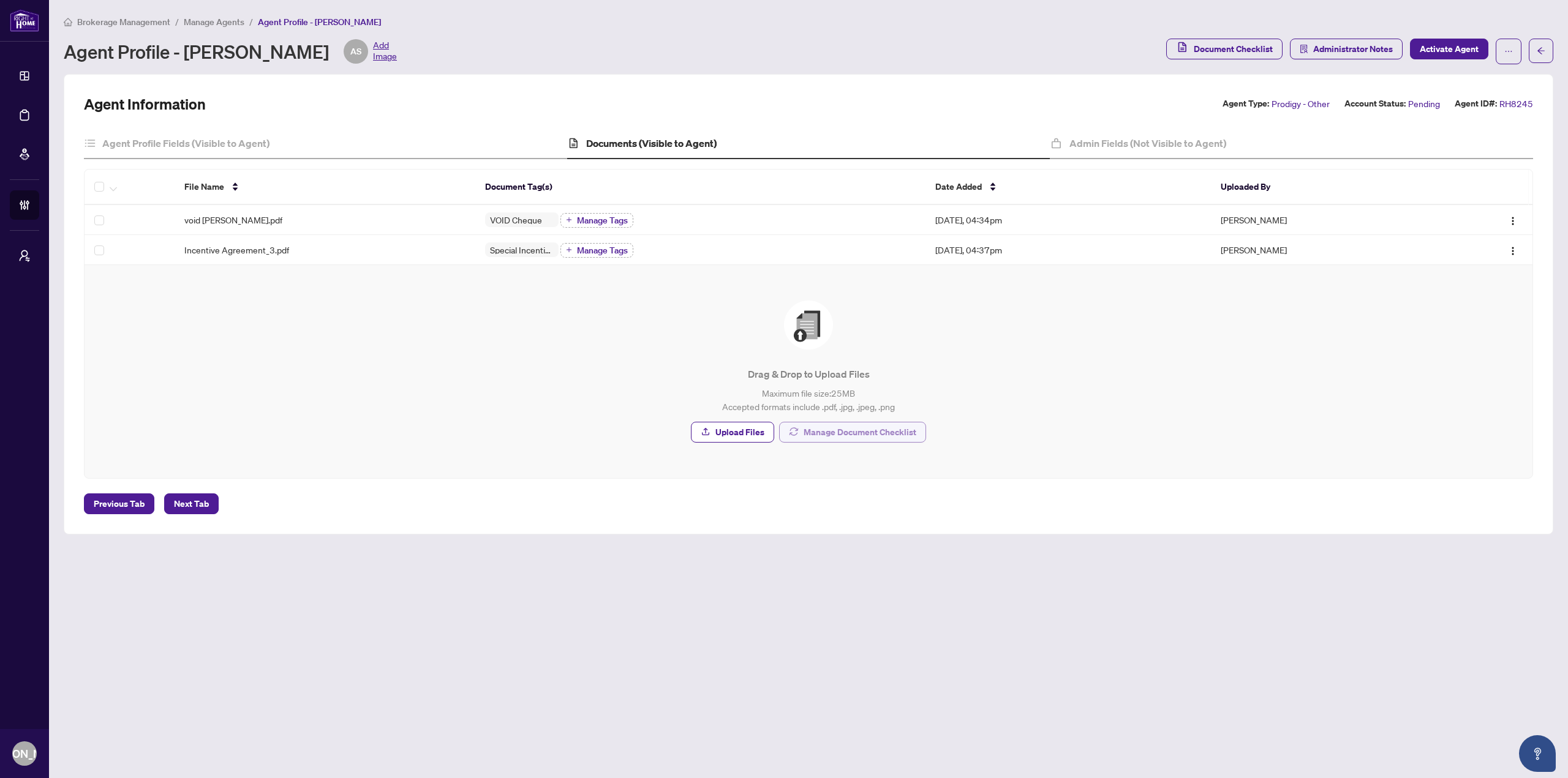
click at [836, 436] on span "Manage Document Checklist" at bounding box center [860, 432] width 113 height 20
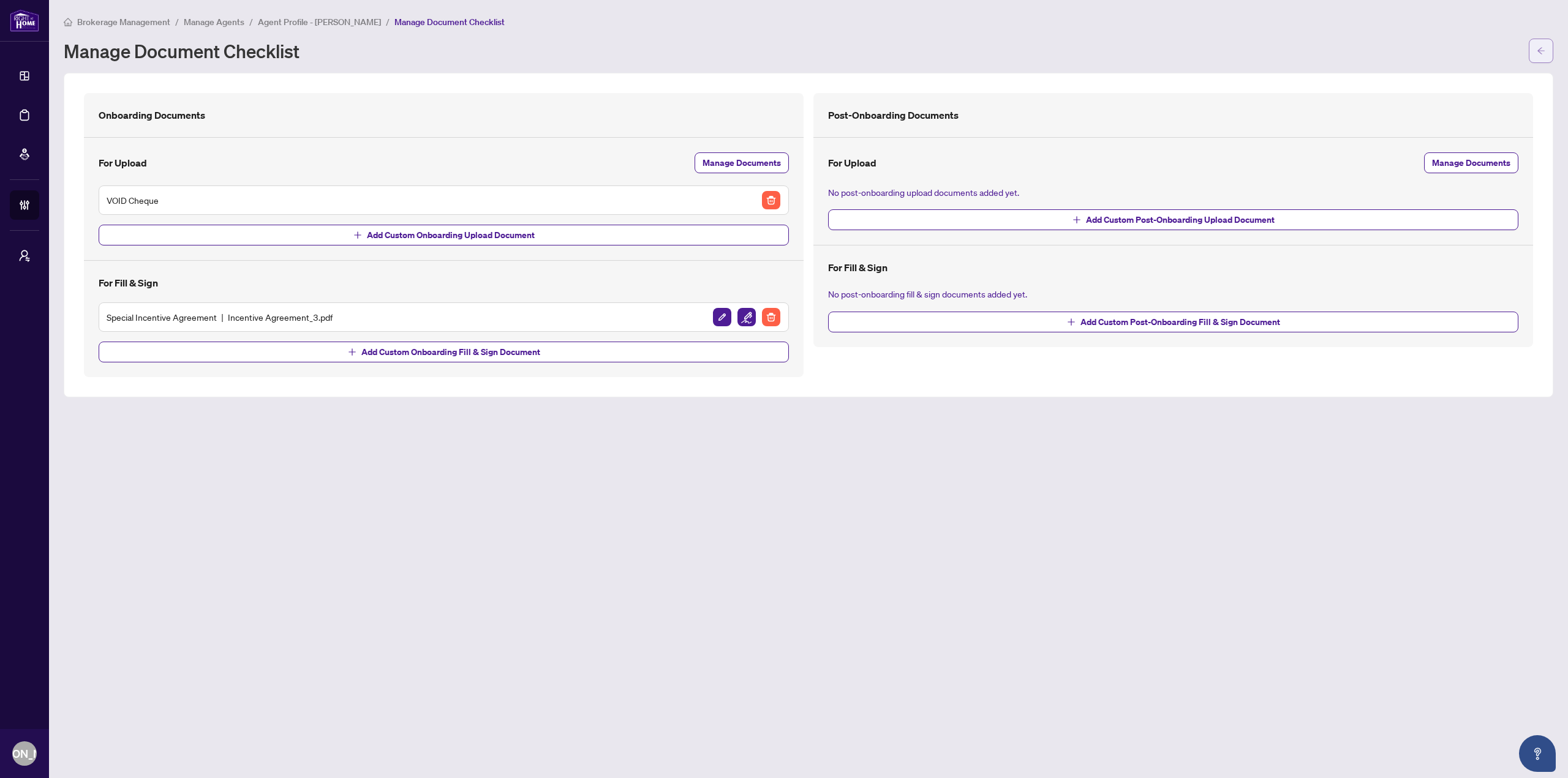
click at [1535, 46] on button "button" at bounding box center [1540, 50] width 24 height 24
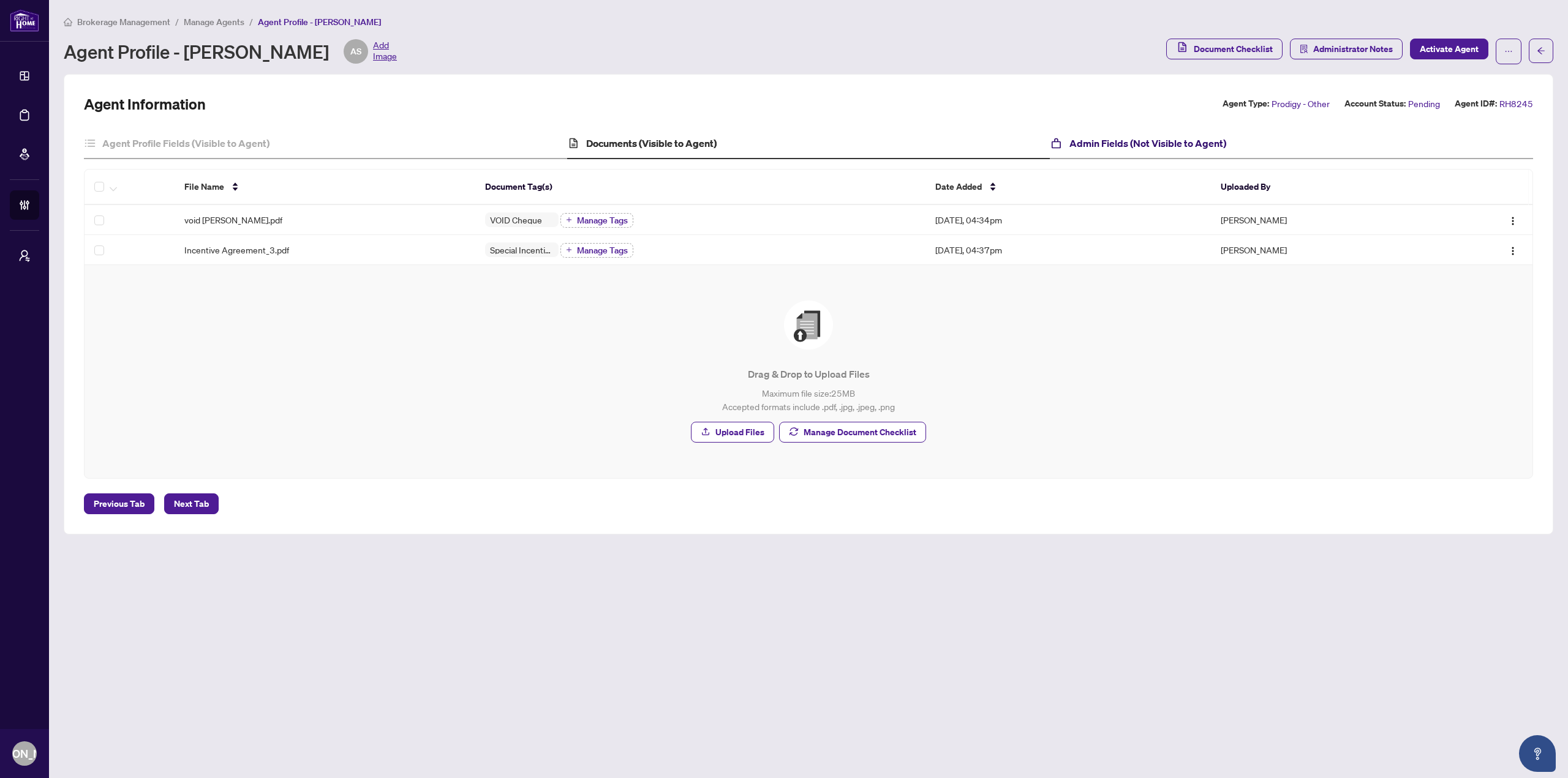
click at [1156, 147] on h4 "Admin Fields (Not Visible to Agent)" at bounding box center [1148, 143] width 157 height 15
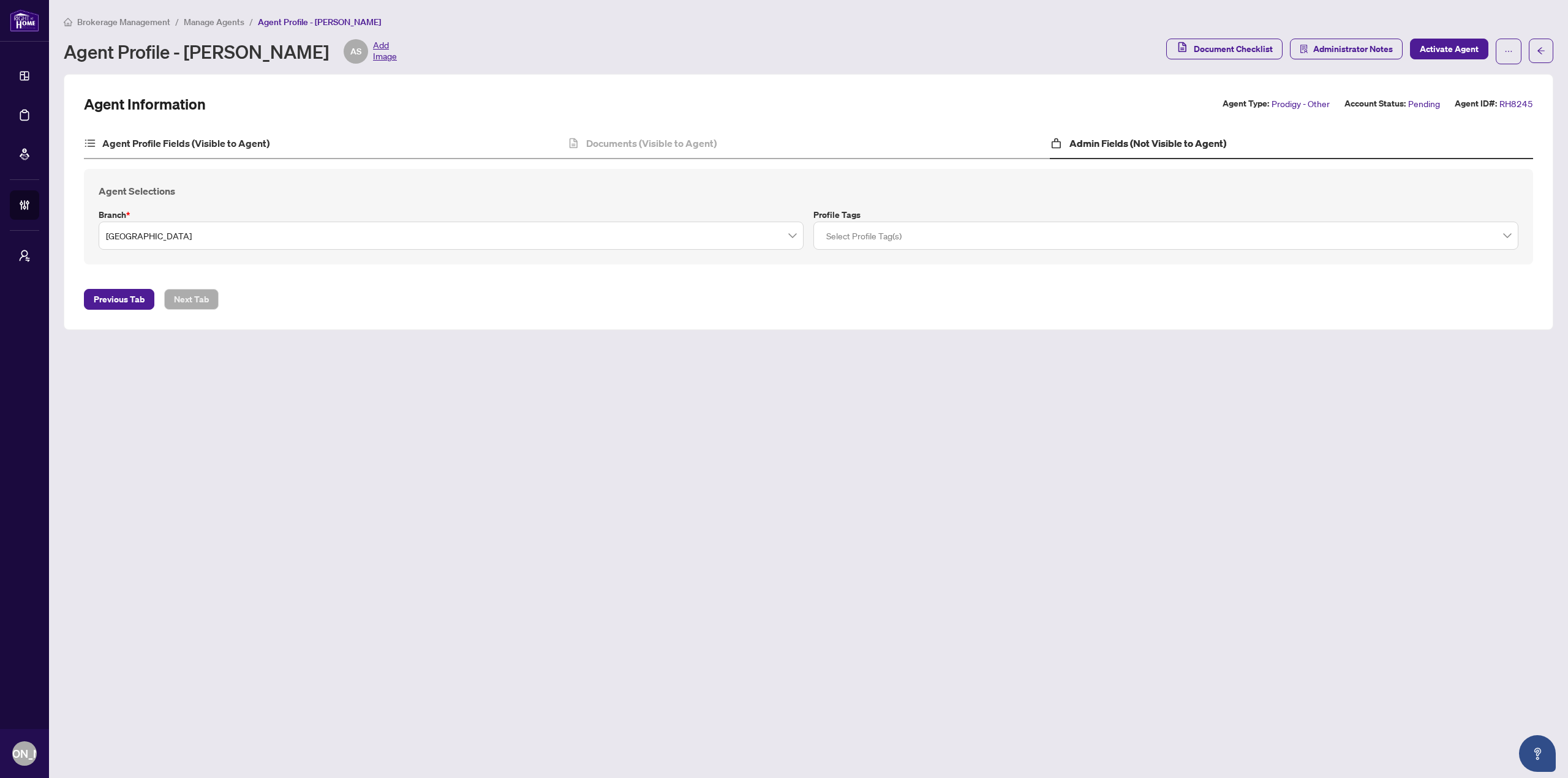
click at [303, 150] on div "Agent Profile Fields (Visible to Agent)" at bounding box center [325, 144] width 483 height 31
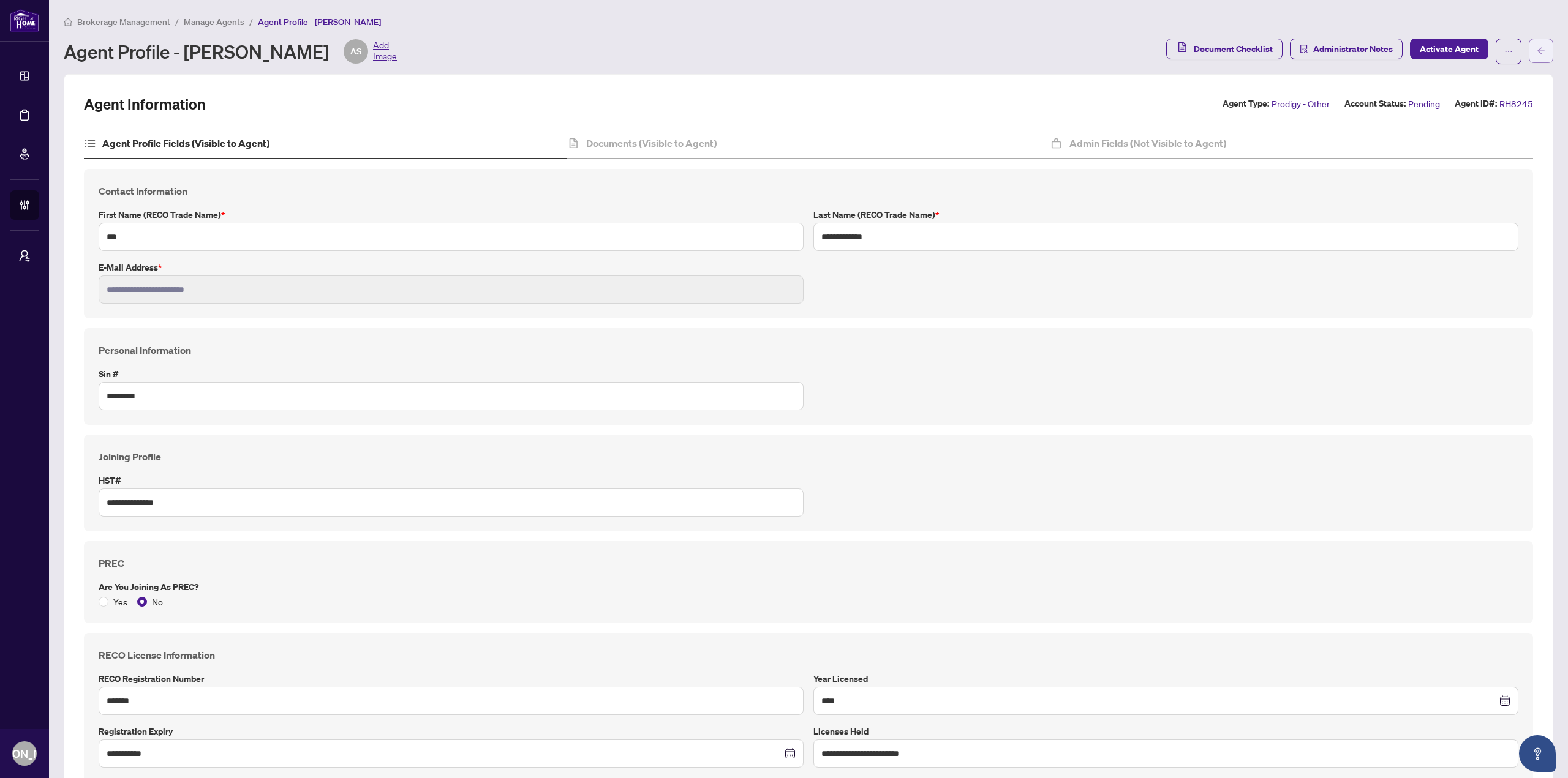
click at [1539, 54] on button "button" at bounding box center [1540, 50] width 24 height 24
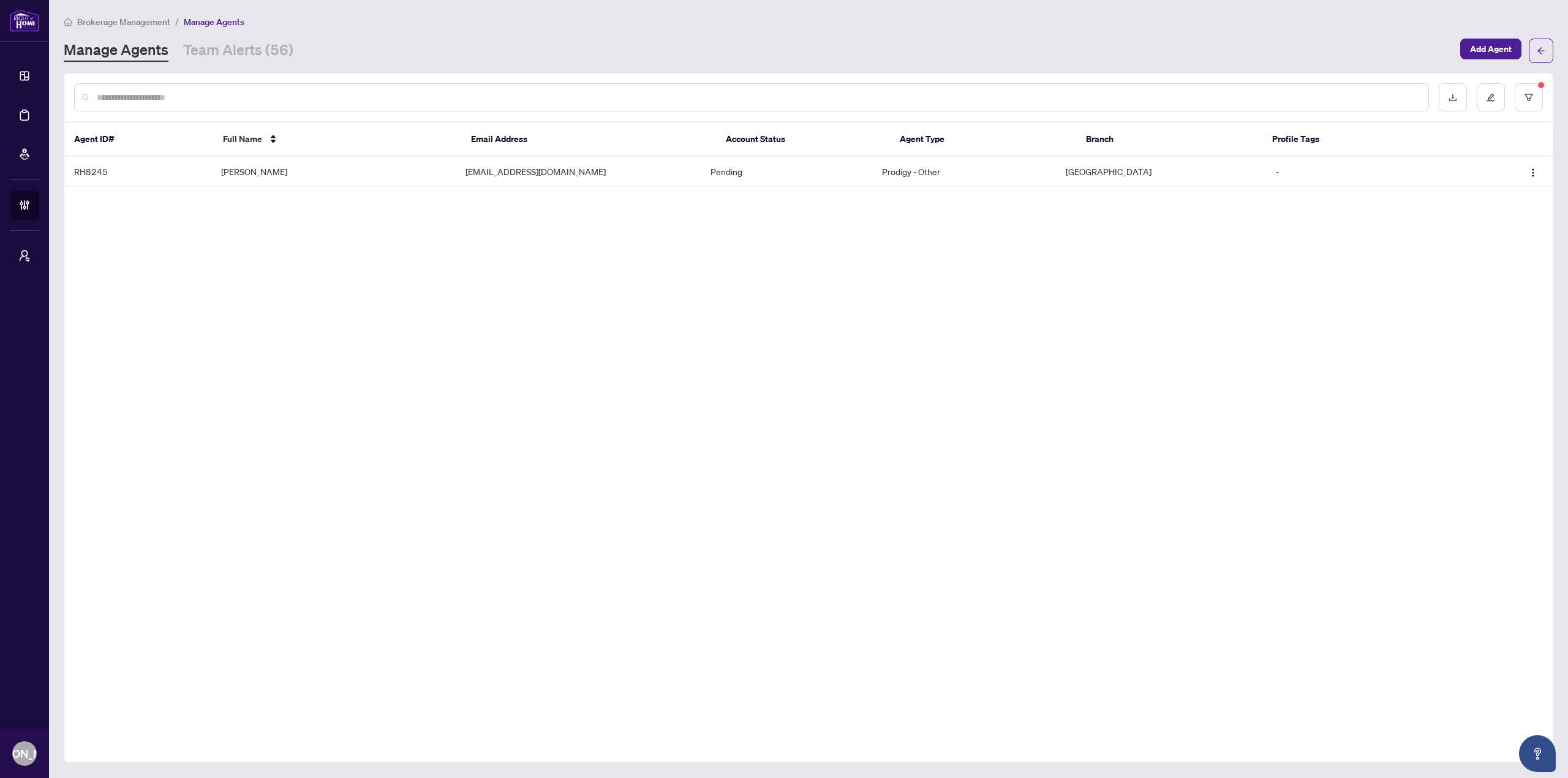
click at [1103, 296] on div "Agent ID# Full Name Email Address Account Status Agent Type Branch Profile Tags…" at bounding box center [808, 418] width 1489 height 690
click at [1542, 43] on span "button" at bounding box center [1540, 50] width 9 height 20
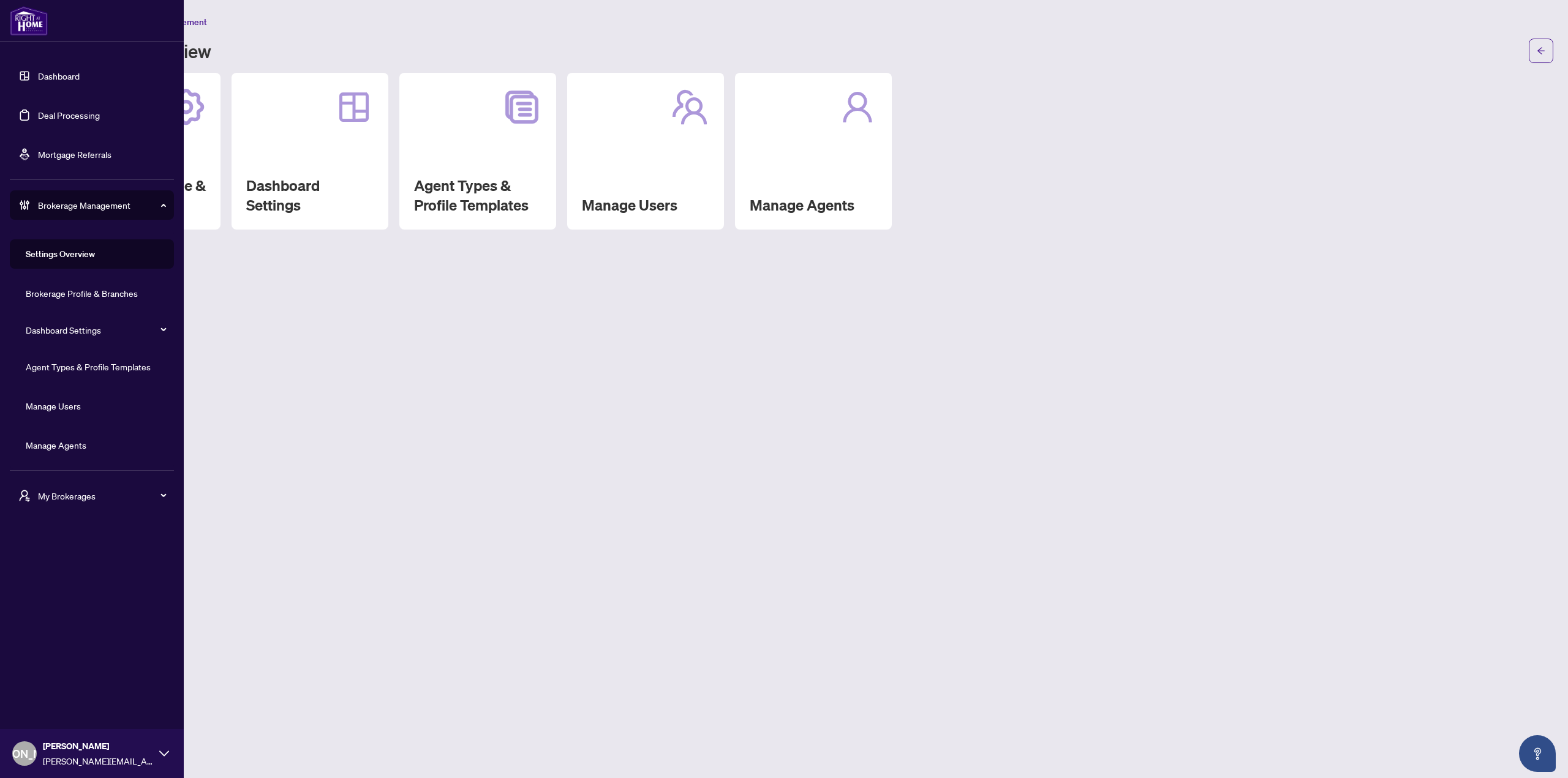
click at [76, 78] on link "Dashboard" at bounding box center [59, 76] width 41 height 11
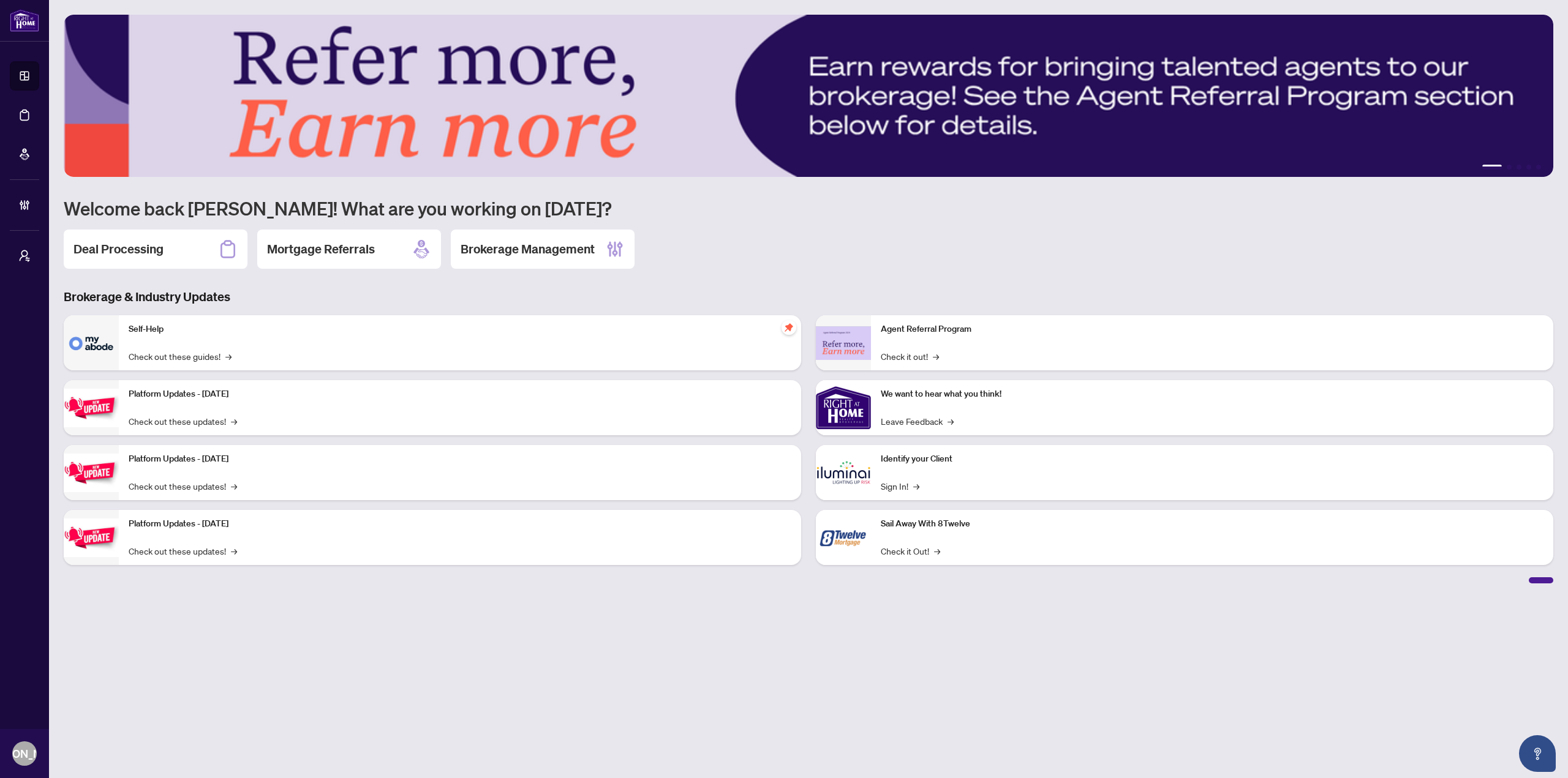
click at [883, 221] on div "1 2 3 4 5 Welcome back Joseph! What are you working on today? Deal Processing M…" at bounding box center [808, 298] width 1489 height 568
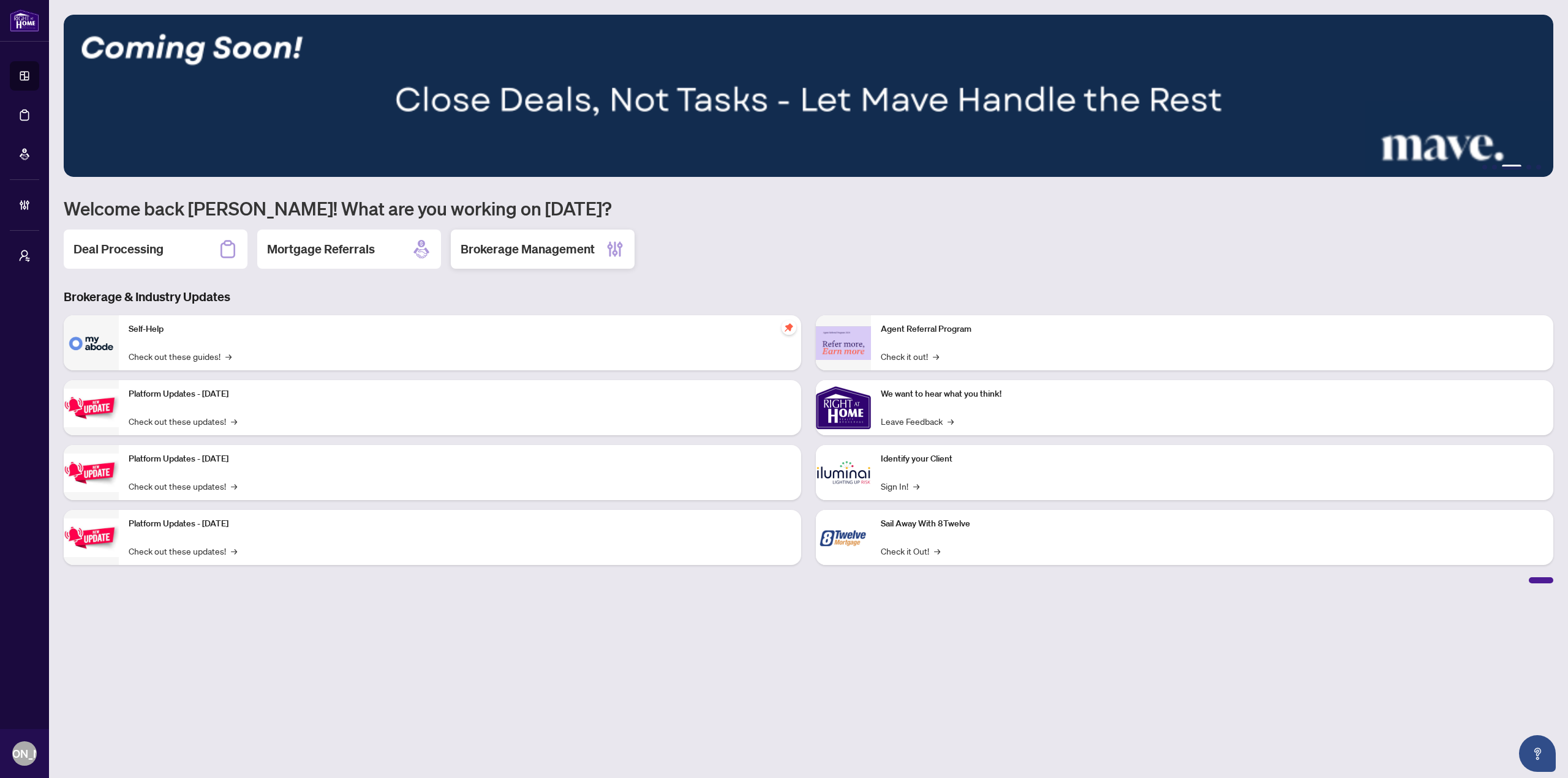
click at [528, 259] on div "Brokerage Management" at bounding box center [542, 249] width 184 height 39
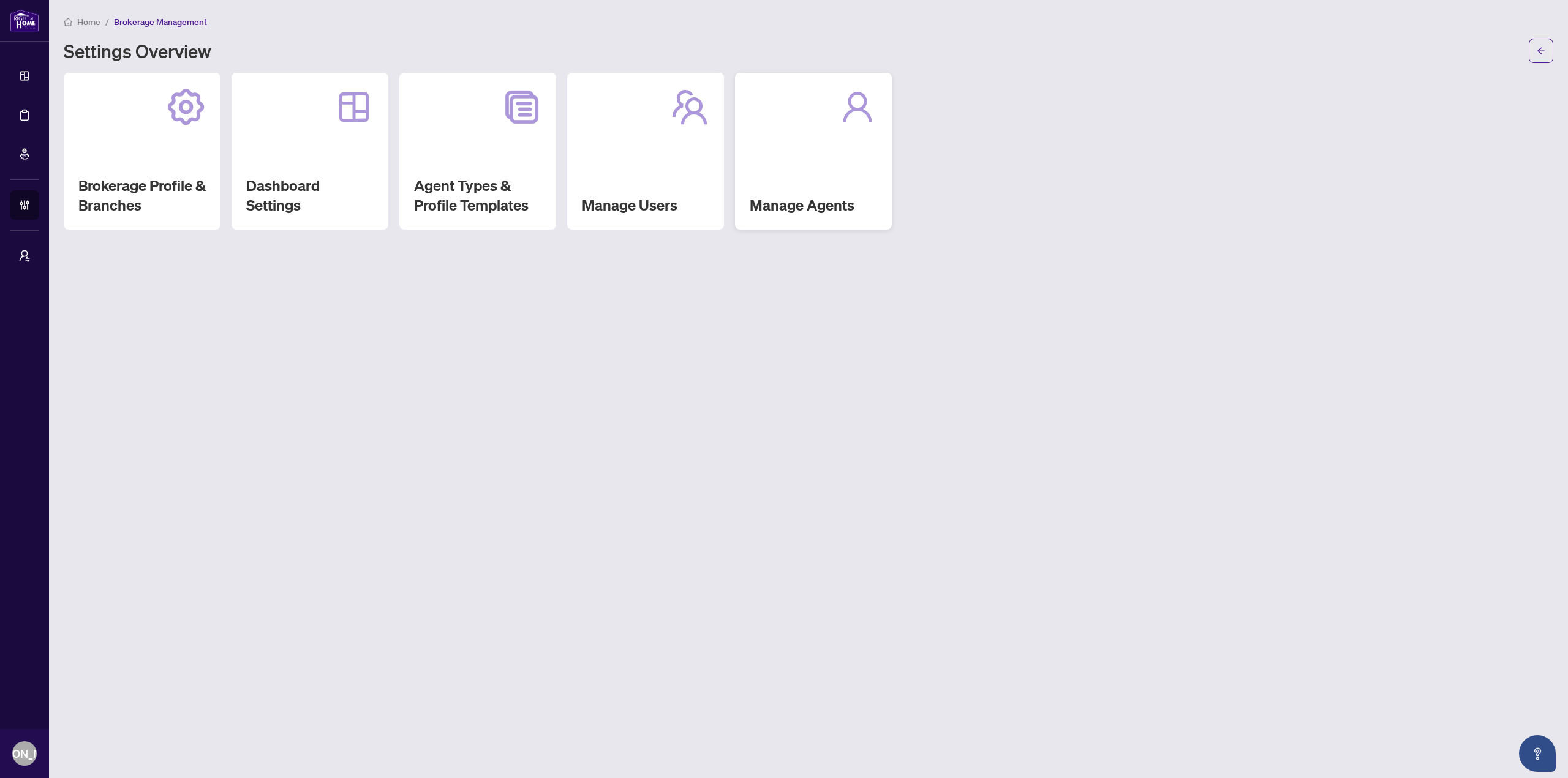
click at [804, 172] on div "Manage Agents" at bounding box center [813, 151] width 157 height 157
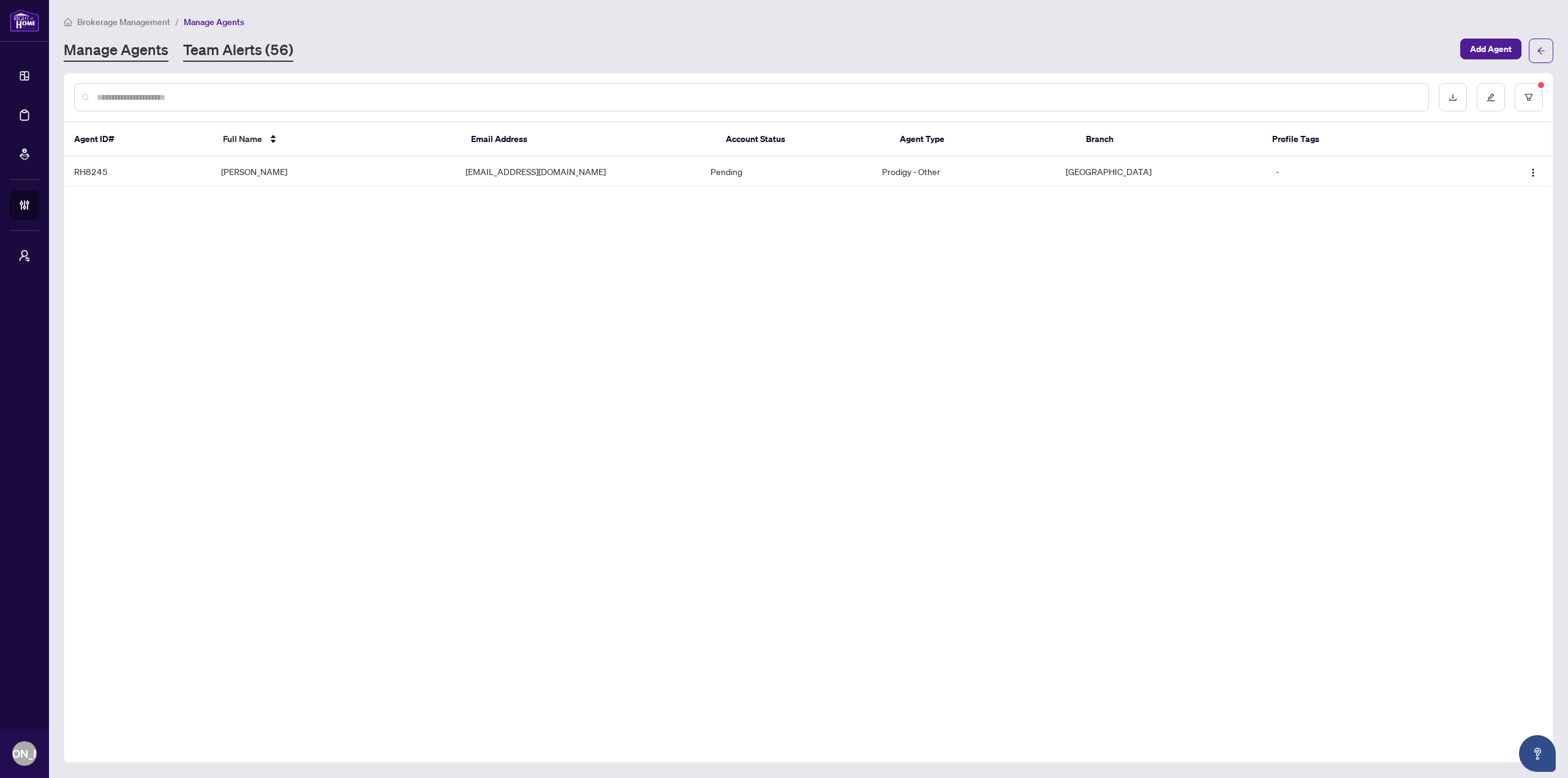
click at [264, 45] on link "Team Alerts (56)" at bounding box center [238, 50] width 111 height 22
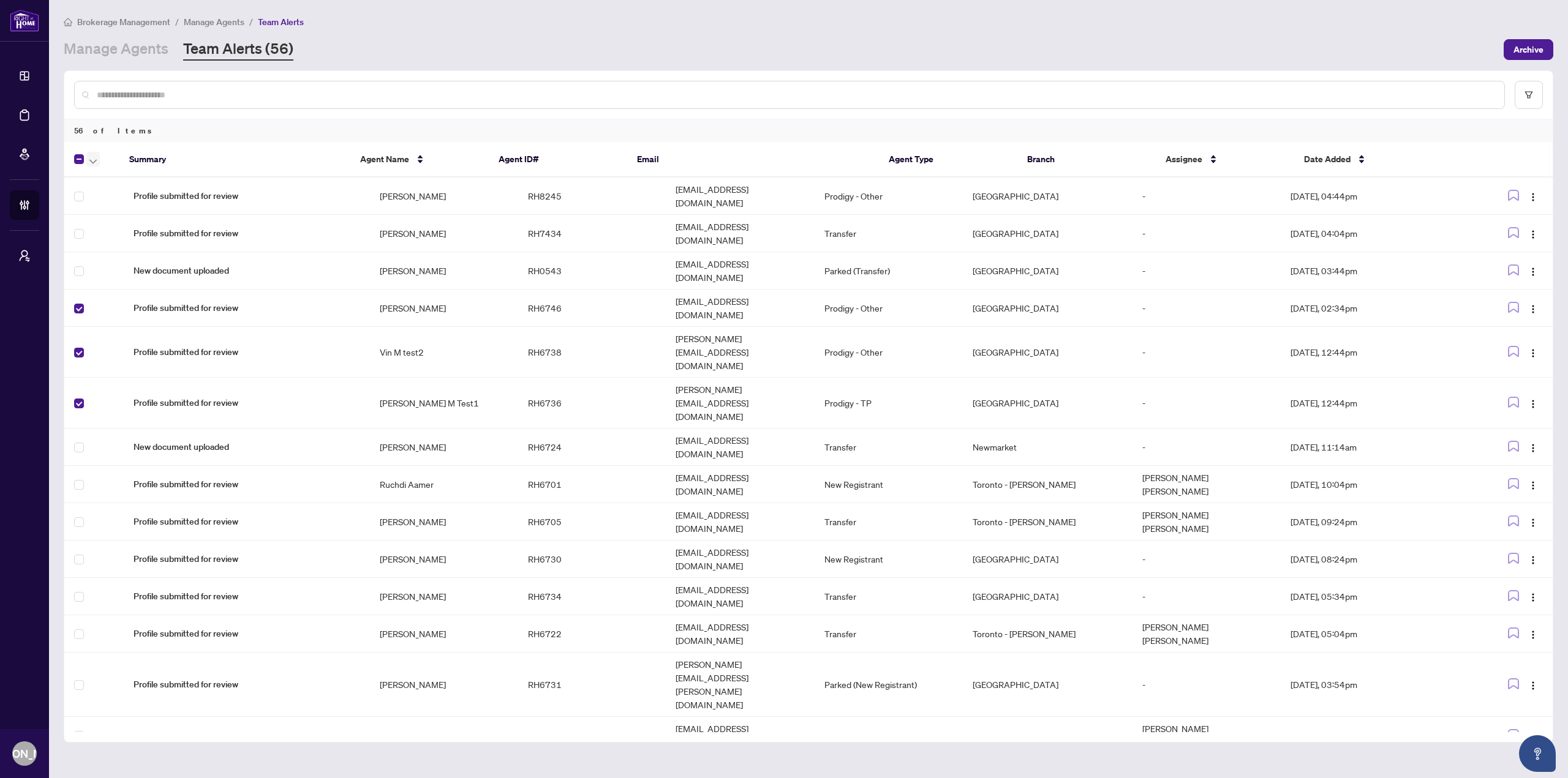
click at [91, 163] on span "button" at bounding box center [93, 159] width 7 height 14
click at [128, 258] on span "Complete Item" at bounding box center [134, 259] width 76 height 14
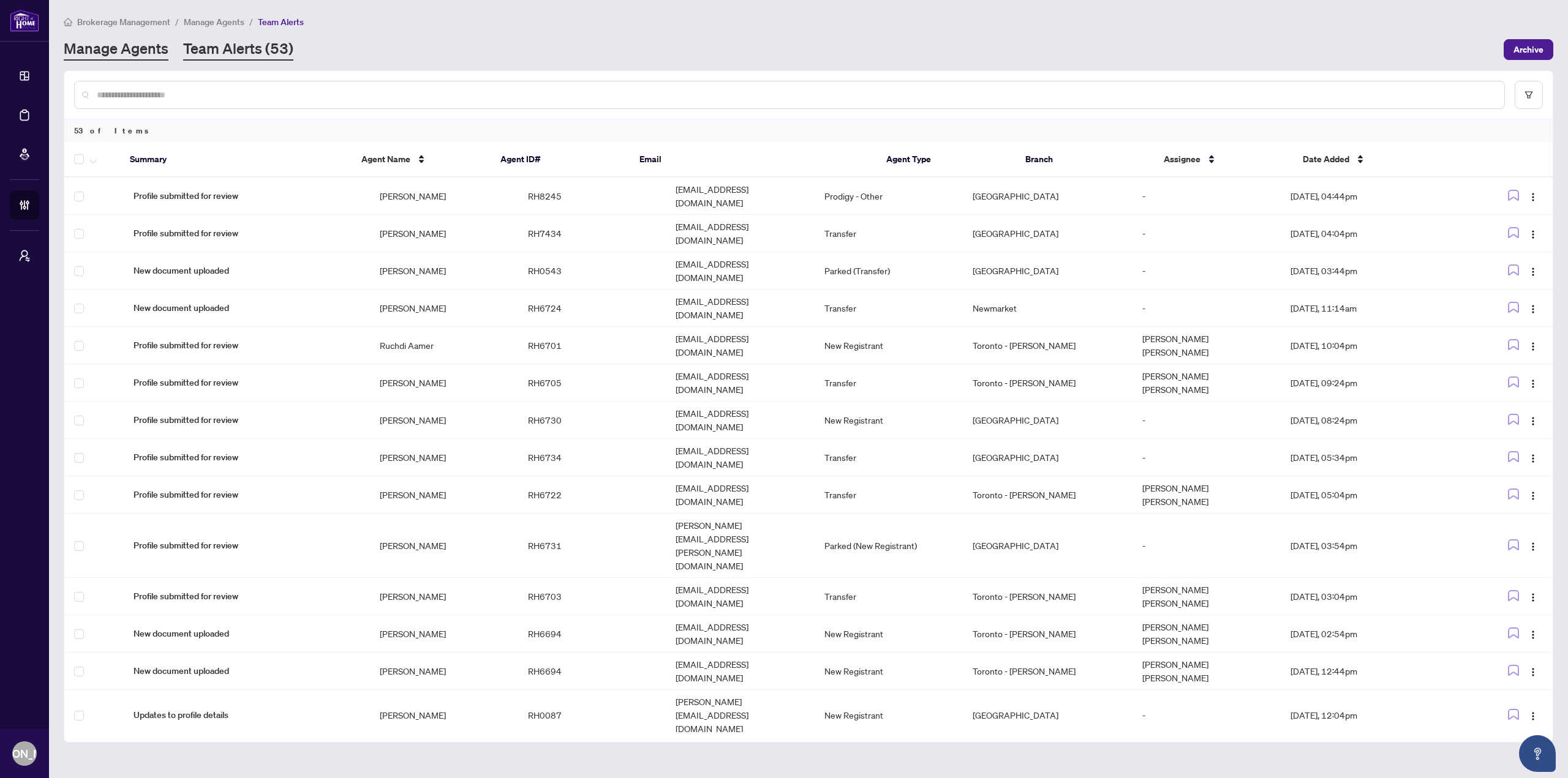
click at [137, 54] on link "Manage Agents" at bounding box center [115, 49] width 105 height 22
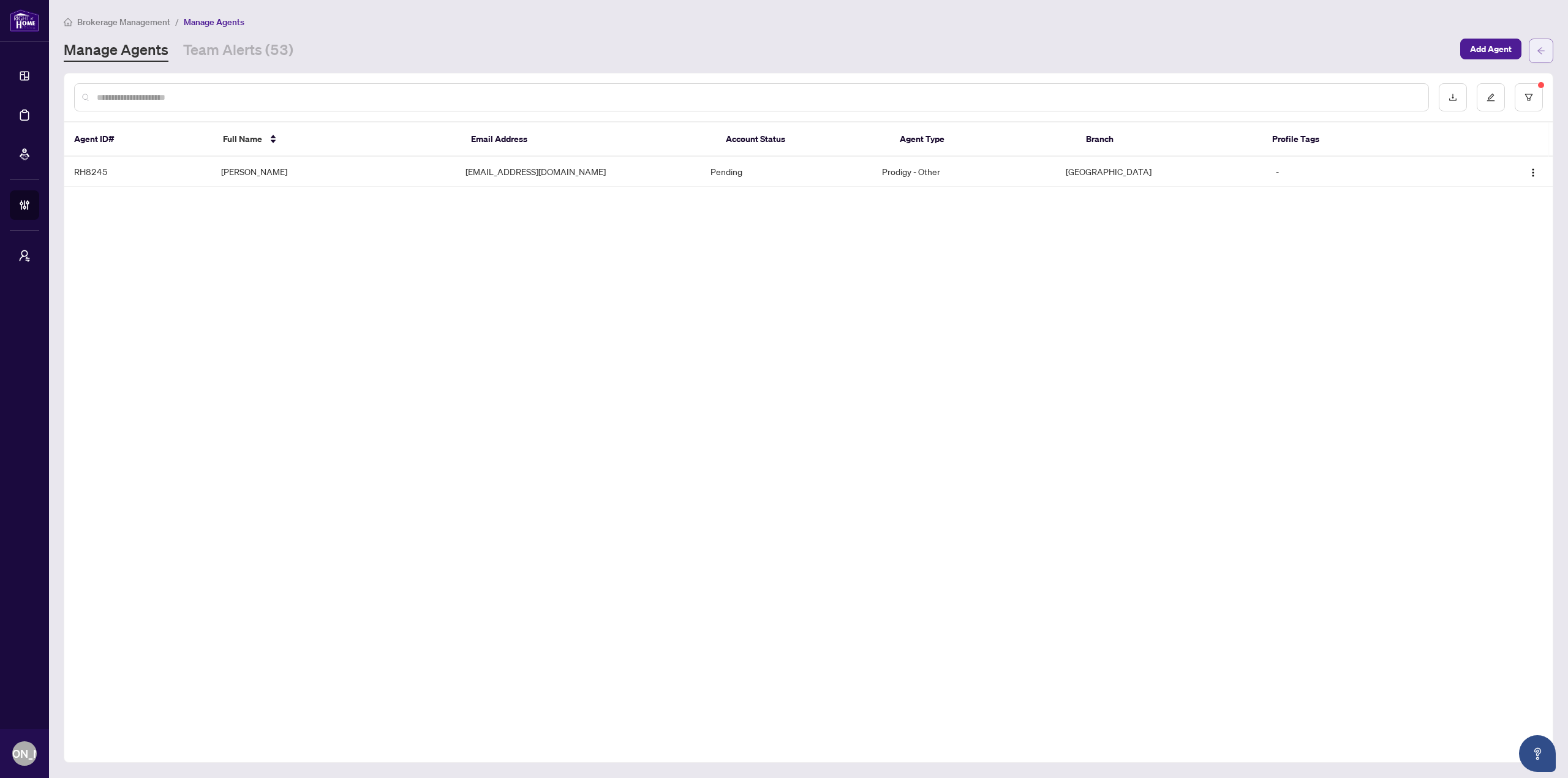
click at [1540, 46] on icon "arrow-left" at bounding box center [1540, 50] width 9 height 9
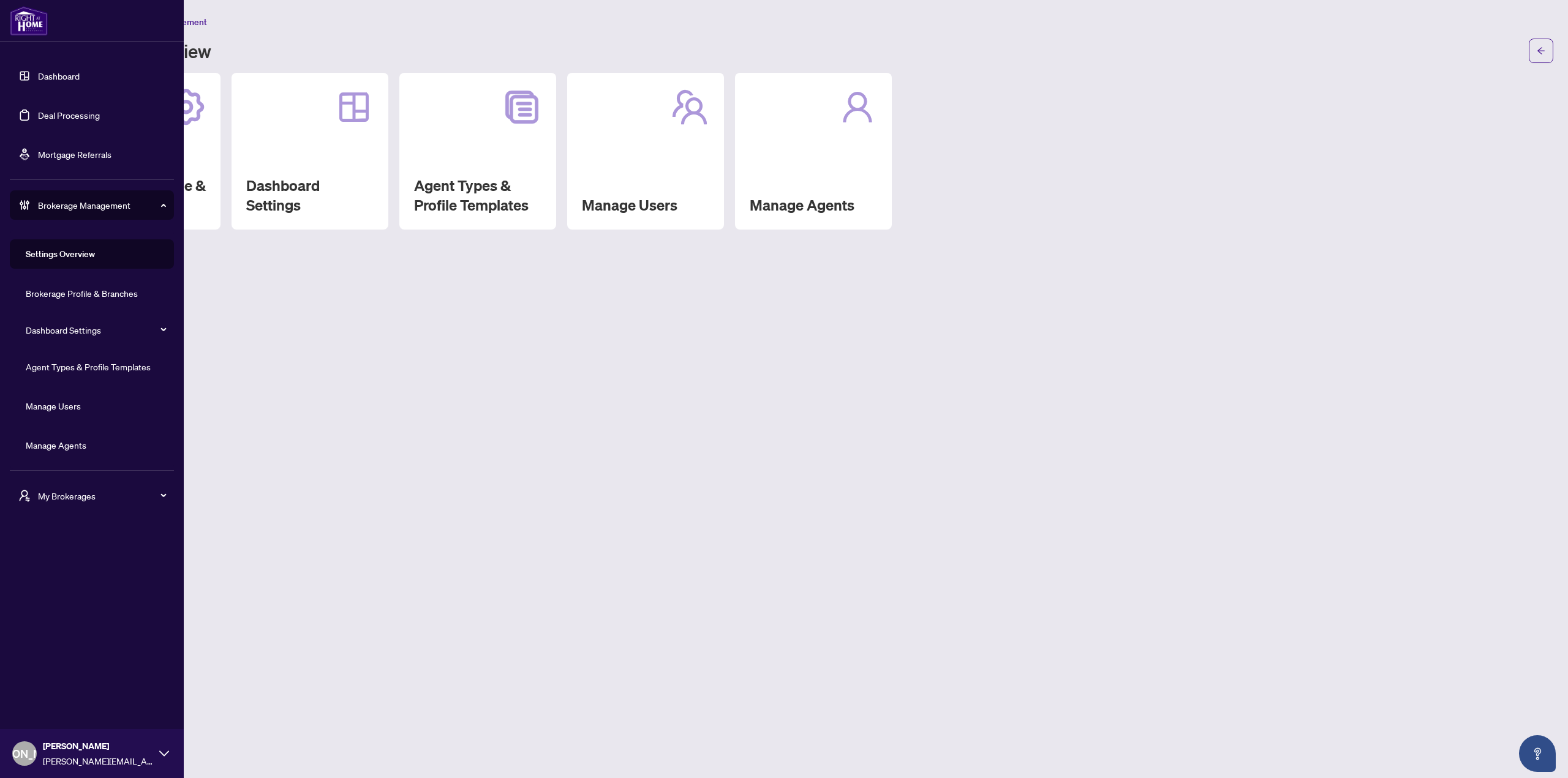
click at [38, 78] on link "Dashboard" at bounding box center [59, 76] width 41 height 11
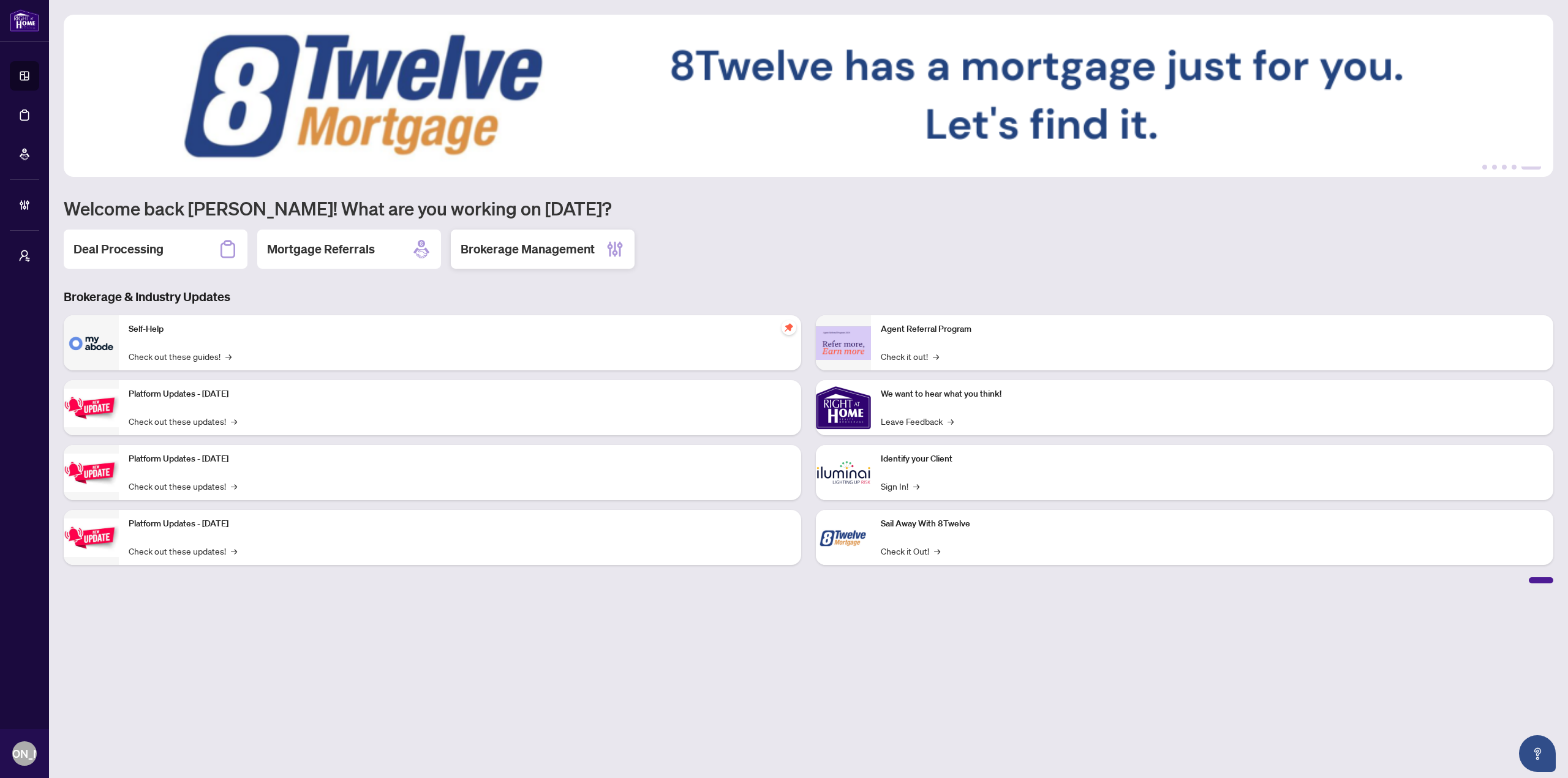
click at [504, 236] on div "Brokerage Management" at bounding box center [542, 249] width 184 height 39
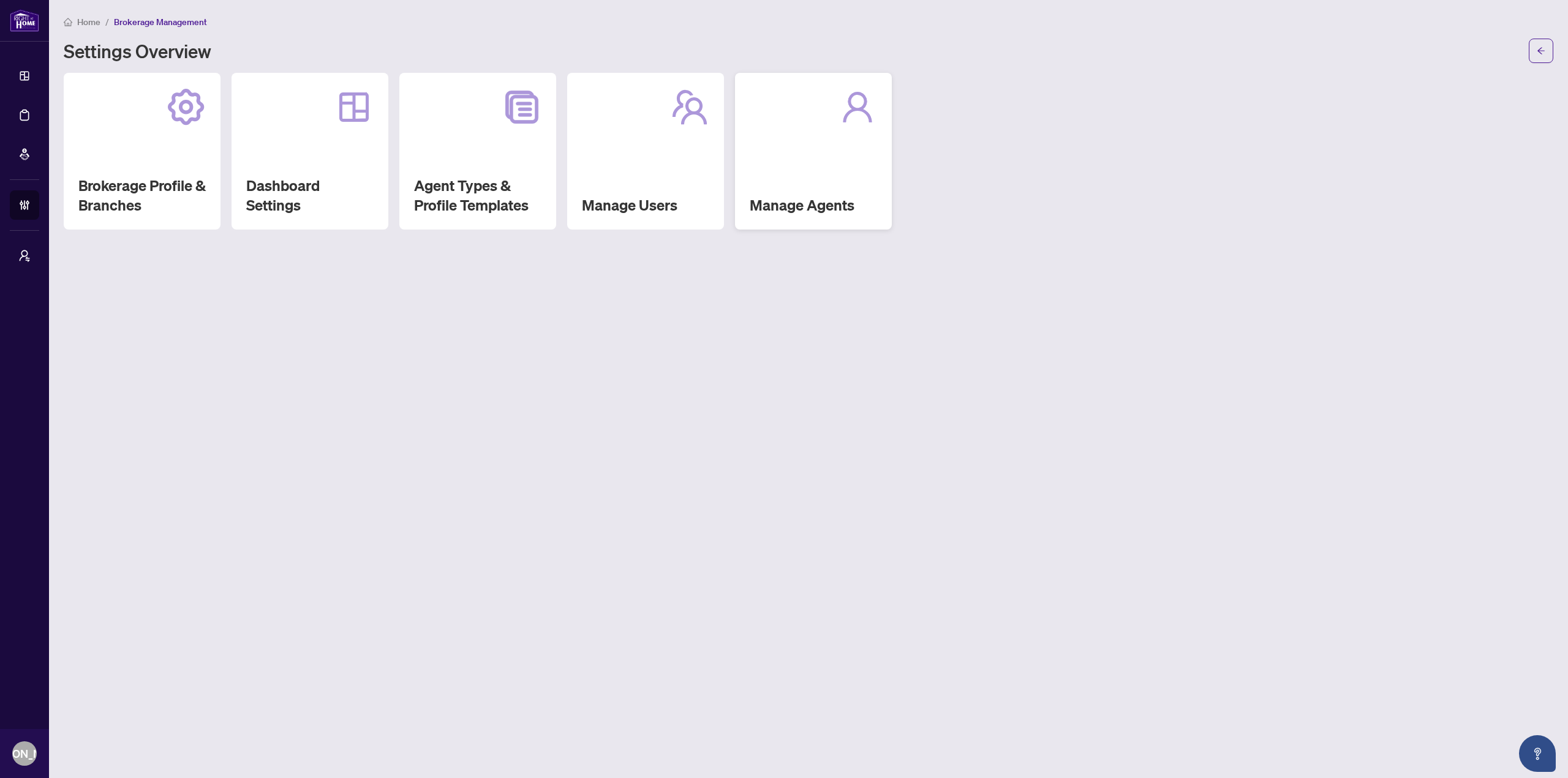
click at [783, 145] on div "Manage Agents" at bounding box center [813, 151] width 157 height 157
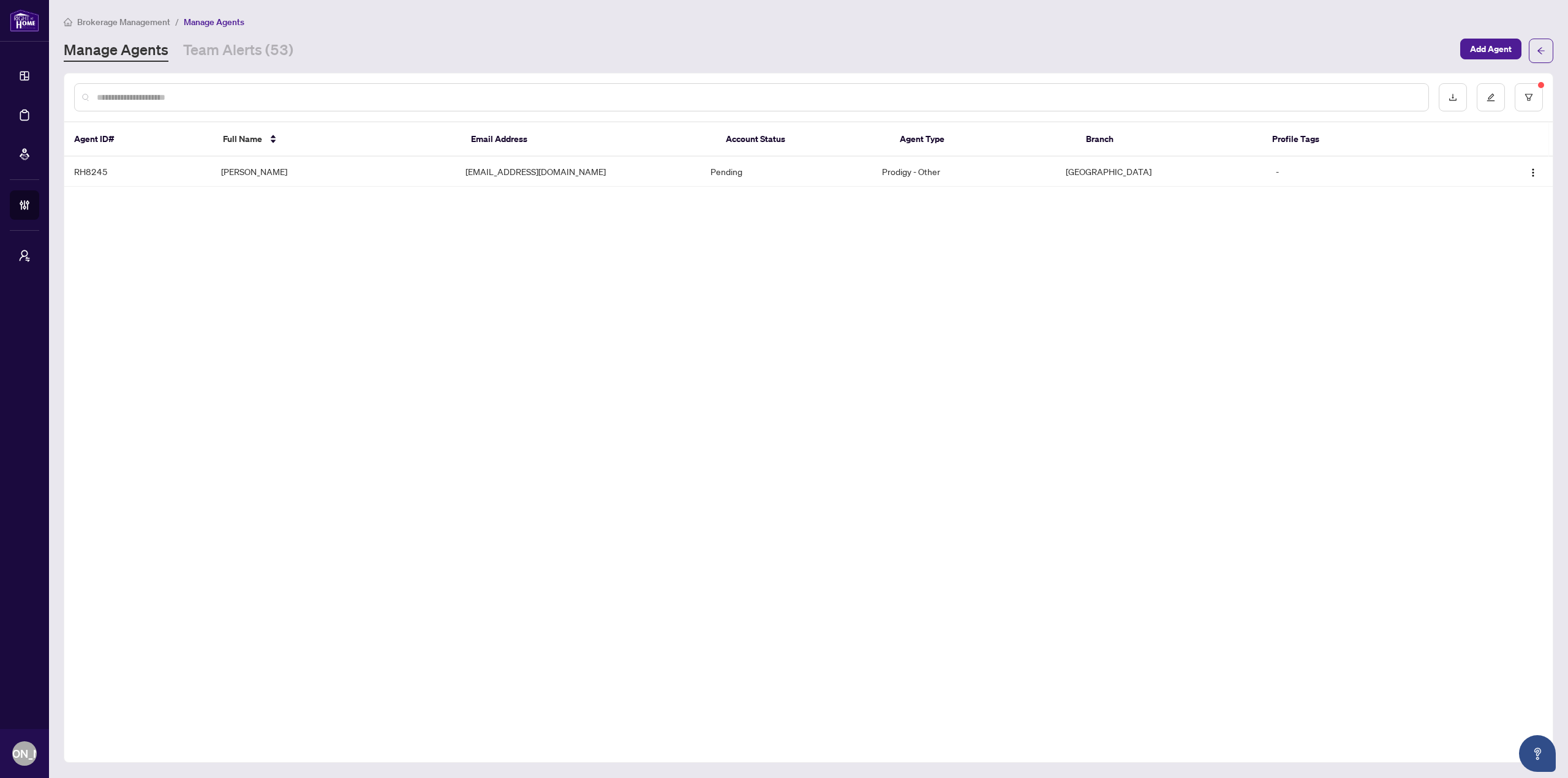
click at [559, 90] on input "text" at bounding box center [757, 97] width 1322 height 14
click at [1525, 88] on button "button" at bounding box center [1528, 97] width 28 height 28
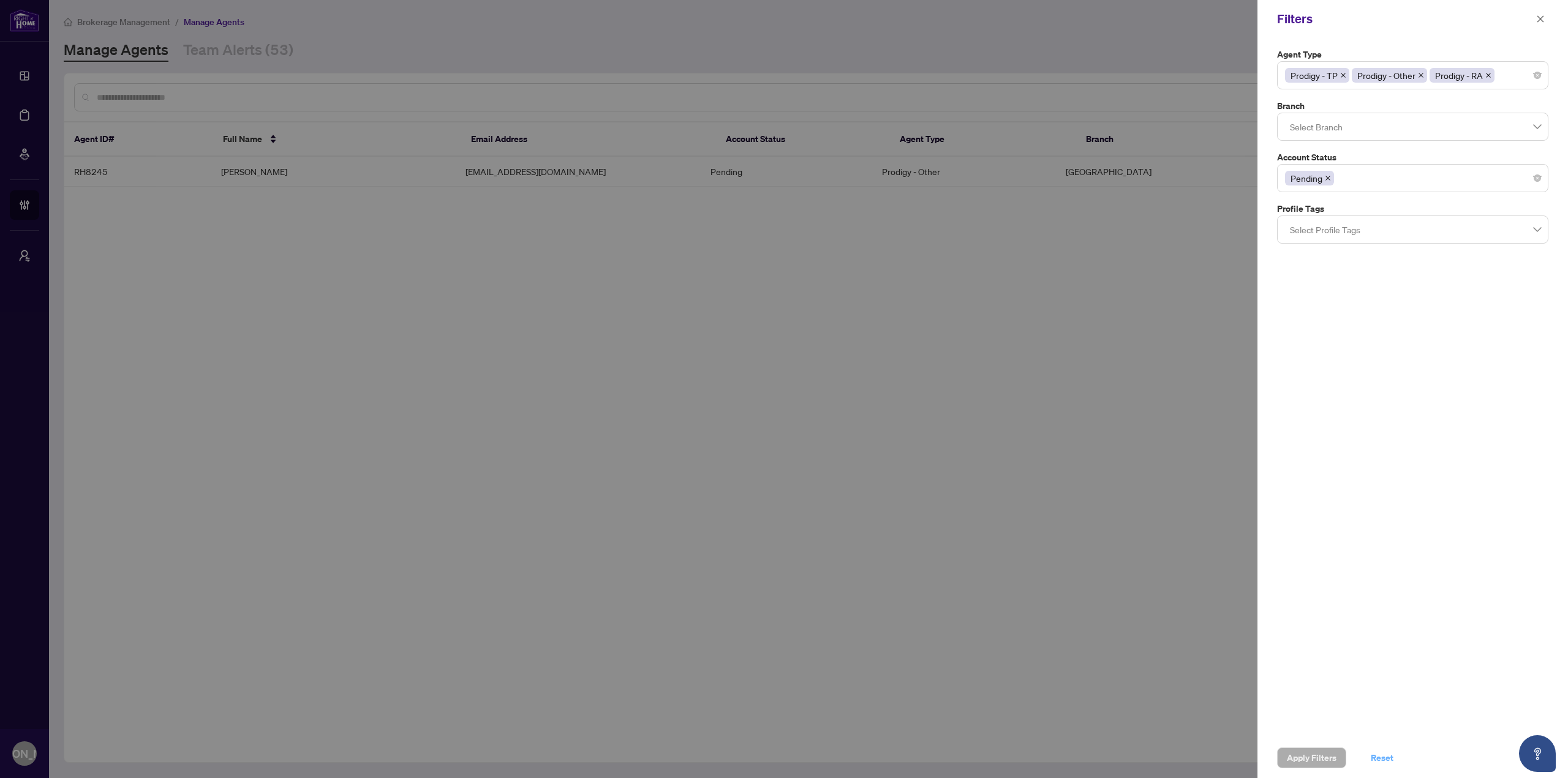
click at [1385, 753] on span "Reset" at bounding box center [1382, 758] width 23 height 20
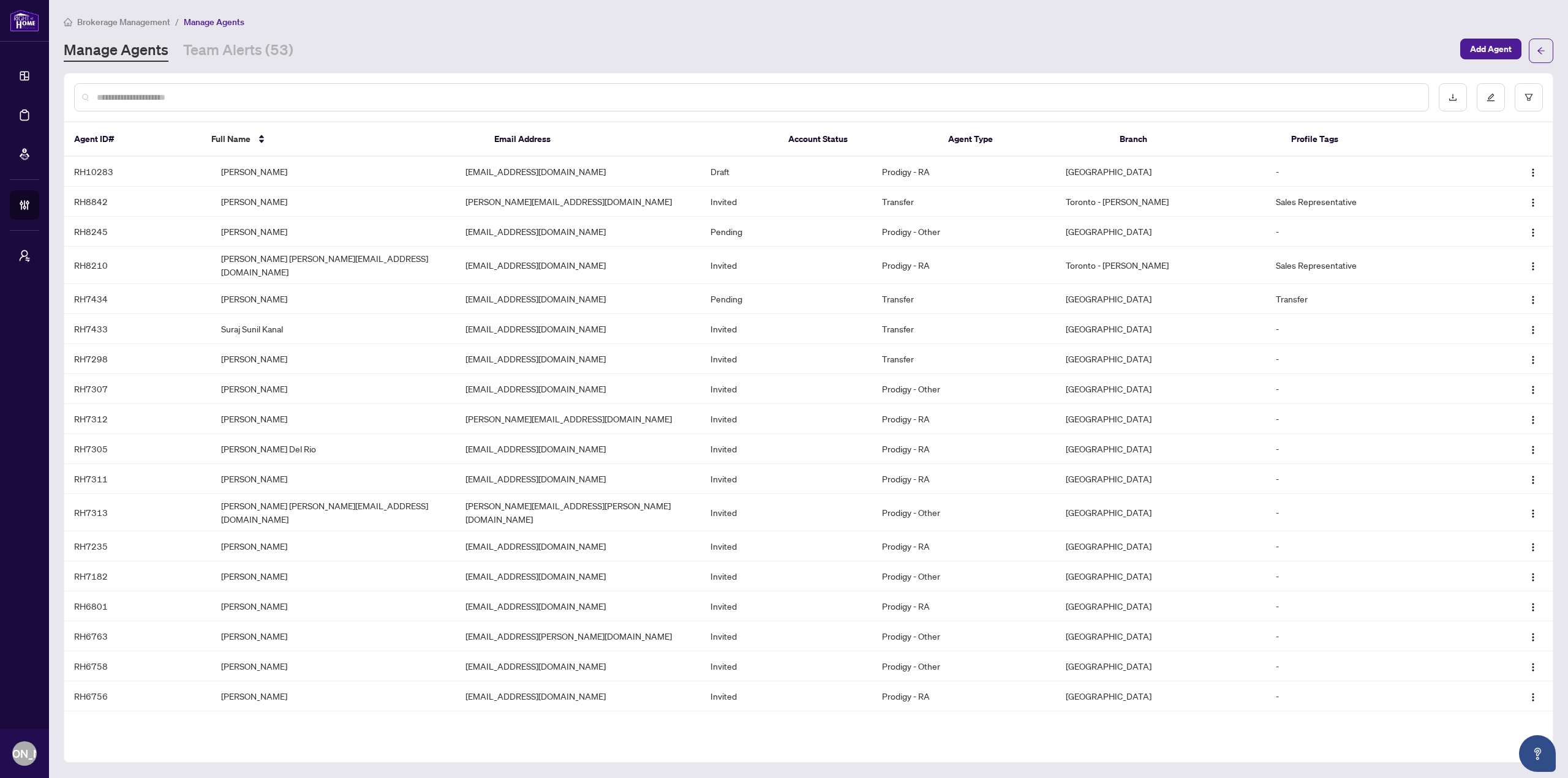
click at [1047, 95] on input "text" at bounding box center [757, 97] width 1322 height 14
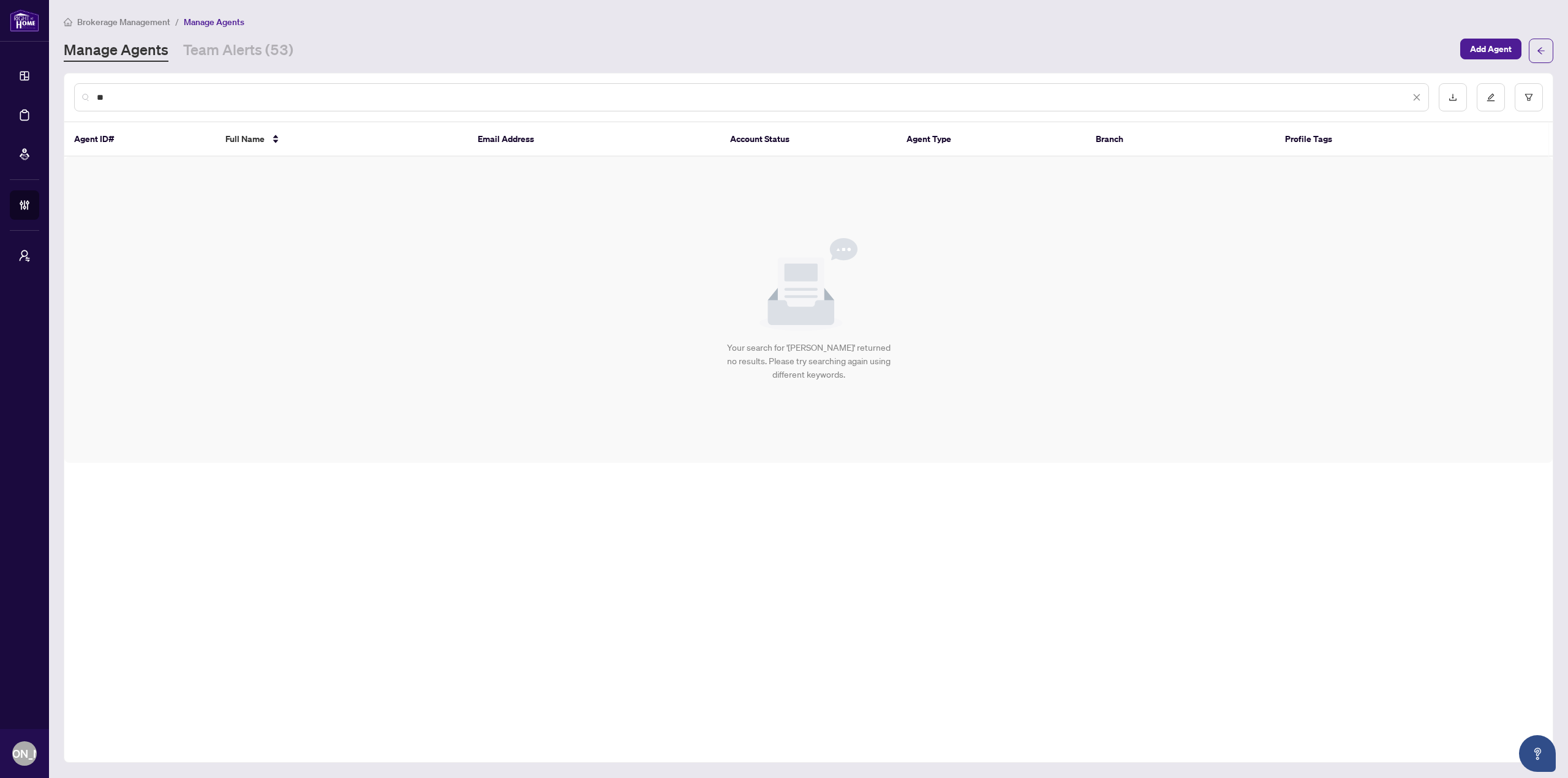
type input "*"
